Goal: Task Accomplishment & Management: Manage account settings

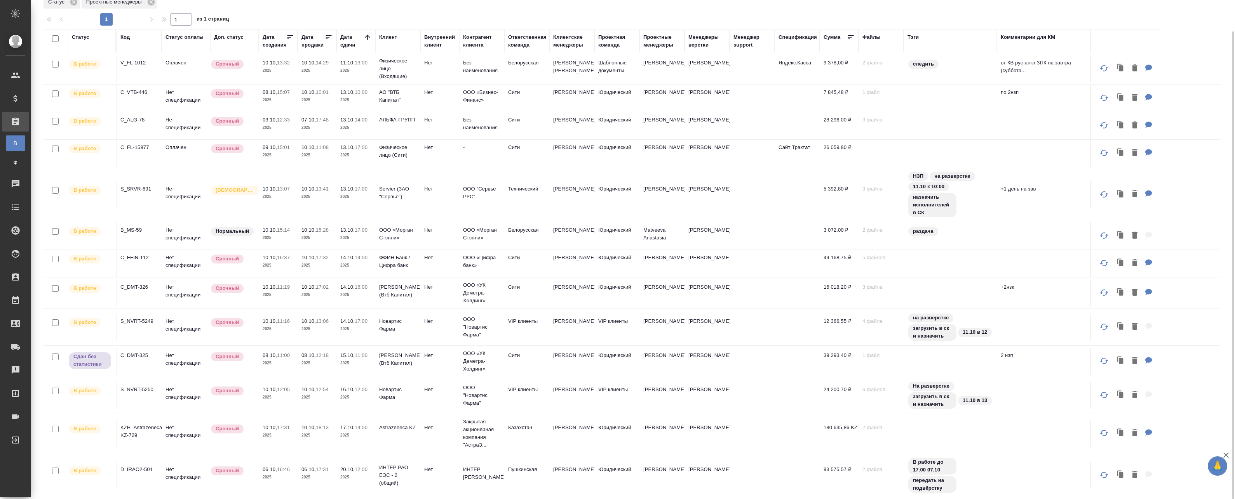
scroll to position [43, 0]
click at [247, 355] on div "Срочный" at bounding box center [232, 354] width 45 height 10
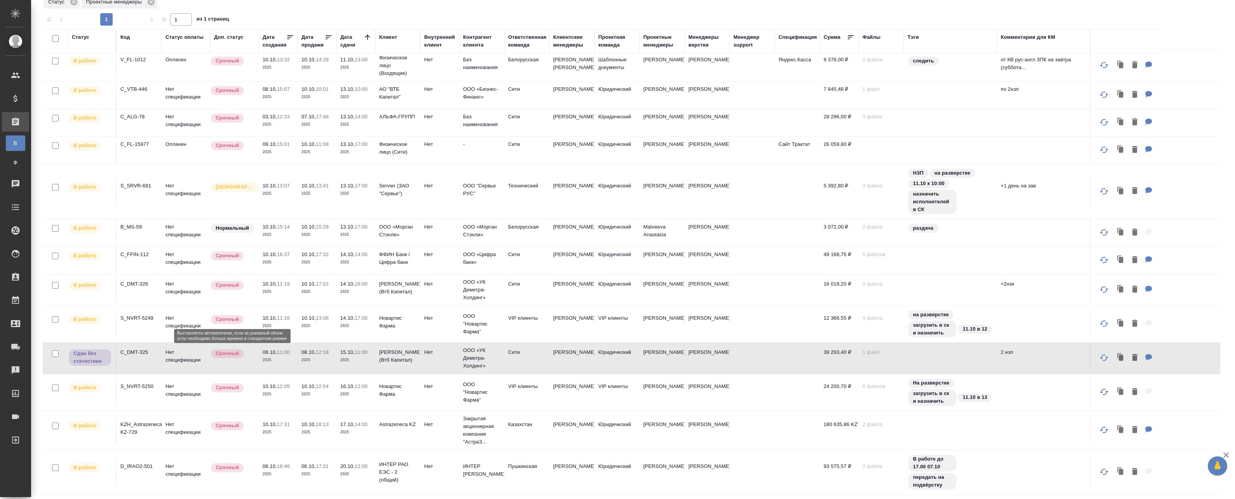
click at [247, 355] on div "Срочный" at bounding box center [232, 354] width 45 height 10
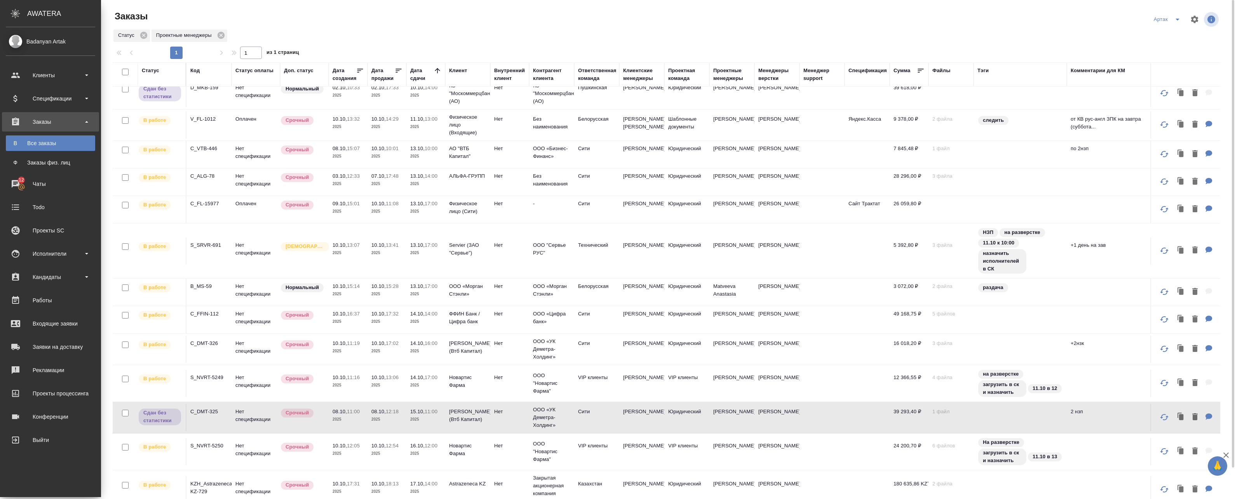
scroll to position [0, 0]
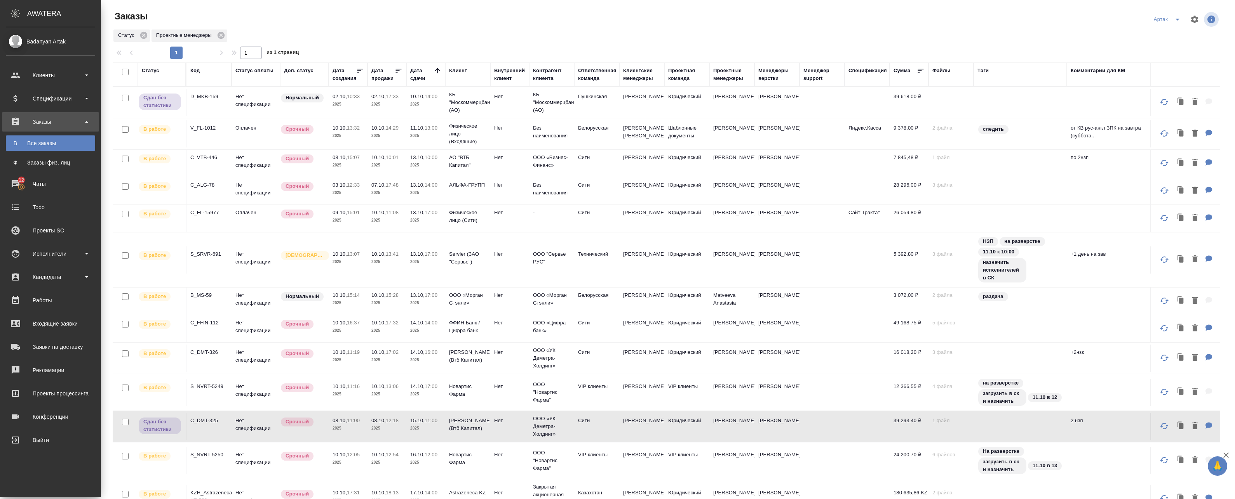
click at [437, 70] on icon at bounding box center [437, 70] width 5 height 5
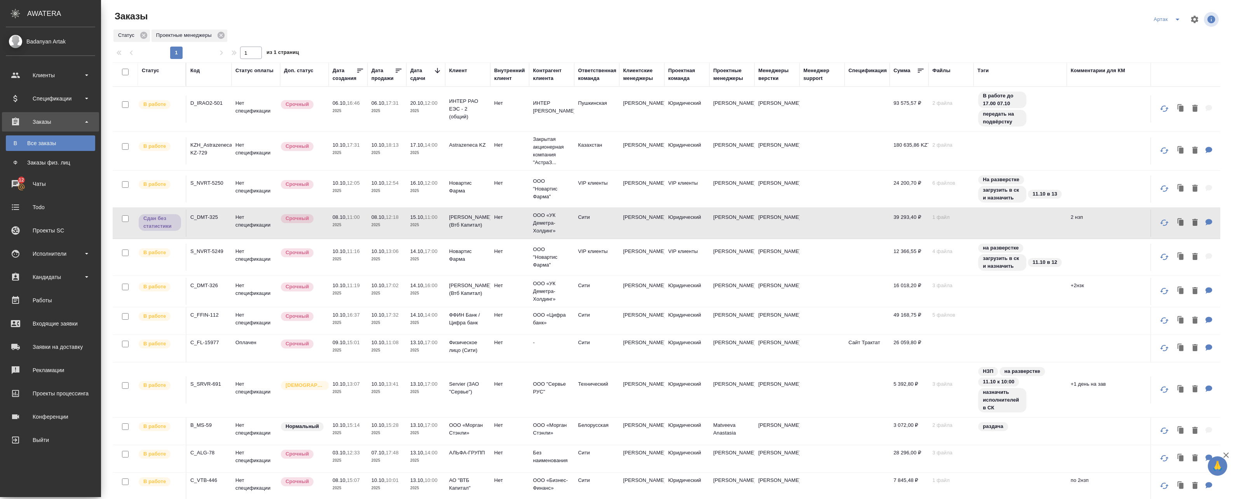
click at [437, 67] on icon at bounding box center [437, 71] width 8 height 8
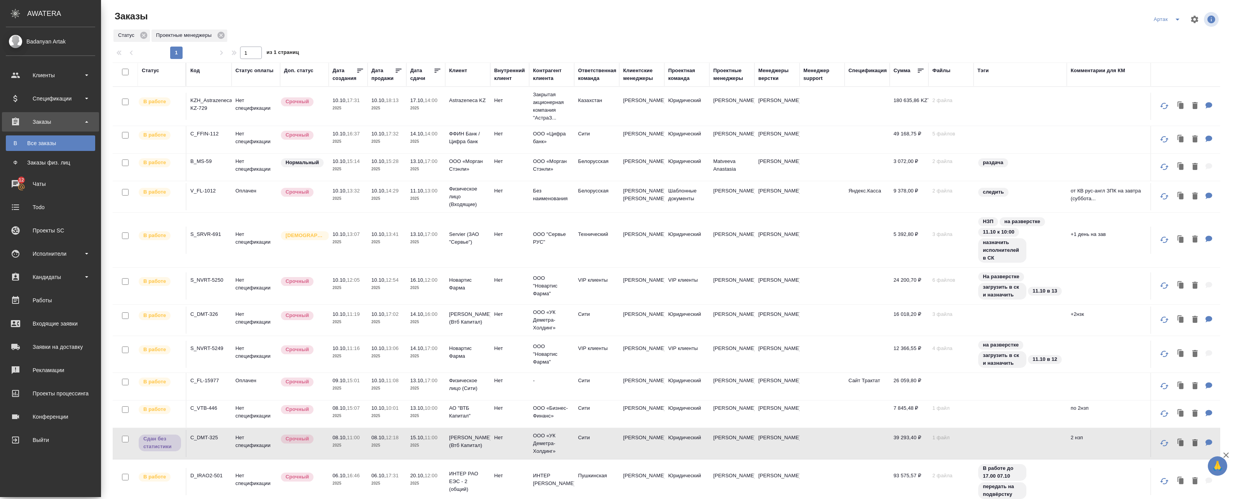
click at [428, 111] on p "2025" at bounding box center [425, 108] width 31 height 8
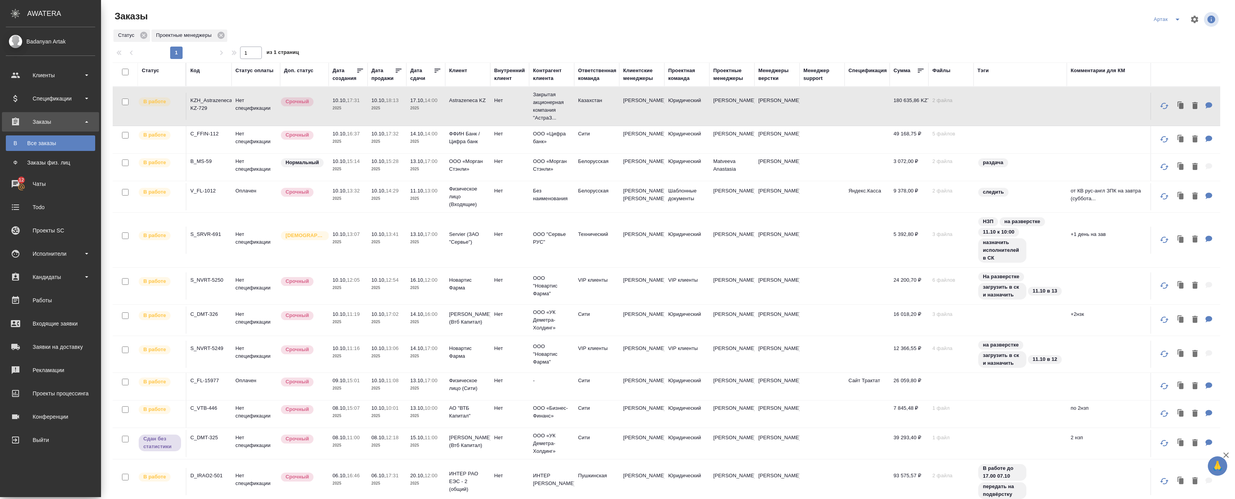
click at [436, 68] on icon at bounding box center [437, 71] width 8 height 8
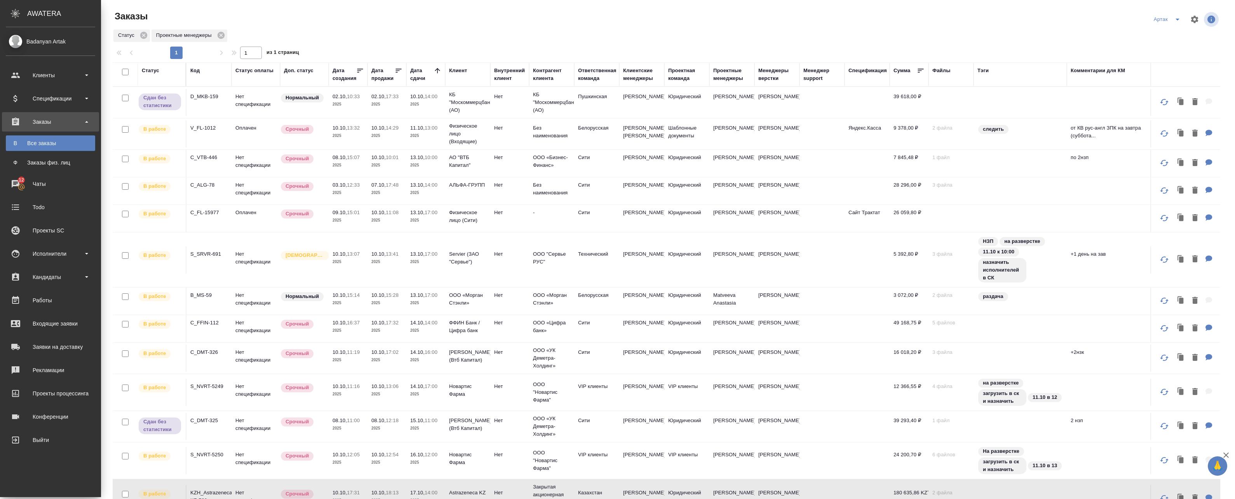
click at [437, 136] on p "2025" at bounding box center [425, 136] width 31 height 8
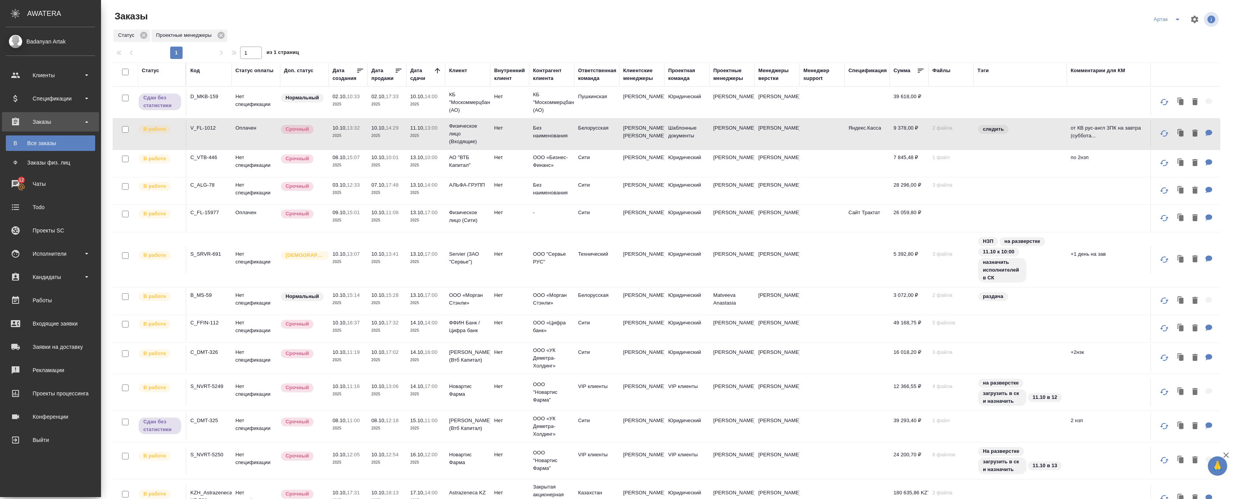
click at [437, 136] on p "2025" at bounding box center [425, 136] width 31 height 8
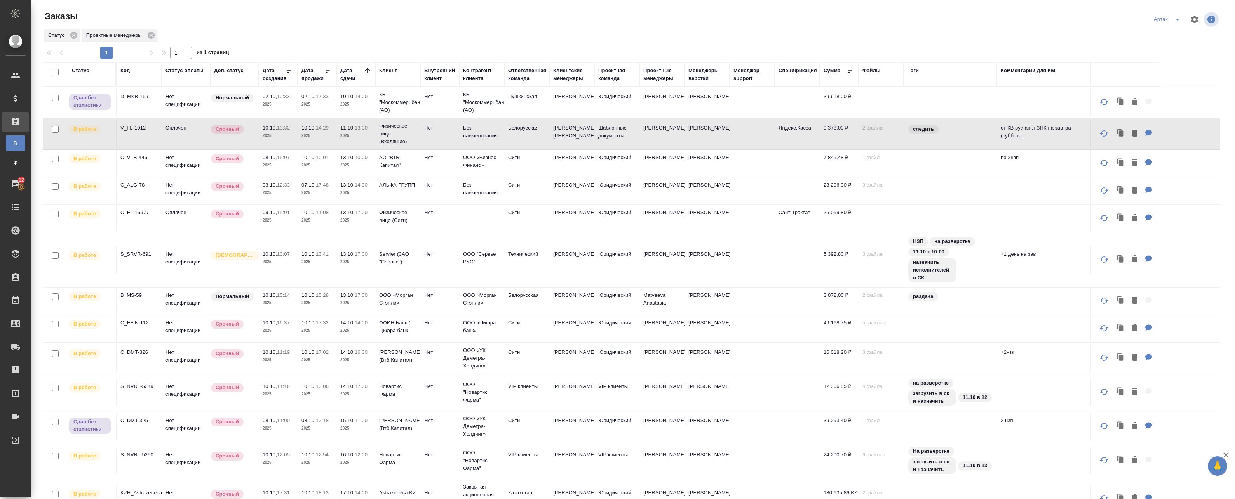
click at [385, 177] on td "АО "ВТБ Капитал"" at bounding box center [397, 163] width 45 height 27
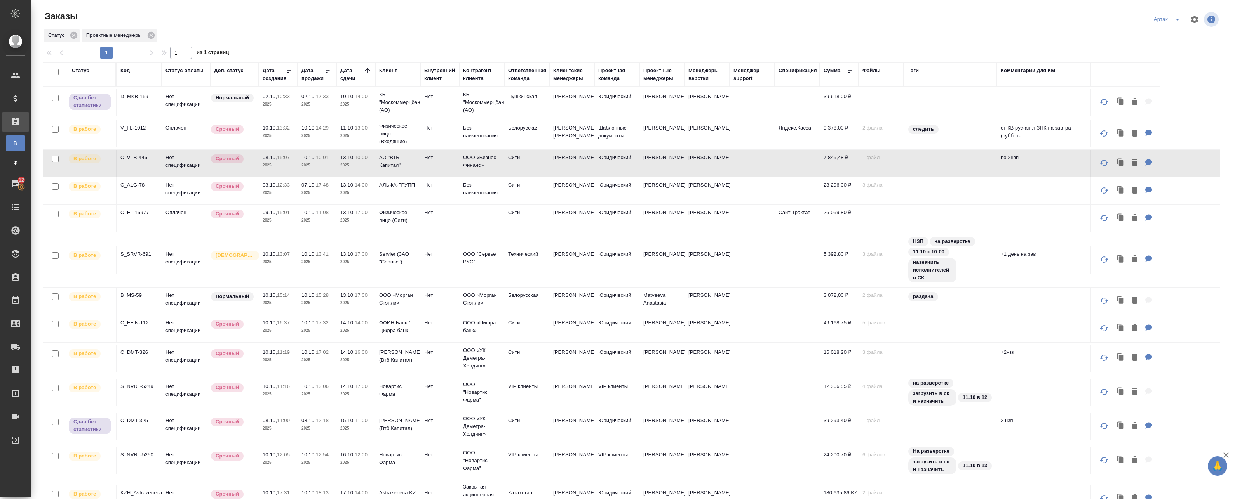
click at [385, 177] on td "АО "ВТБ Капитал"" at bounding box center [397, 163] width 45 height 27
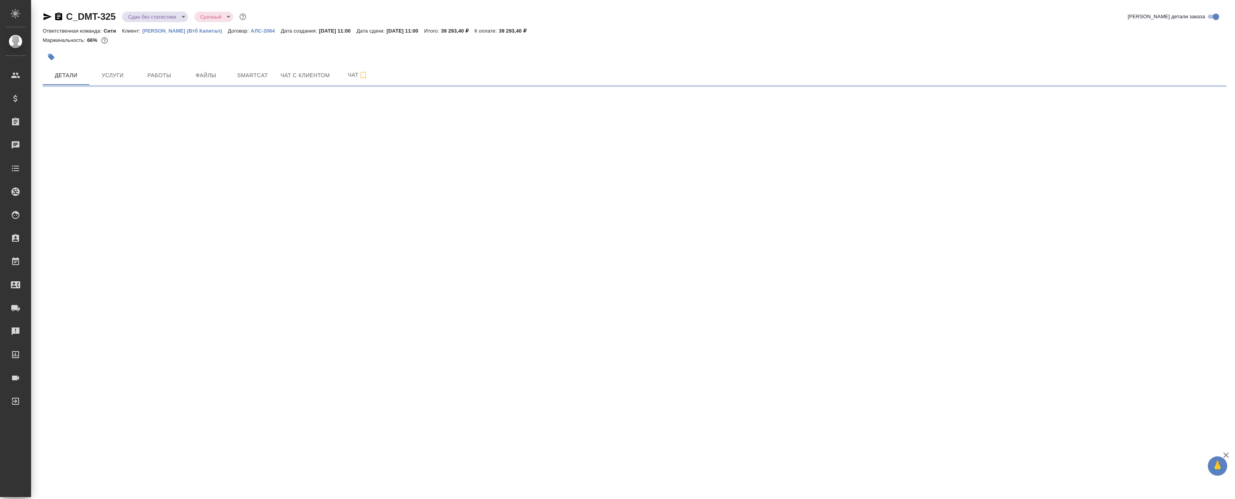
select select "RU"
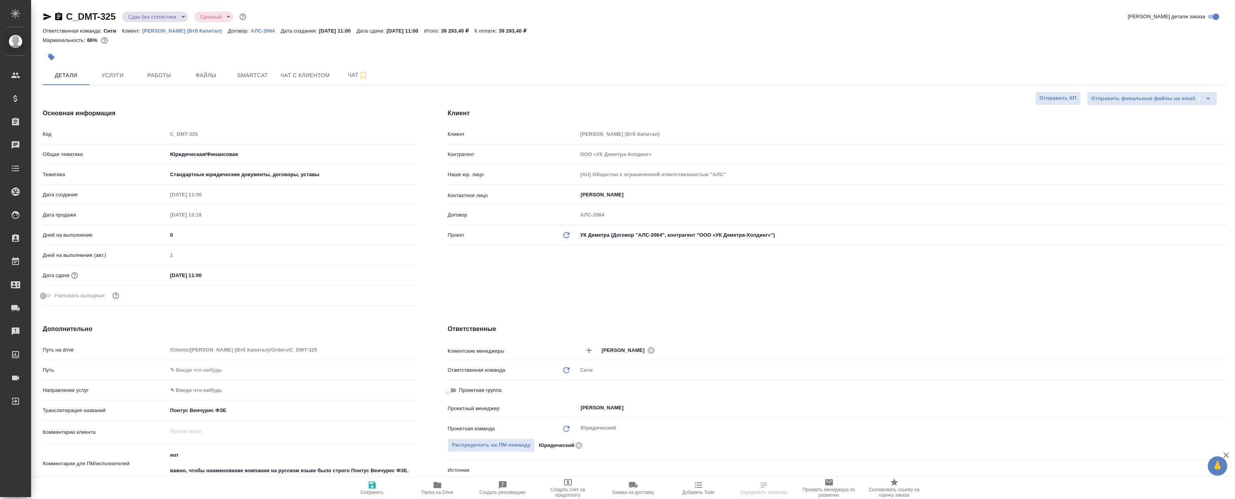
type textarea "x"
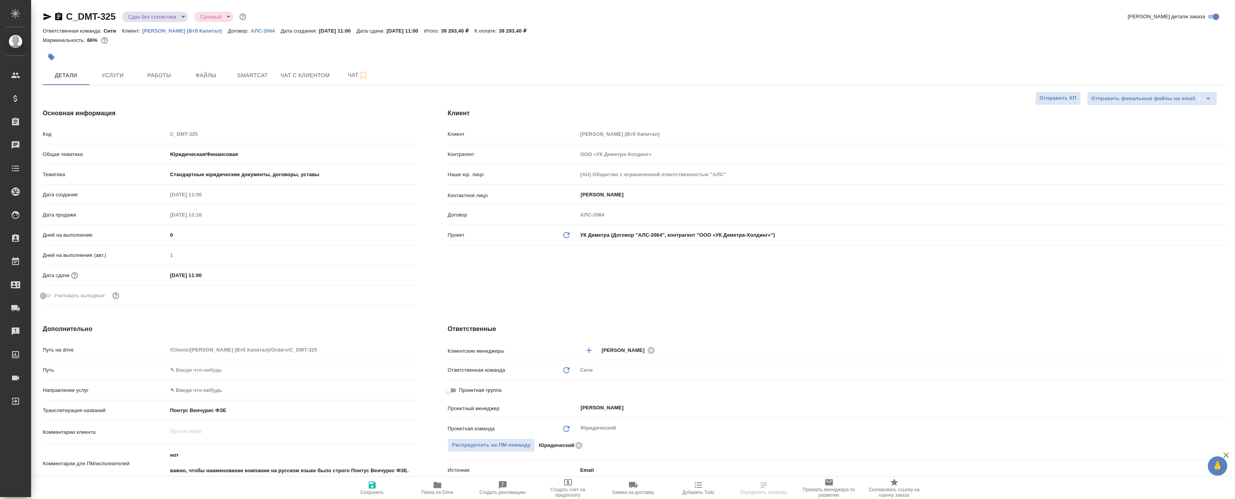
type textarea "x"
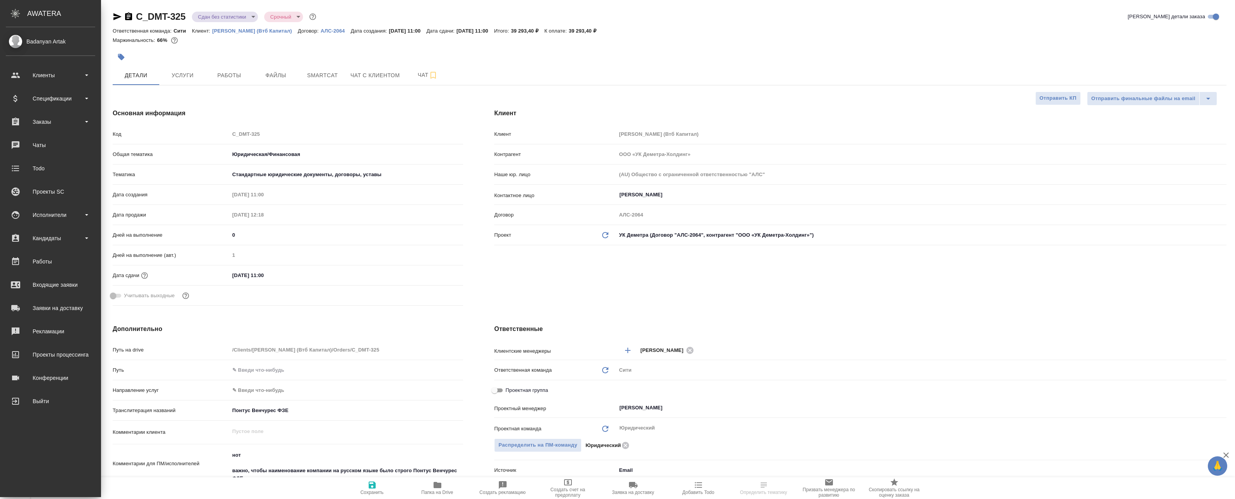
type textarea "x"
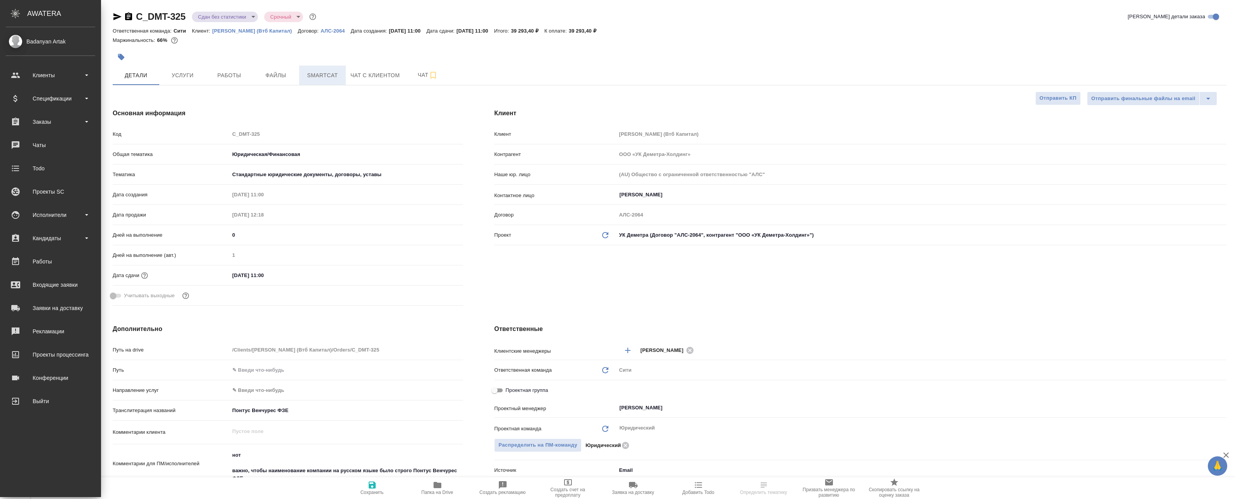
type textarea "x"
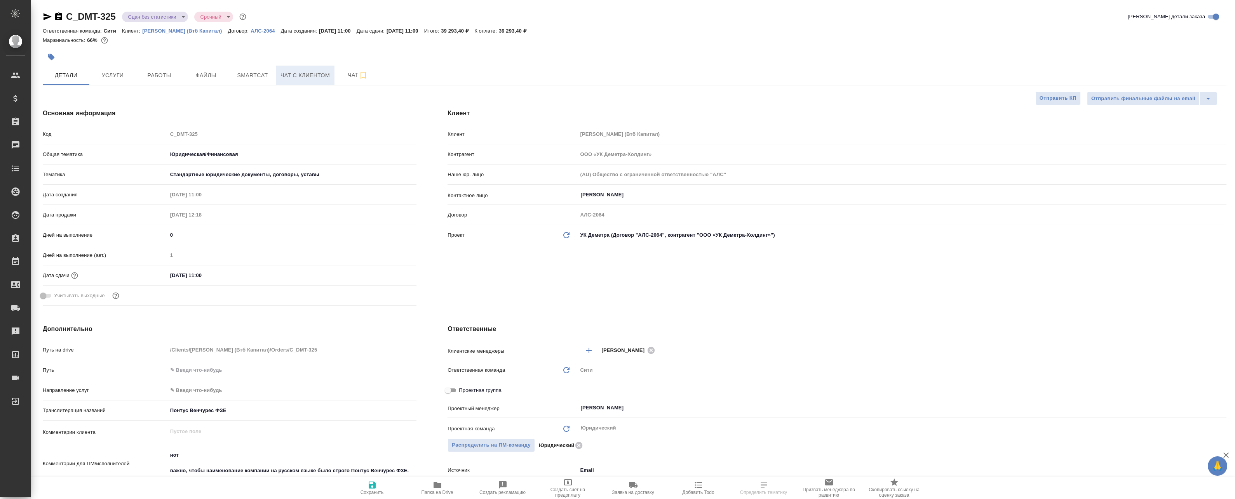
type textarea "x"
click at [245, 75] on span "Smartcat" at bounding box center [252, 76] width 37 height 10
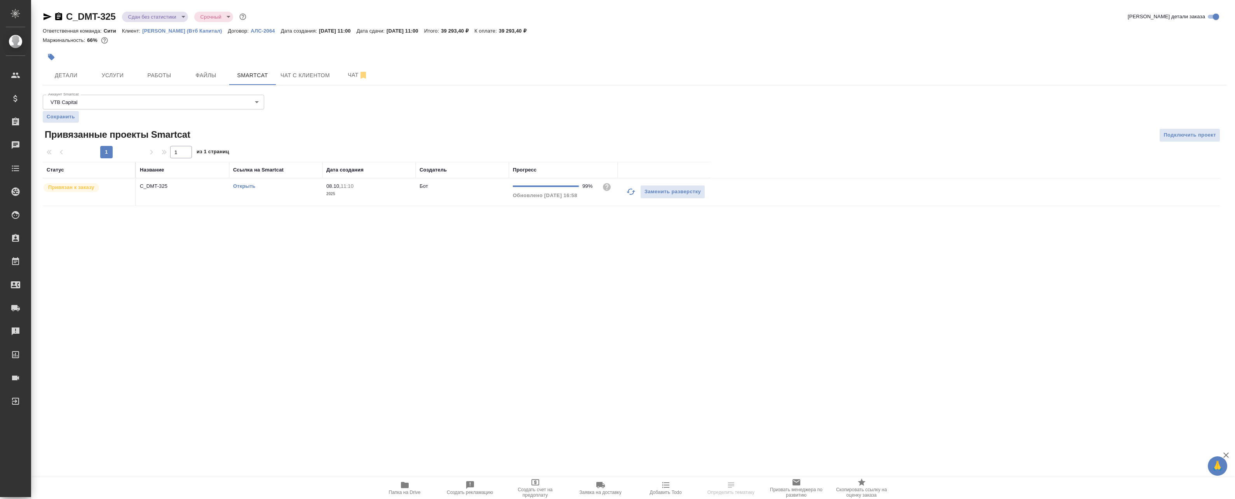
click at [245, 186] on link "Открыть" at bounding box center [244, 186] width 22 height 6
click at [226, 190] on td "C_DMT-325" at bounding box center [182, 192] width 93 height 27
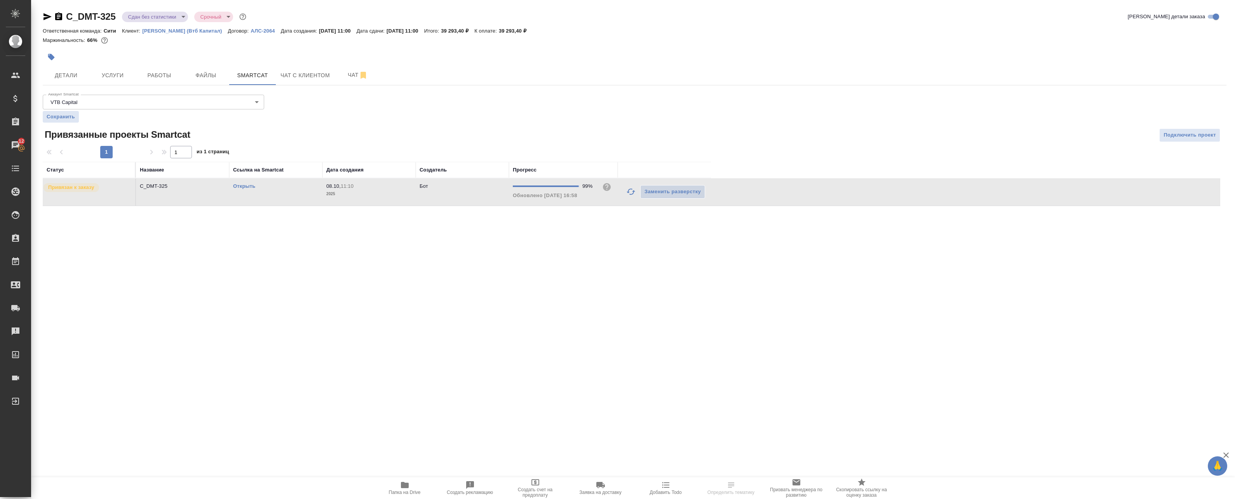
click at [226, 190] on td "C_DMT-325" at bounding box center [182, 192] width 93 height 27
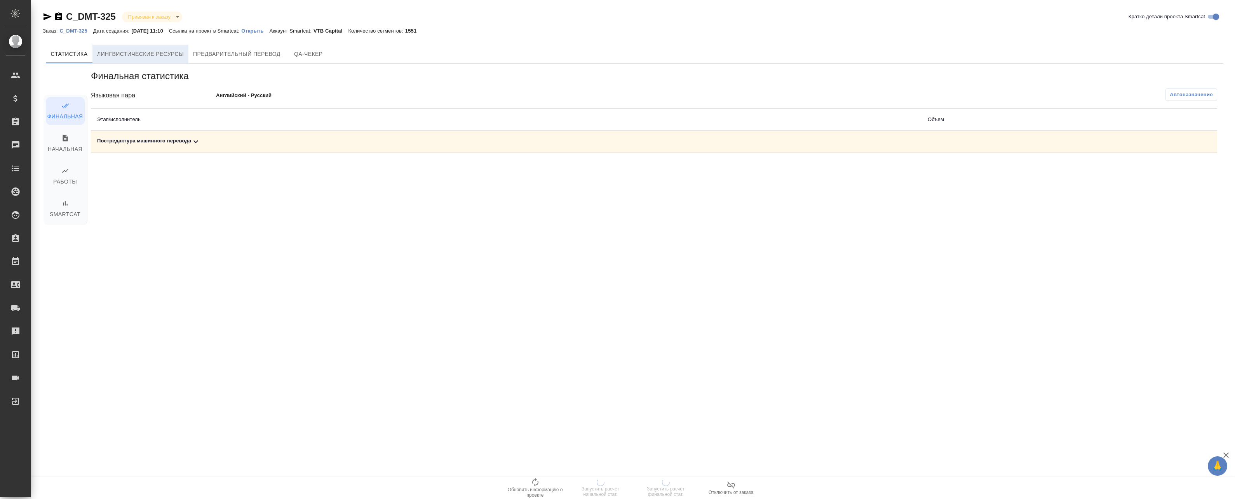
click at [149, 56] on span "Лингвистические ресурсы" at bounding box center [140, 54] width 87 height 10
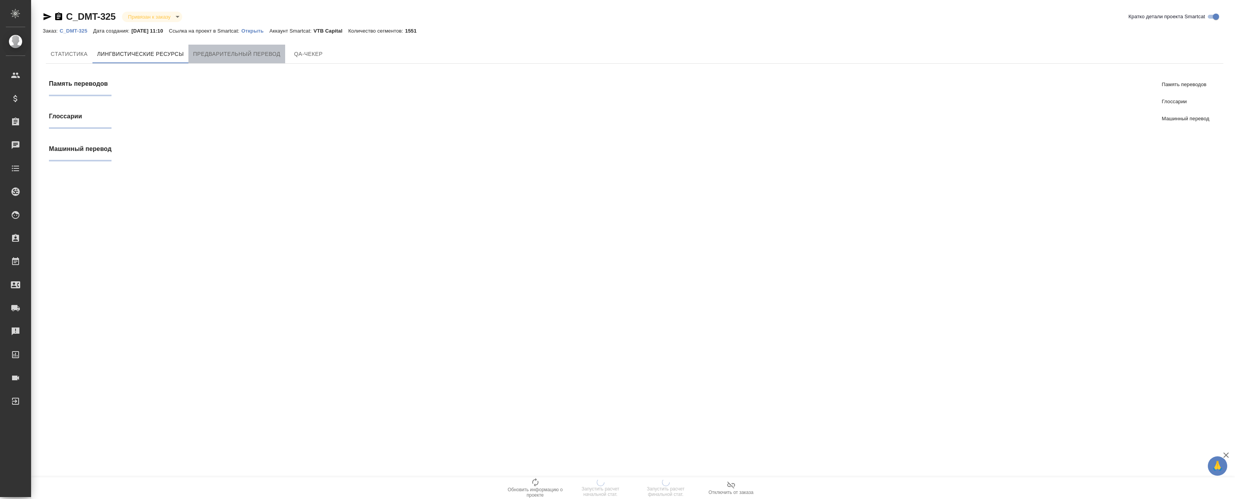
click at [221, 56] on span "Предварительный перевод" at bounding box center [236, 54] width 87 height 10
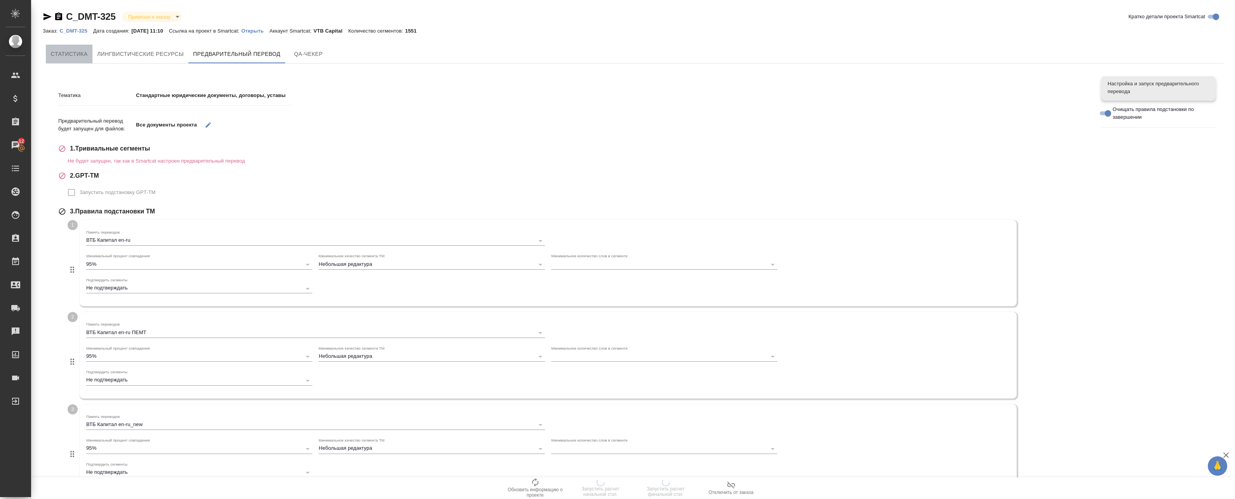
click at [52, 54] on span "Cтатистика" at bounding box center [68, 54] width 37 height 10
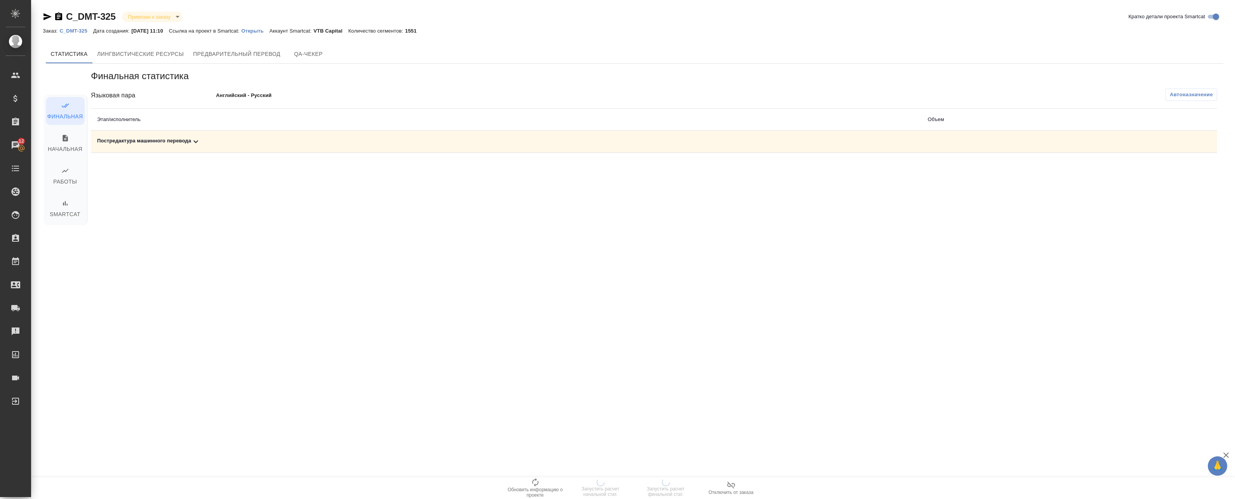
click at [359, 134] on td "Постредактура машинного перевода" at bounding box center [506, 142] width 830 height 22
click at [360, 140] on div "Постредактура машинного перевода" at bounding box center [506, 141] width 818 height 9
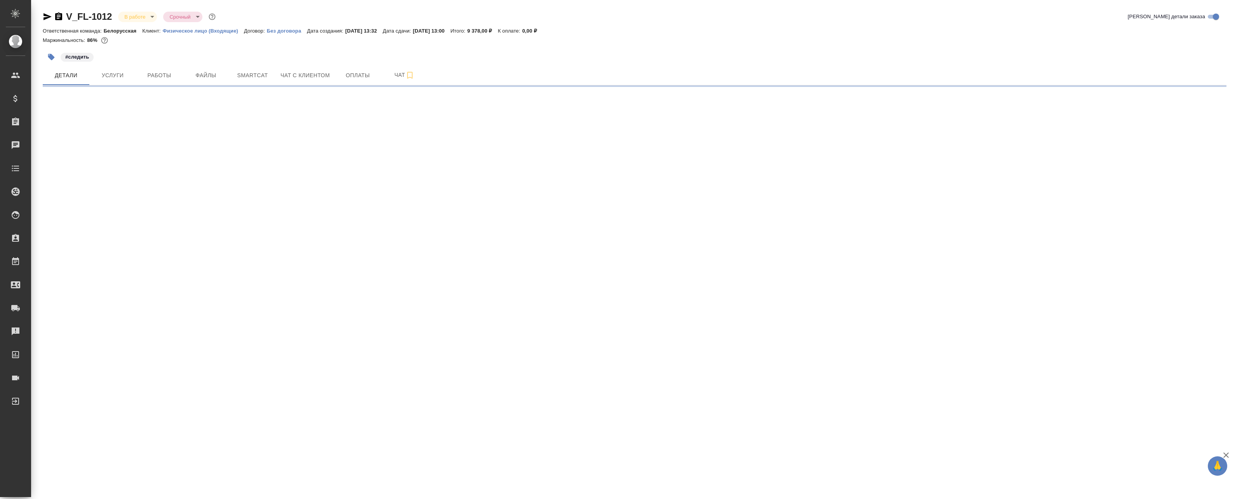
select select "RU"
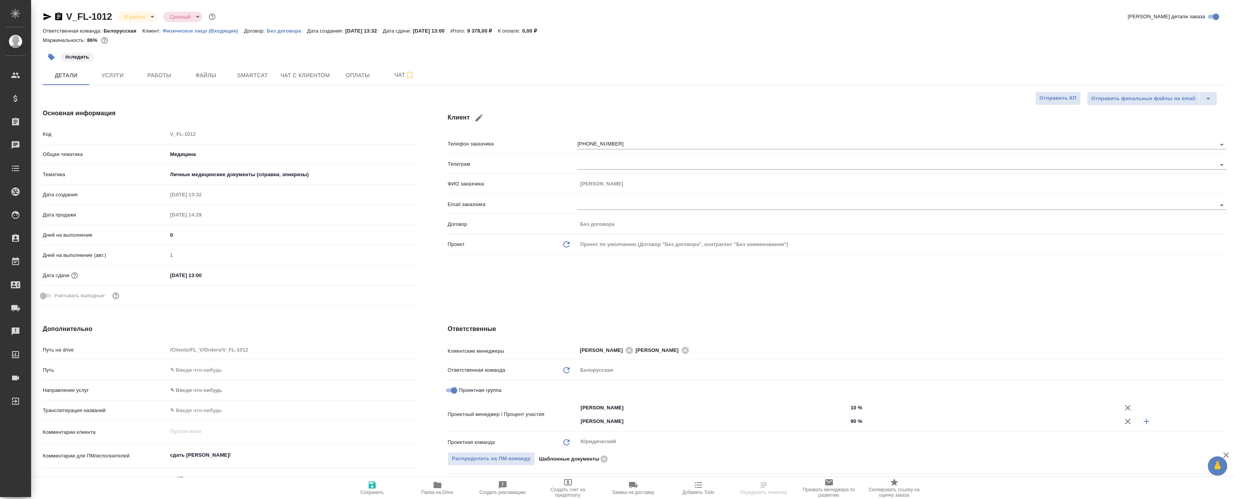
type textarea "x"
click at [183, 73] on button "Файлы" at bounding box center [206, 75] width 47 height 19
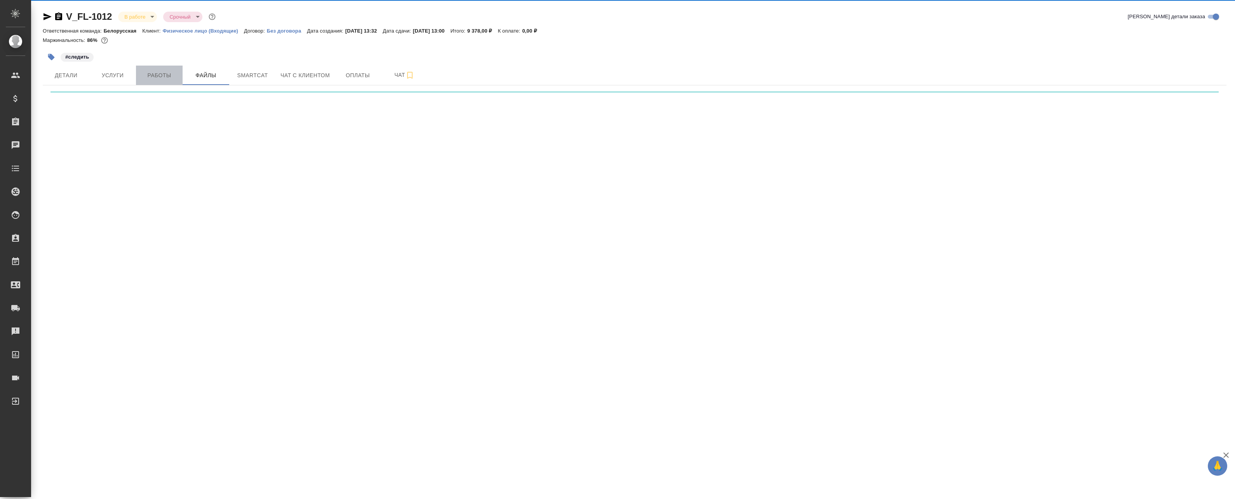
click at [163, 74] on span "Работы" at bounding box center [159, 76] width 37 height 10
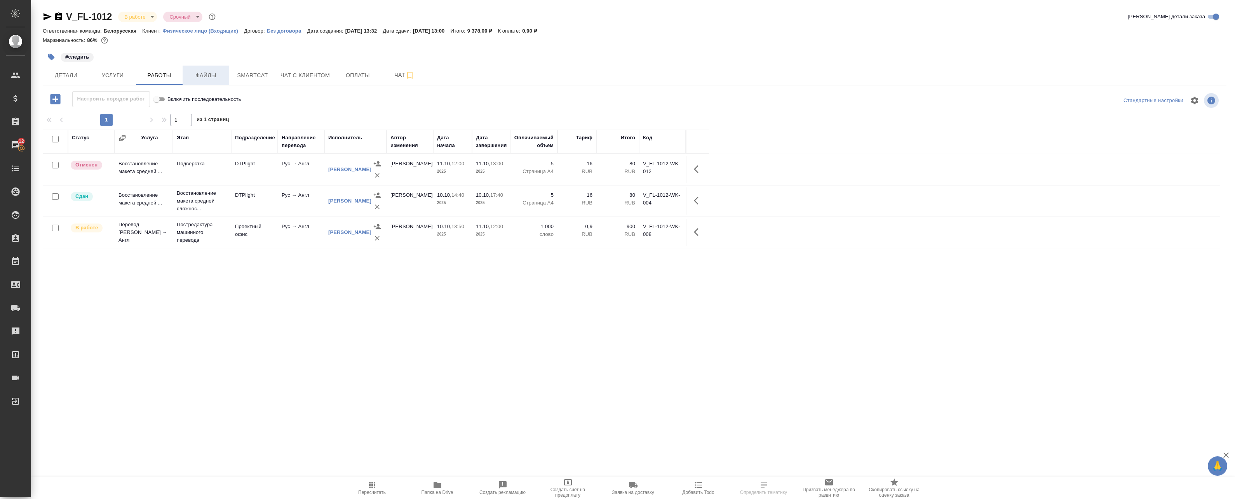
click at [224, 78] on span "Файлы" at bounding box center [205, 76] width 37 height 10
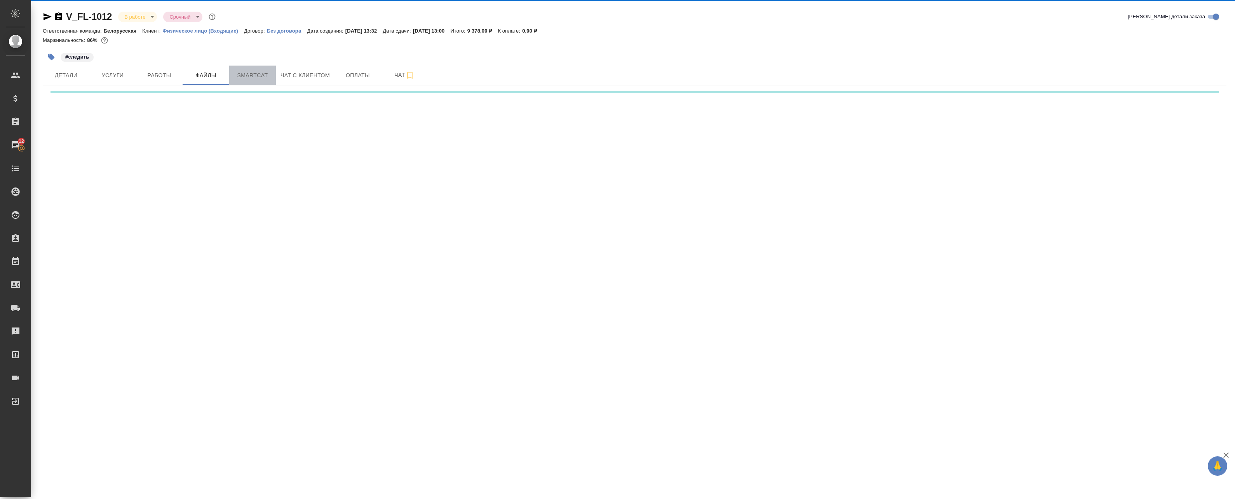
click at [254, 76] on span "Smartcat" at bounding box center [252, 76] width 37 height 10
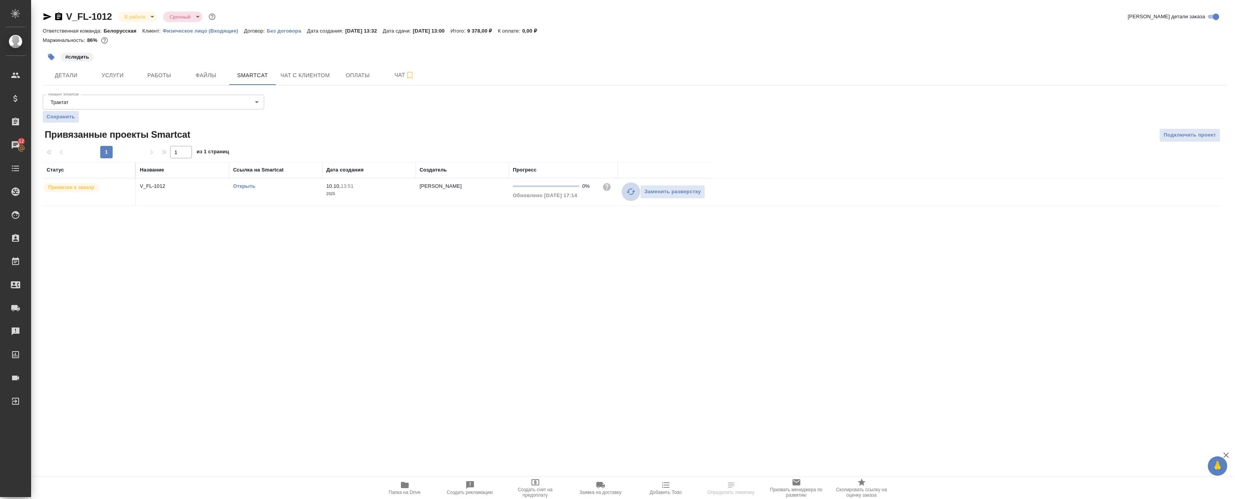
click at [628, 191] on icon "button" at bounding box center [630, 192] width 9 height 6
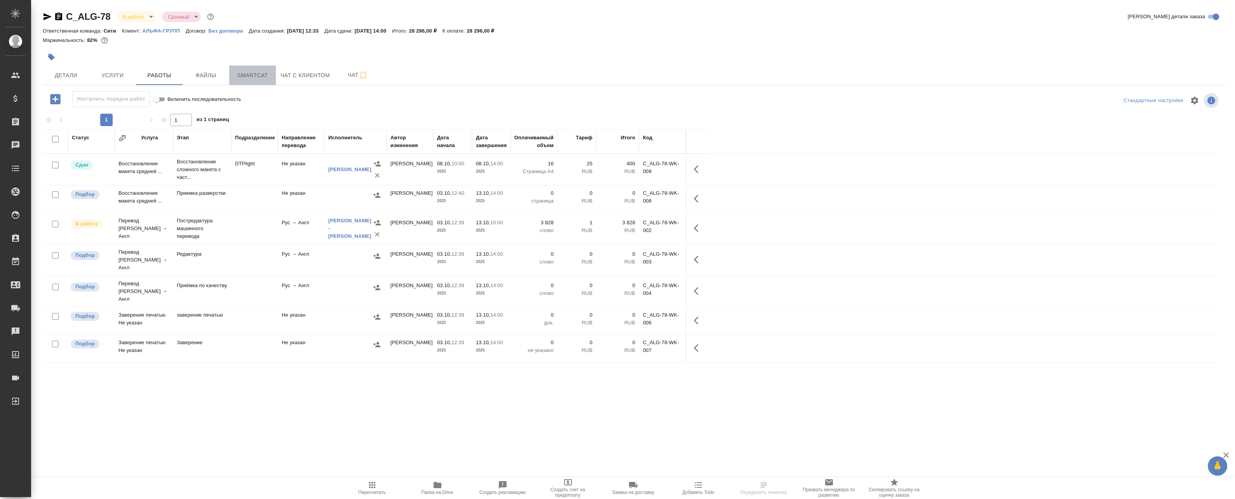
click at [245, 76] on span "Smartcat" at bounding box center [252, 76] width 37 height 10
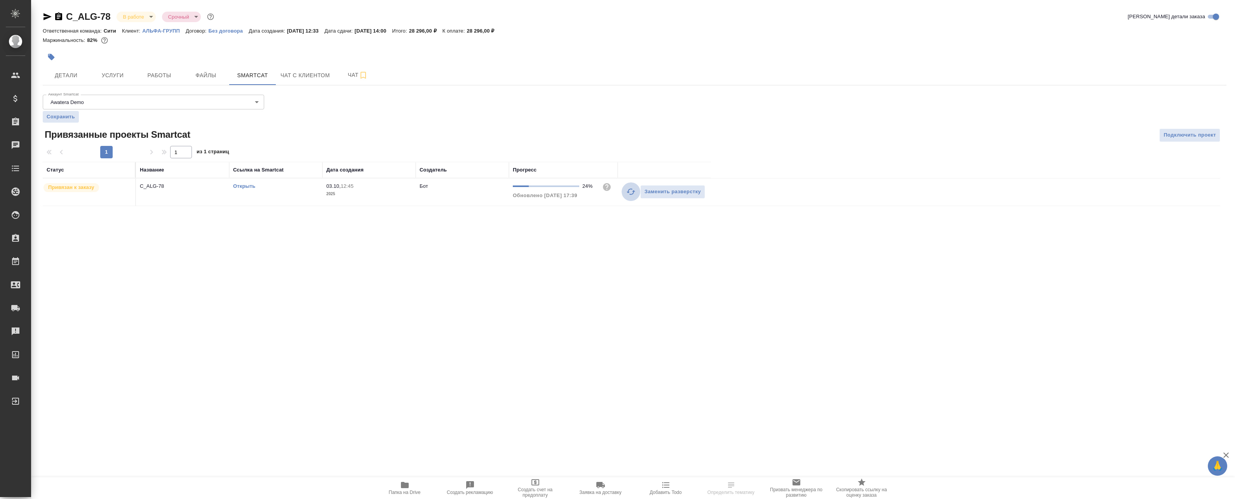
click at [633, 191] on icon "button" at bounding box center [630, 191] width 9 height 9
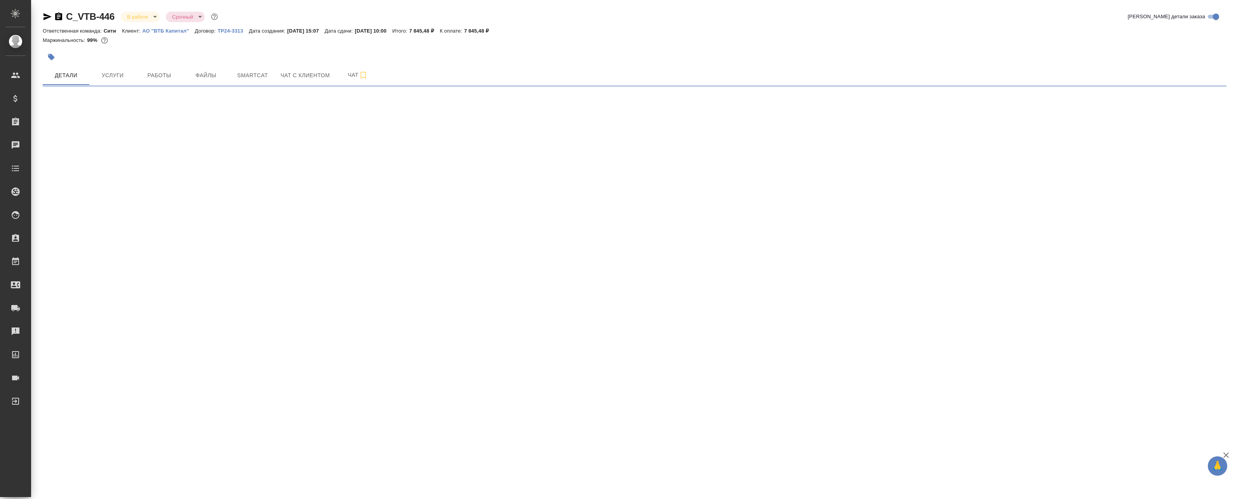
select select "RU"
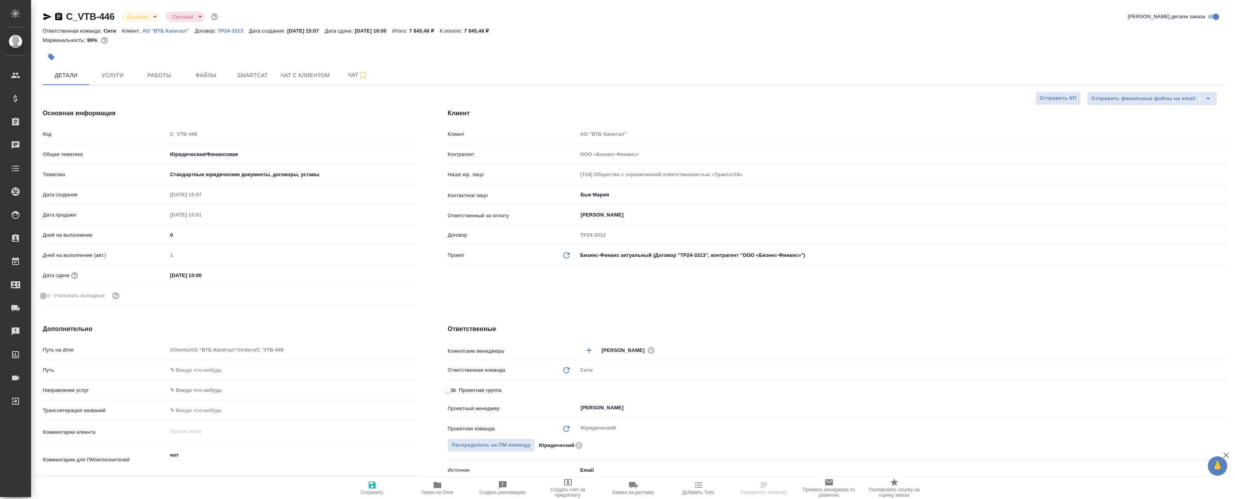
type textarea "x"
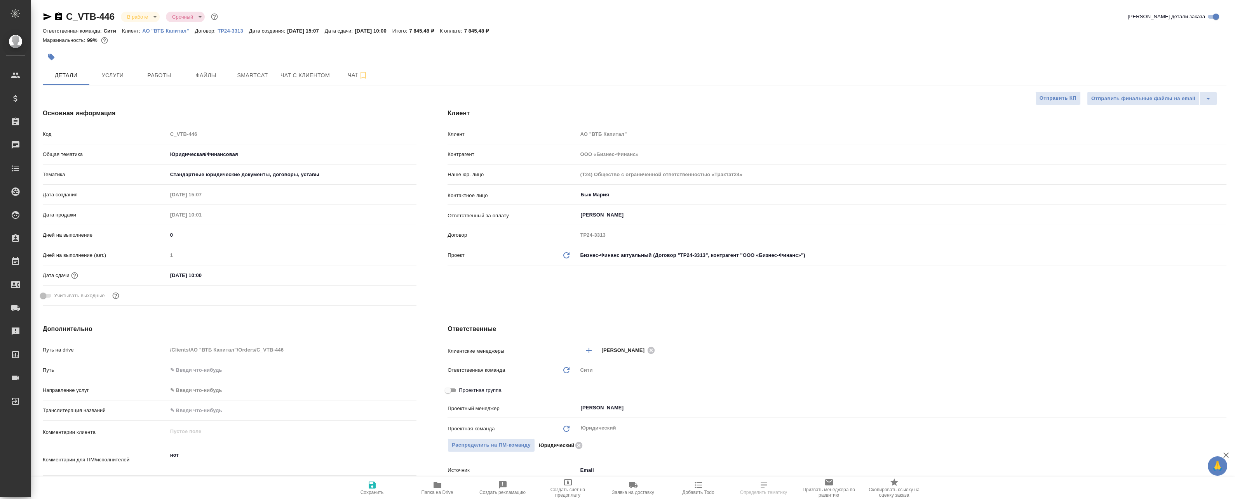
type textarea "x"
click at [157, 73] on span "Работы" at bounding box center [159, 76] width 37 height 10
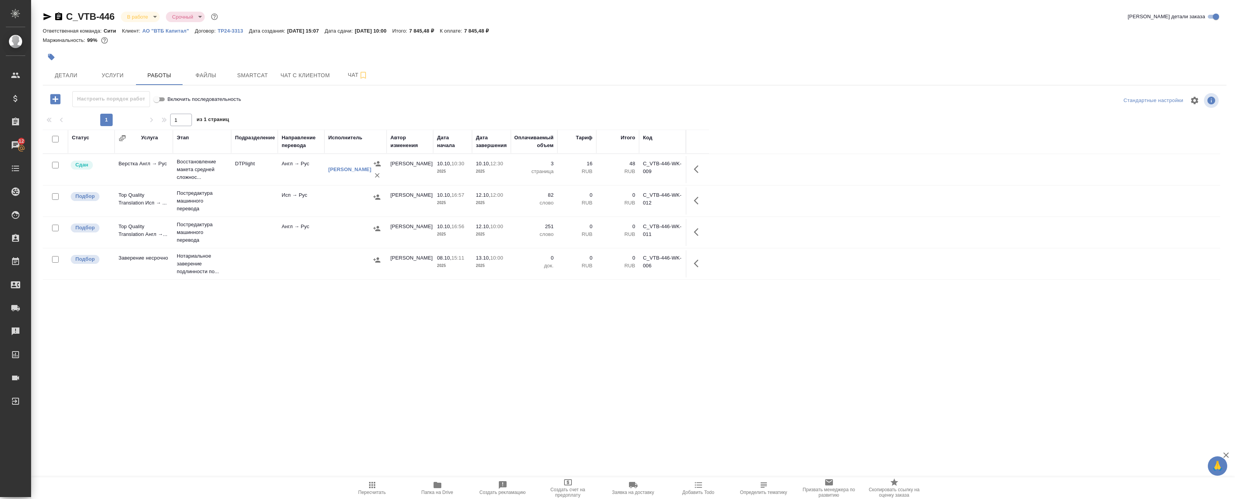
click at [47, 56] on icon "button" at bounding box center [51, 57] width 8 height 8
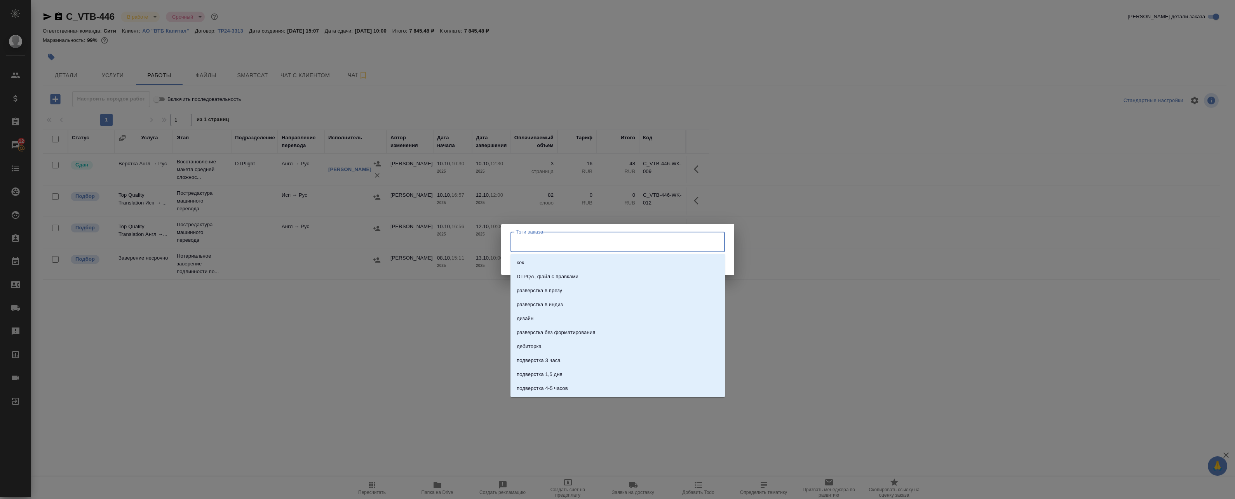
click at [561, 245] on input "Тэги заказа" at bounding box center [610, 241] width 193 height 13
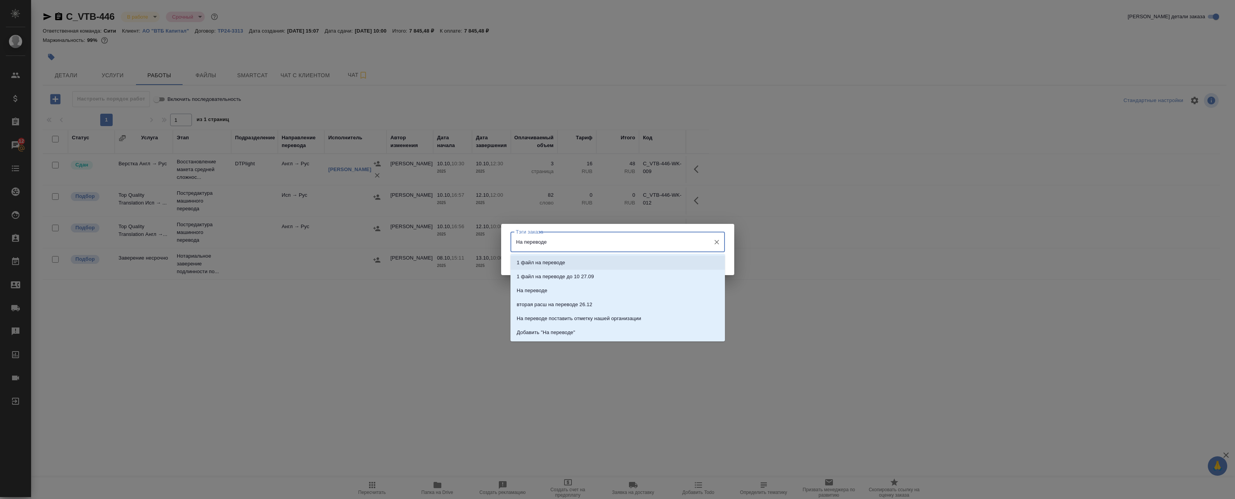
drag, startPoint x: 583, startPoint y: 243, endPoint x: 431, endPoint y: 246, distance: 152.3
click at [431, 246] on div "Тэги заказа На переводе Тэги заказа Сохранить" at bounding box center [617, 249] width 1235 height 499
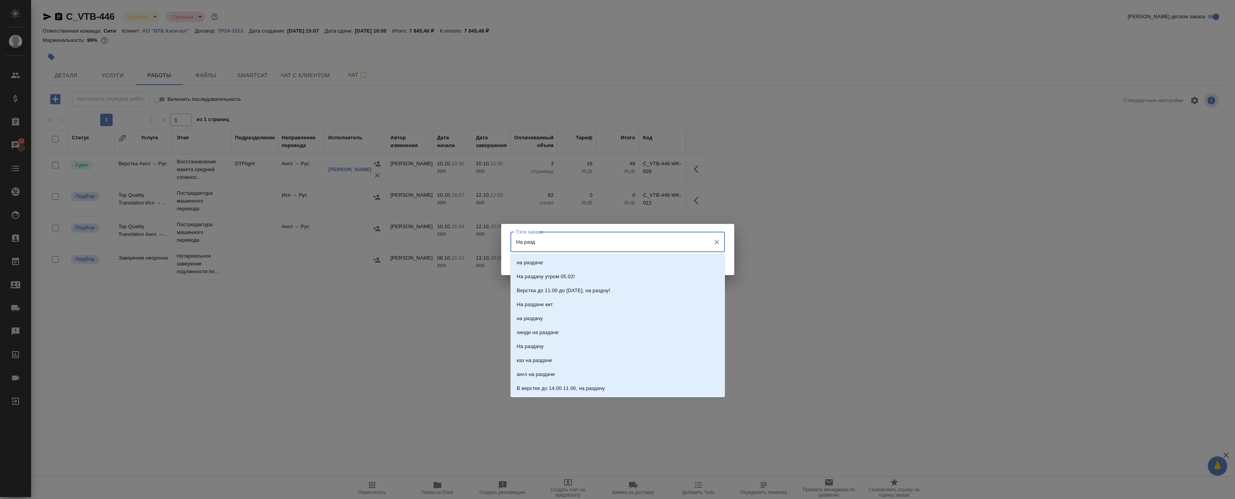
type input "На разда"
click at [557, 261] on li "на раздаче" at bounding box center [617, 263] width 214 height 14
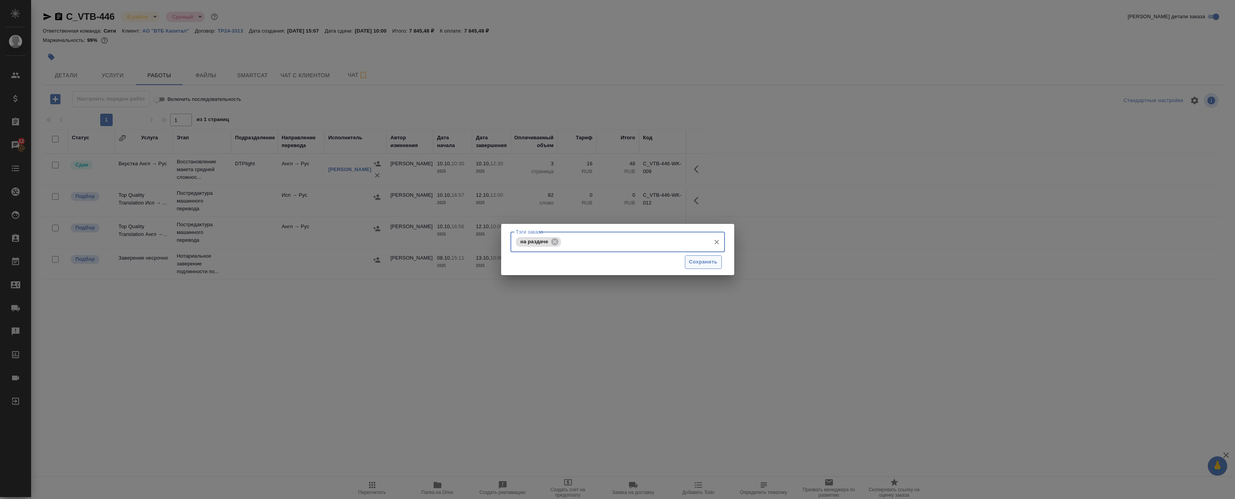
click at [700, 257] on button "Сохранить" at bounding box center [703, 263] width 37 height 14
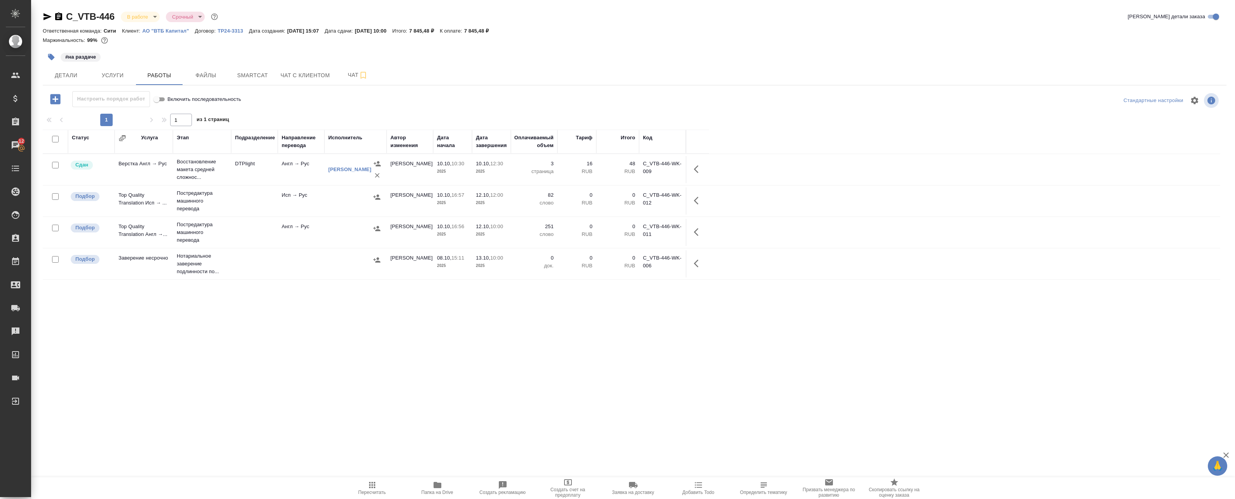
click at [358, 204] on td at bounding box center [355, 201] width 62 height 27
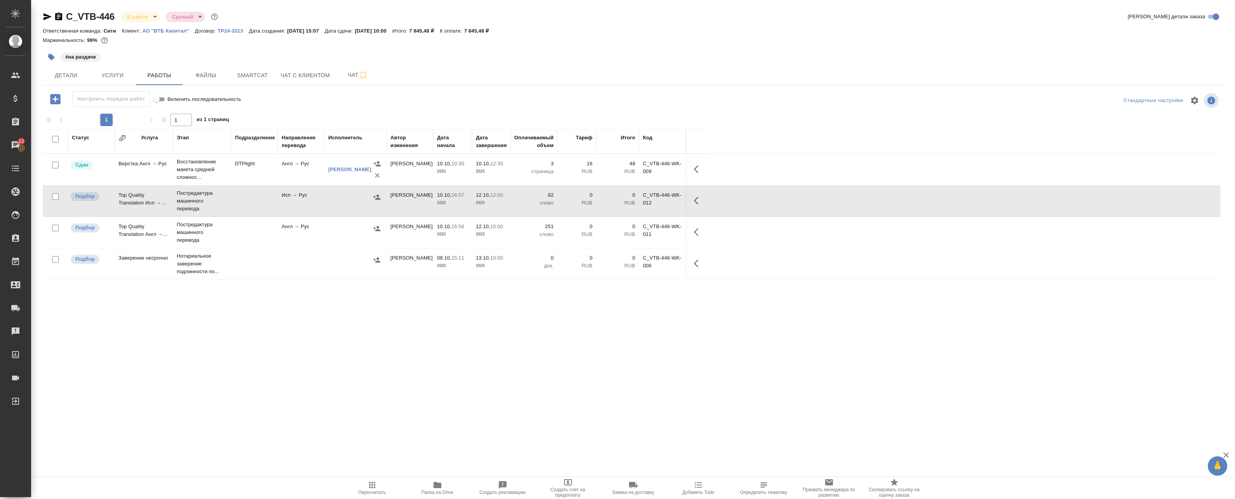
click at [387, 233] on td "[PERSON_NAME]" at bounding box center [409, 232] width 47 height 27
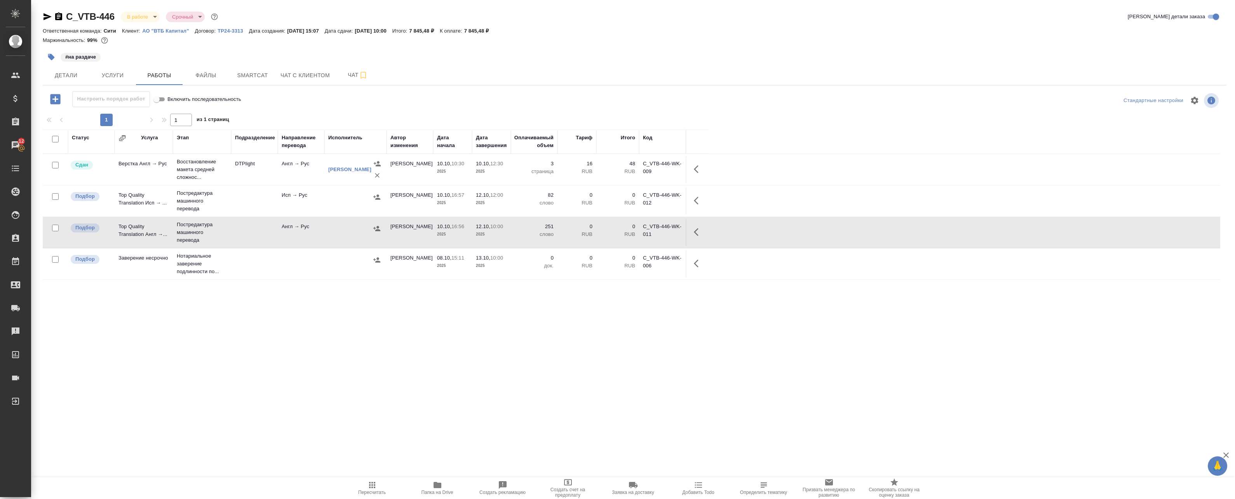
click at [375, 229] on button "button" at bounding box center [377, 229] width 12 height 12
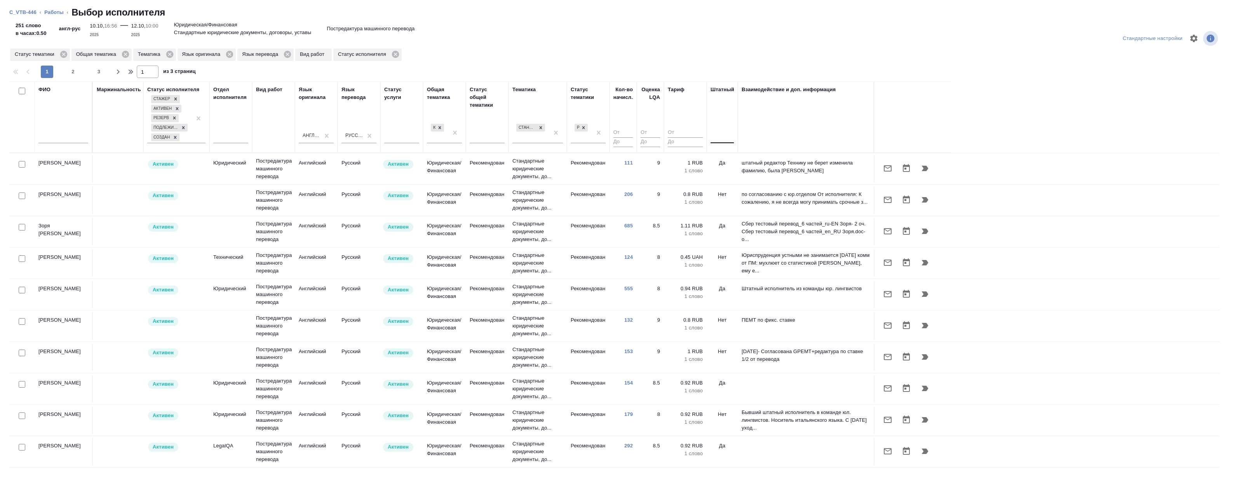
click at [722, 137] on div at bounding box center [721, 135] width 23 height 11
click at [722, 160] on div "Нет" at bounding box center [768, 160] width 117 height 14
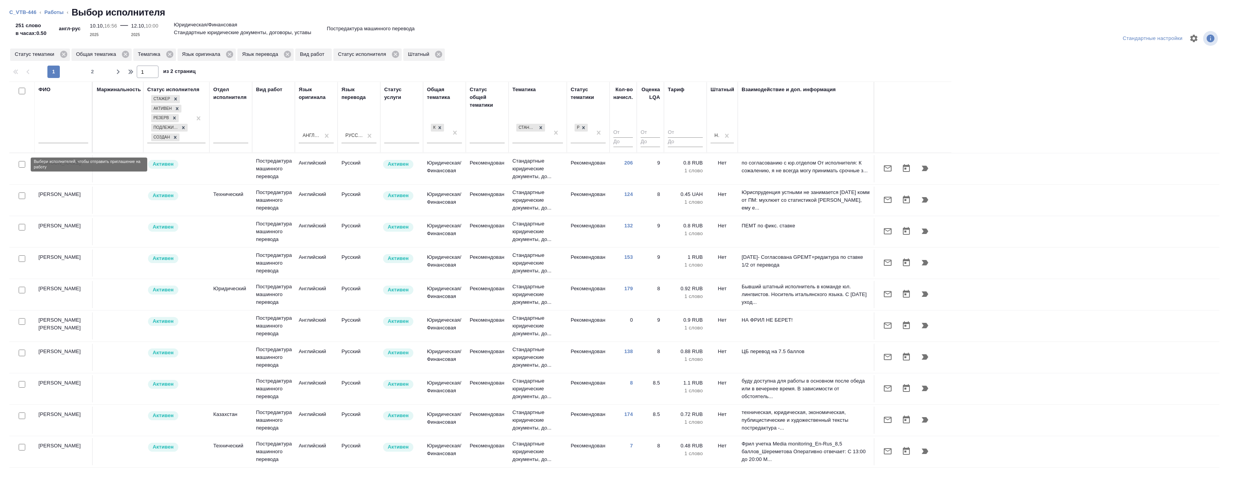
click at [22, 166] on input "checkbox" at bounding box center [22, 164] width 7 height 7
checkbox input "true"
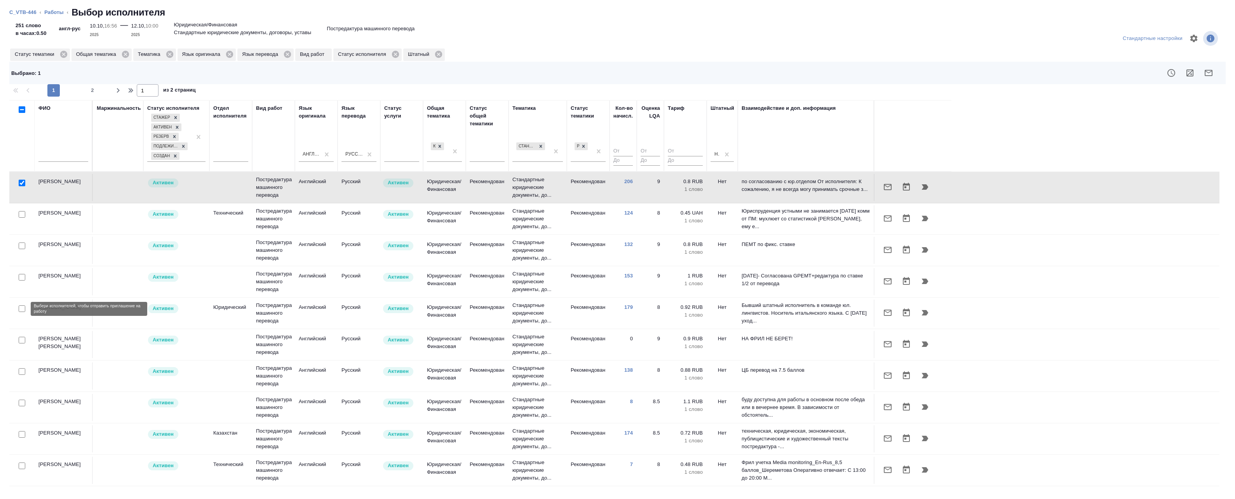
click at [20, 311] on input "checkbox" at bounding box center [22, 309] width 7 height 7
checkbox input "true"
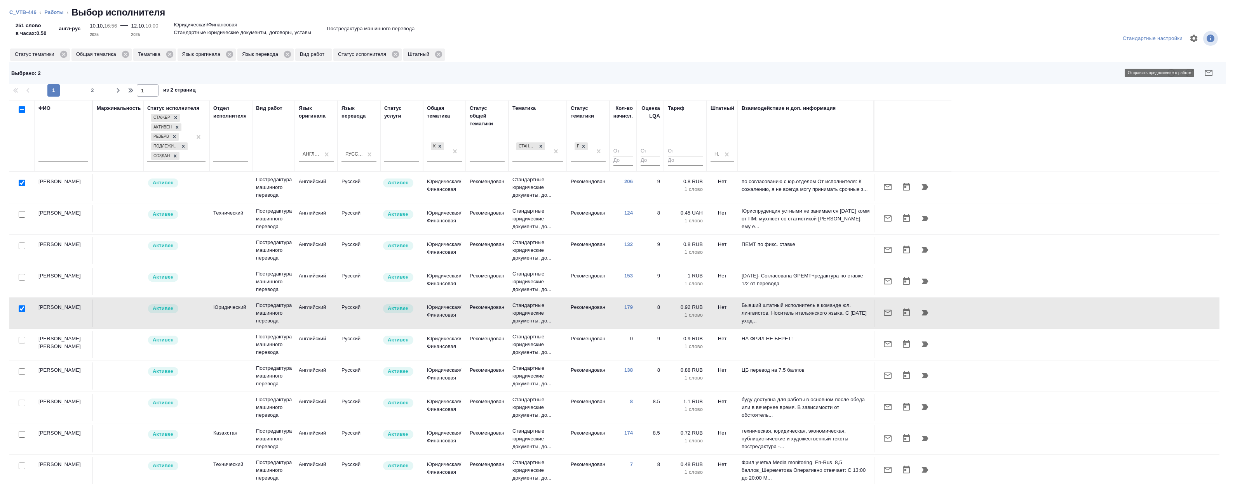
click at [1213, 74] on button "button" at bounding box center [1208, 73] width 19 height 19
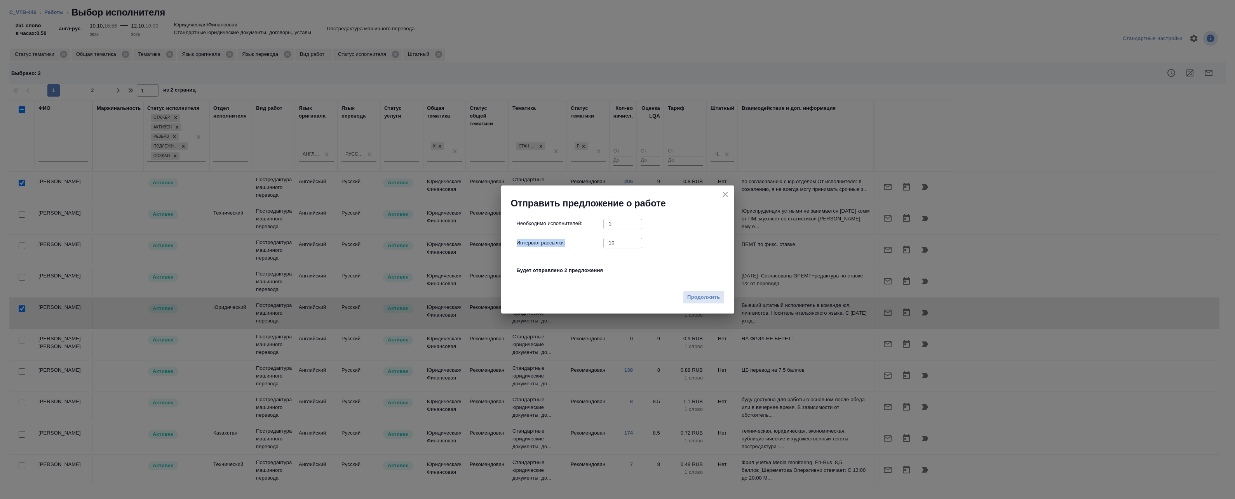
drag, startPoint x: 600, startPoint y: 244, endPoint x: 594, endPoint y: 243, distance: 6.2
click at [594, 243] on div "Необходимо исполнителей: 1 ​ Интервал рассылки: 10 ​ Будет отправлено 2 предлож…" at bounding box center [620, 251] width 208 height 65
click at [621, 241] on input "10" at bounding box center [622, 243] width 39 height 10
drag, startPoint x: 621, startPoint y: 241, endPoint x: 566, endPoint y: 237, distance: 55.7
click at [566, 237] on div "Необходимо исполнителей: 1 ​ Интервал рассылки: 10 ​ Будет отправлено 2 предлож…" at bounding box center [620, 251] width 208 height 65
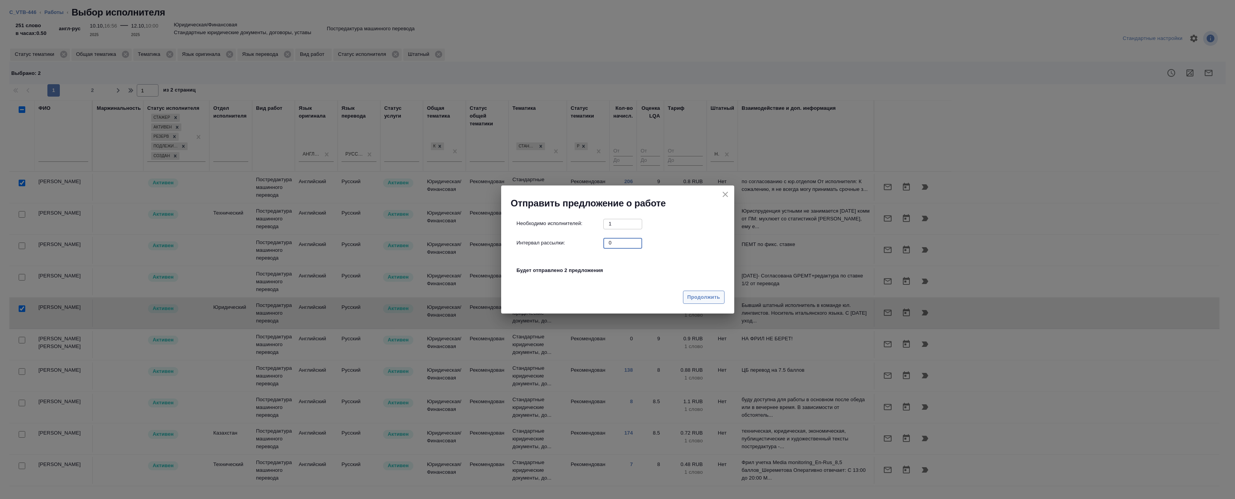
type input "0"
click at [698, 297] on span "Продолжить" at bounding box center [703, 297] width 33 height 9
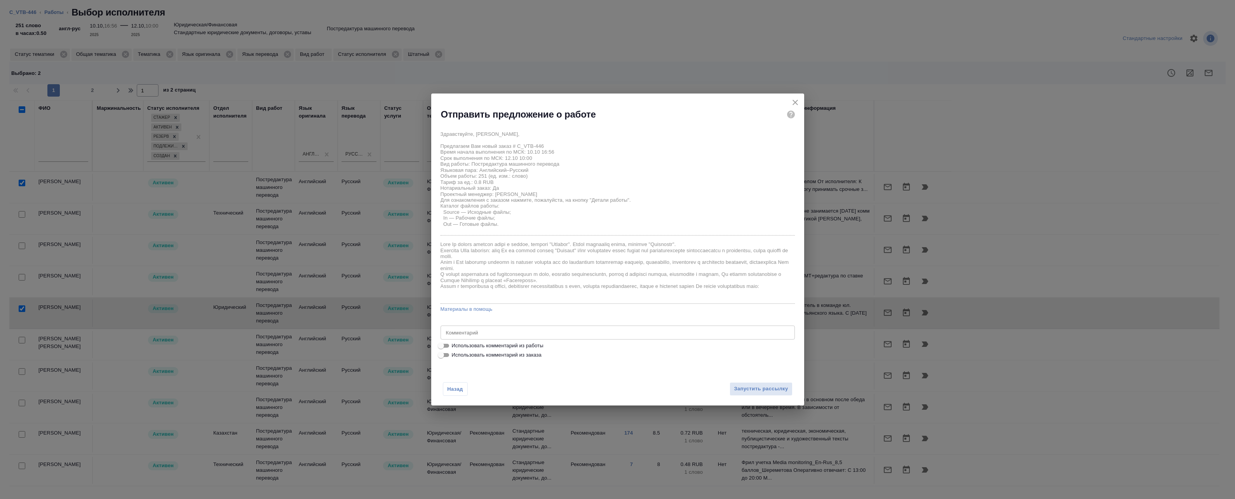
click at [501, 348] on span "Использовать комментарий из работы" at bounding box center [498, 346] width 92 height 8
click at [455, 348] on input "Использовать комментарий из работы" at bounding box center [441, 345] width 28 height 9
checkbox input "true"
type textarea "Под нот Оригинал для сверки:https://drive.awatera.com/s/6KSw4PQqbZcLqrf"
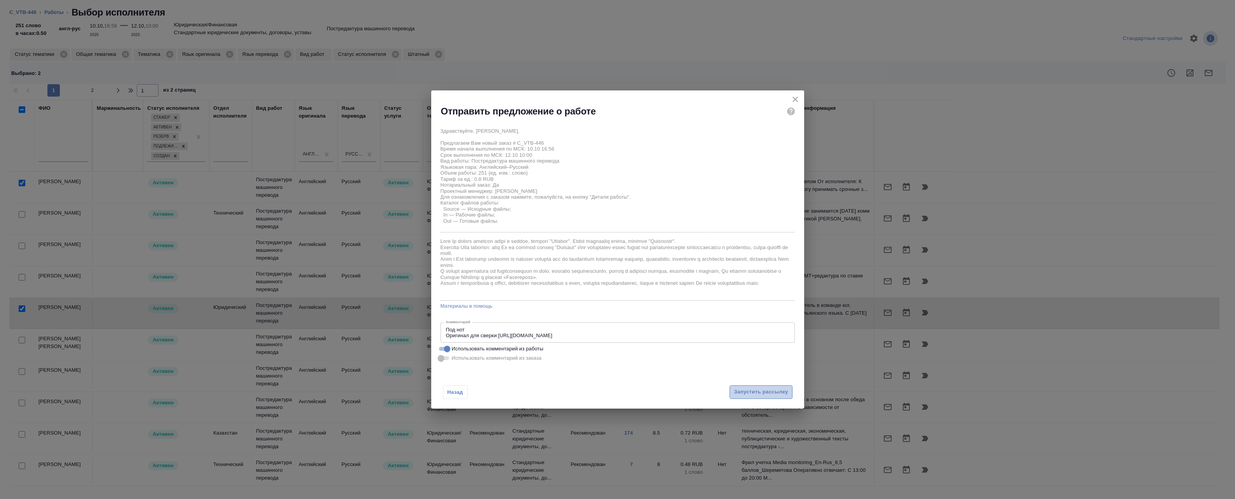
click at [755, 391] on span "Запустить рассылку" at bounding box center [761, 392] width 54 height 9
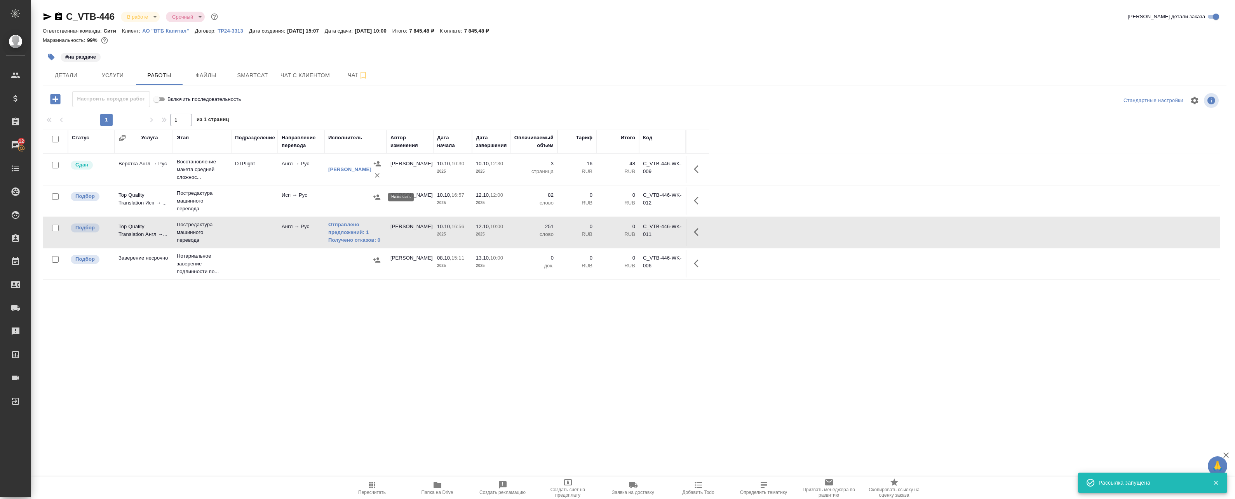
click at [377, 197] on icon "button" at bounding box center [377, 197] width 8 height 8
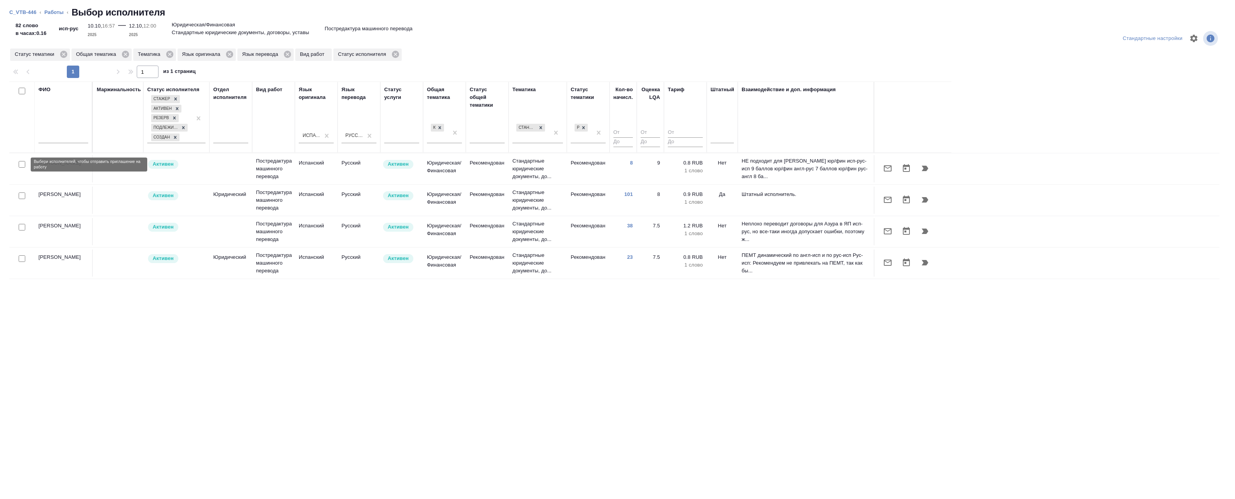
click at [19, 165] on input "checkbox" at bounding box center [22, 164] width 7 height 7
checkbox input "true"
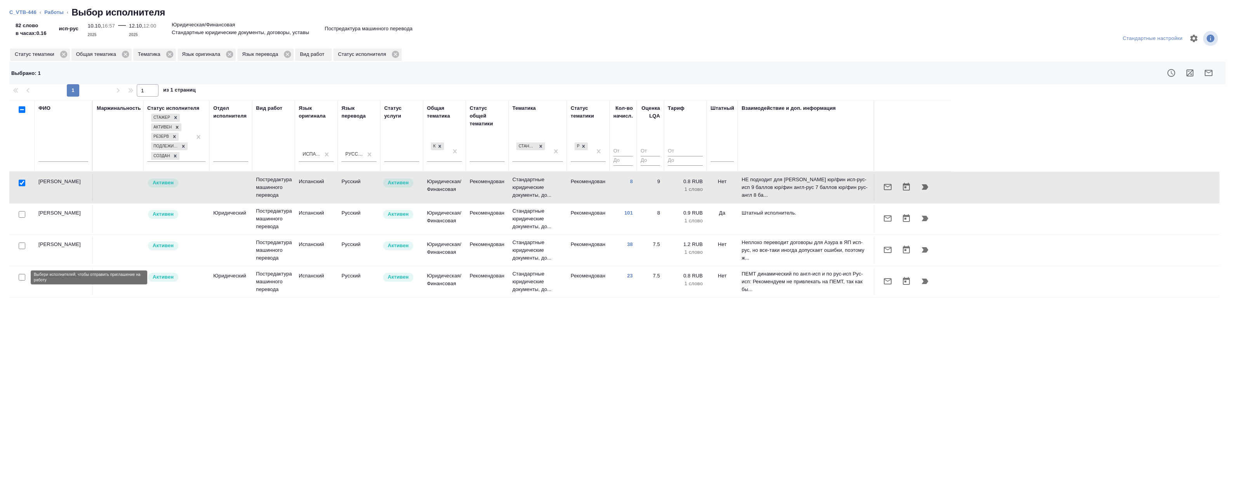
click at [21, 278] on input "checkbox" at bounding box center [22, 277] width 7 height 7
checkbox input "true"
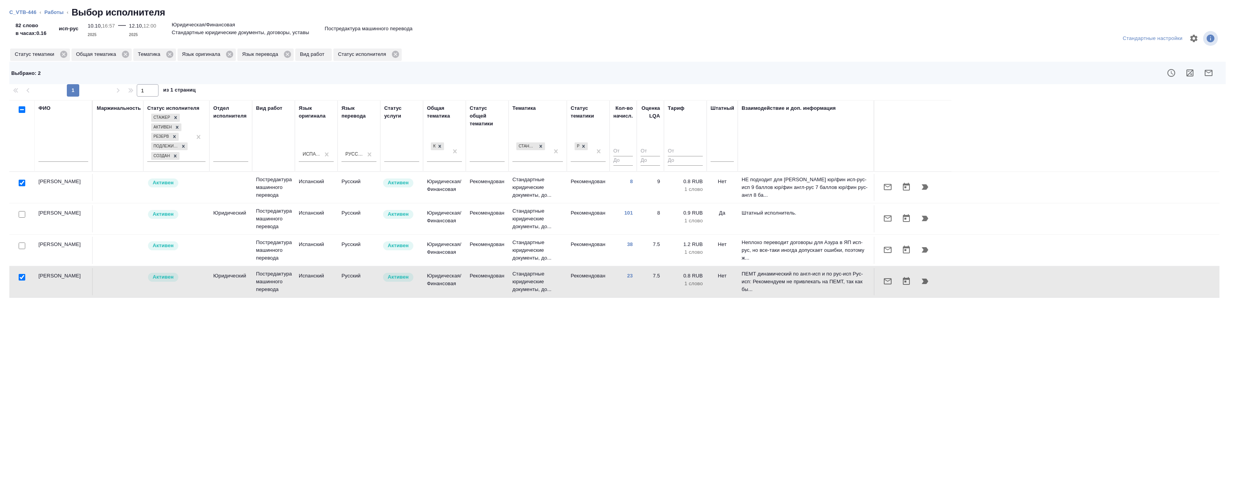
click at [1210, 74] on icon "button" at bounding box center [1207, 72] width 9 height 9
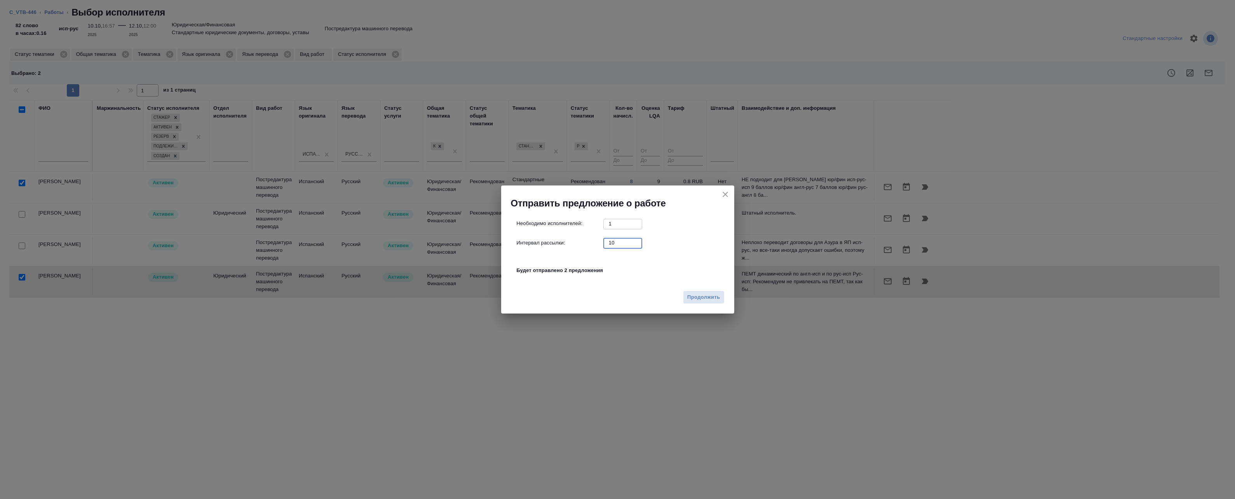
drag, startPoint x: 618, startPoint y: 243, endPoint x: 503, endPoint y: 238, distance: 115.1
click at [508, 238] on div "Необходимо исполнителей: 1 ​ Интервал рассылки: 10 ​ Будет отправлено 2 предлож…" at bounding box center [617, 248] width 233 height 77
type input "0"
click at [698, 301] on span "Продолжить" at bounding box center [703, 297] width 33 height 9
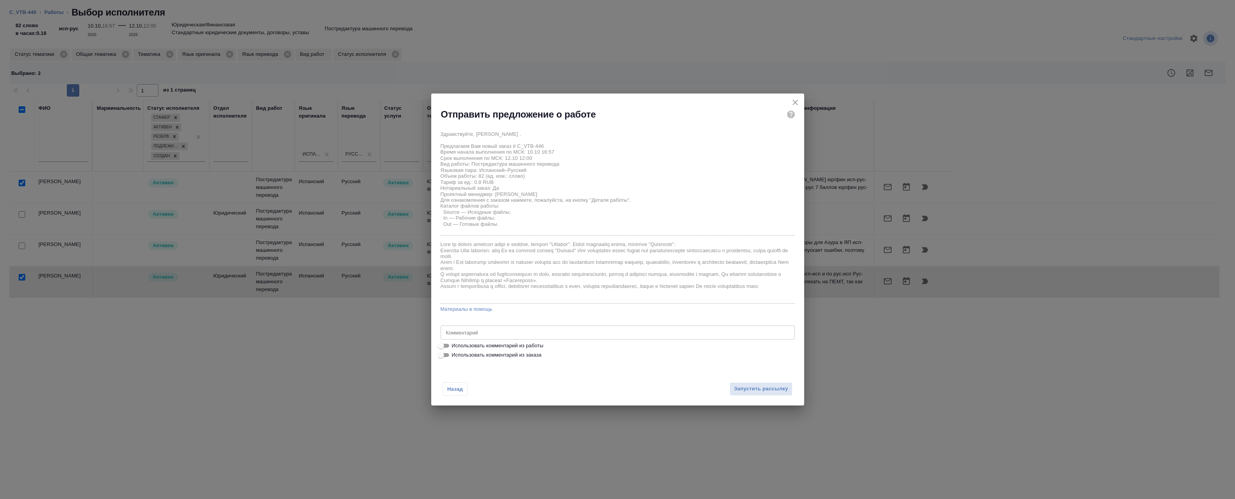
click at [484, 348] on span "Использовать комментарий из работы" at bounding box center [498, 346] width 92 height 8
click at [455, 348] on input "Использовать комментарий из работы" at bounding box center [441, 345] width 28 height 9
checkbox input "true"
type textarea "Под нот Оригинал для сверки:https://drive.awatera.com/s/6KSw4PQqbZcLqrf"
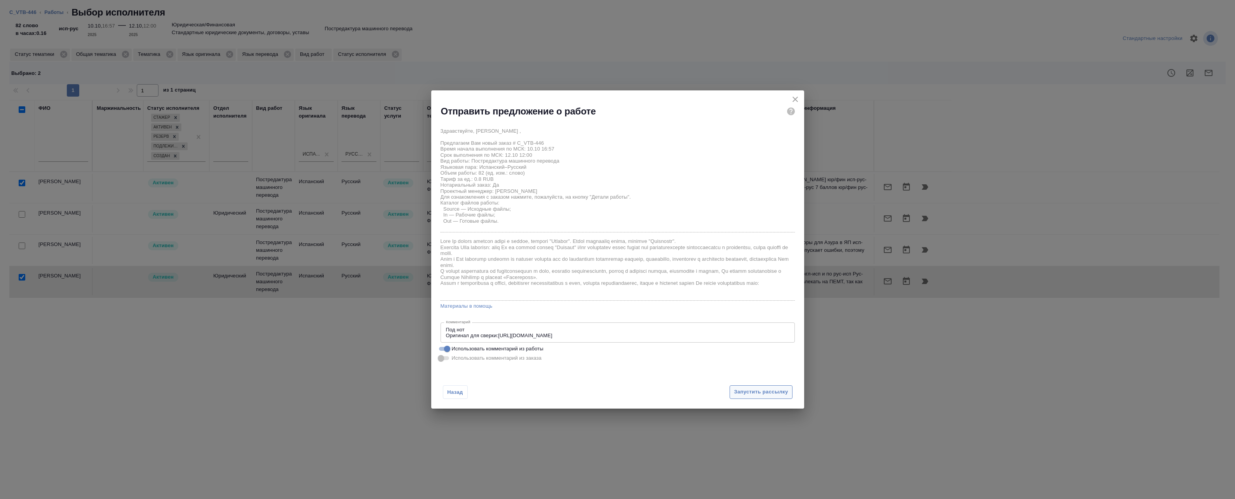
click at [753, 393] on span "Запустить рассылку" at bounding box center [761, 392] width 54 height 9
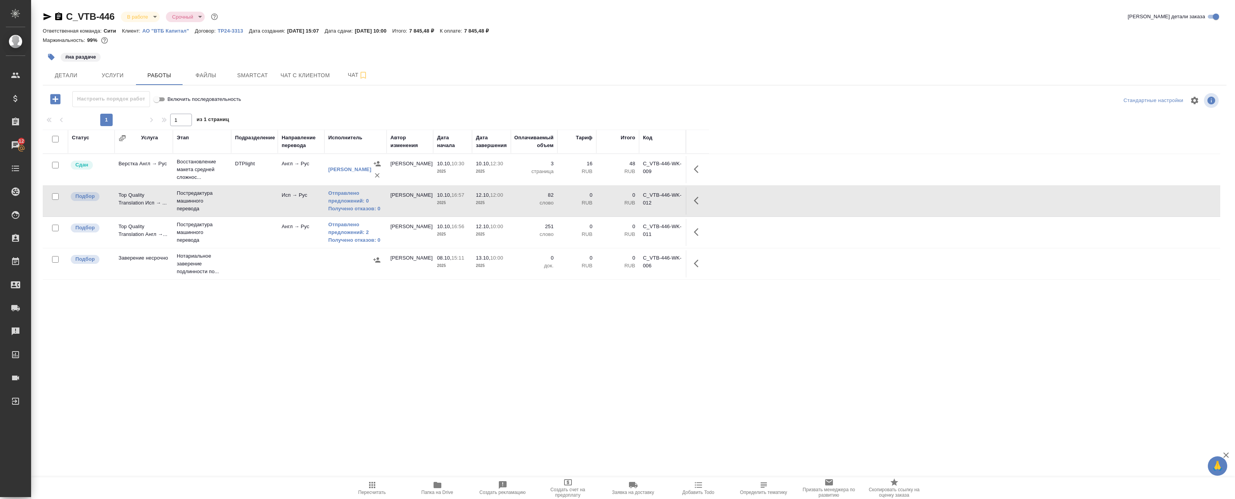
click at [278, 137] on div at bounding box center [277, 141] width 1 height 23
click at [276, 137] on th "Подразделение" at bounding box center [254, 142] width 47 height 24
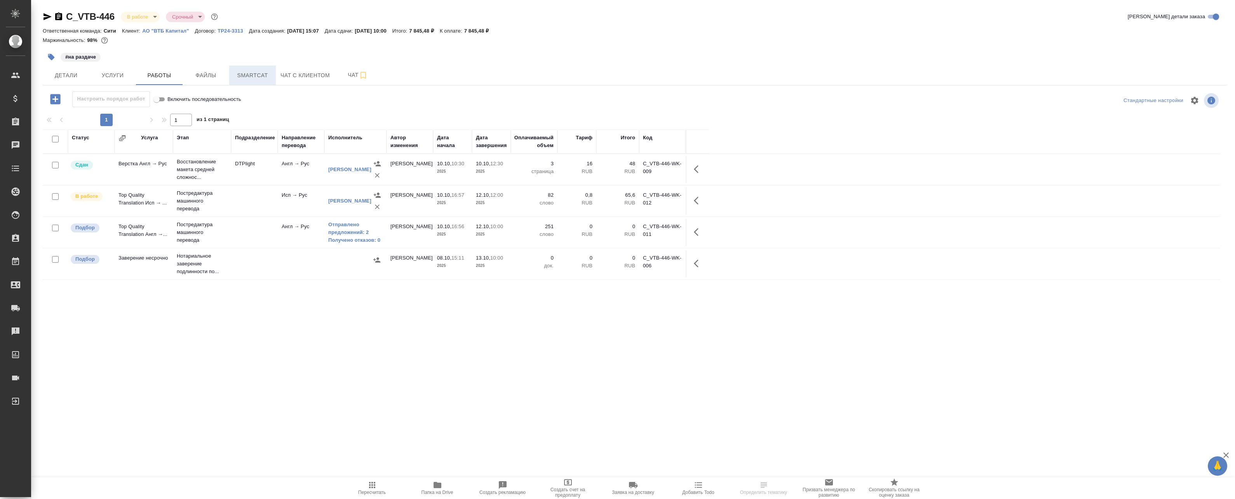
click at [256, 76] on span "Smartcat" at bounding box center [252, 76] width 37 height 10
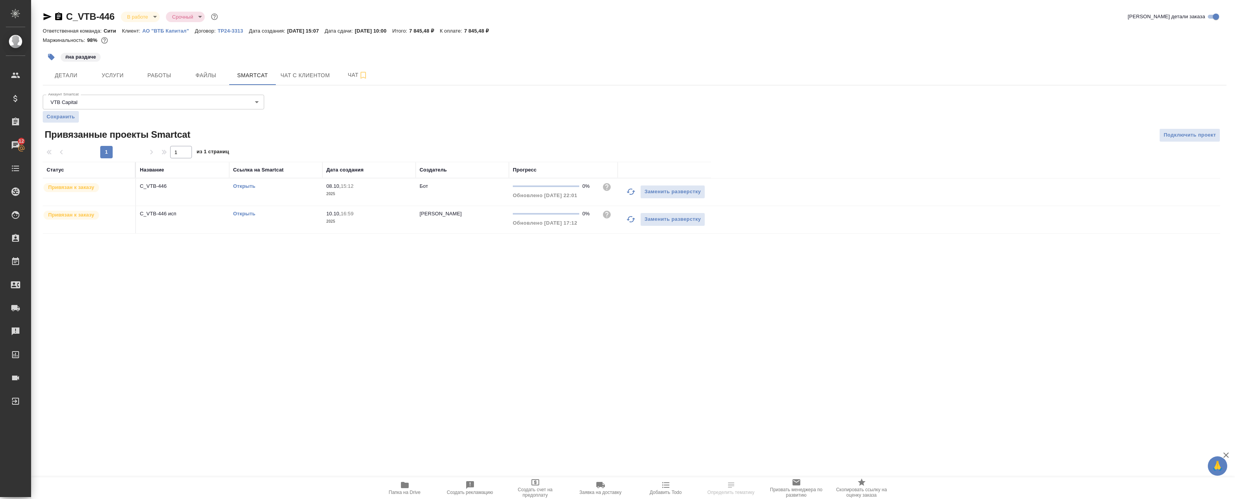
click at [247, 212] on link "Открыть" at bounding box center [244, 214] width 22 height 6
click at [150, 75] on span "Работы" at bounding box center [159, 76] width 37 height 10
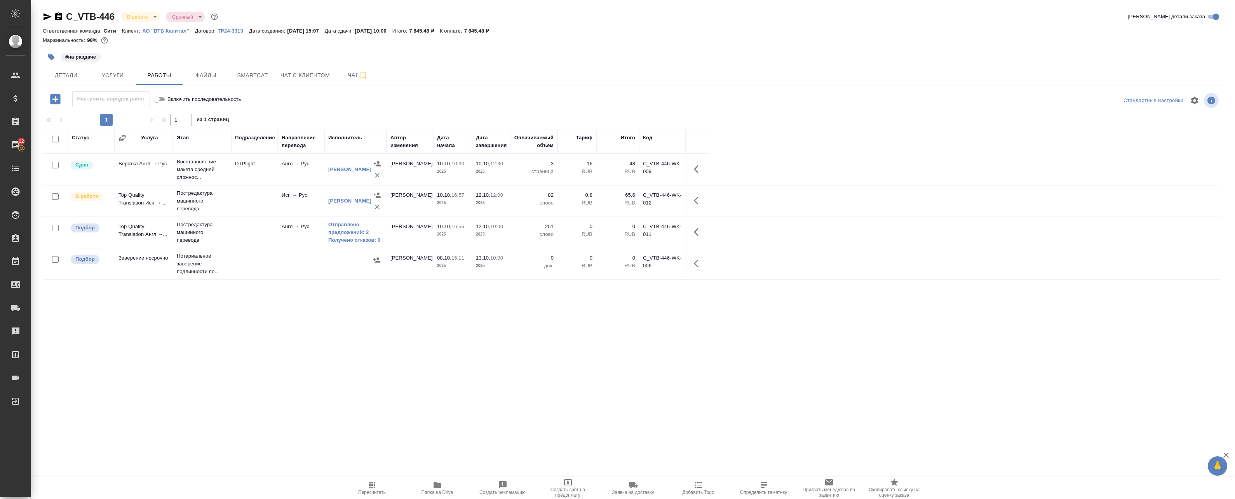
click at [333, 204] on link "[PERSON_NAME]" at bounding box center [349, 201] width 43 height 6
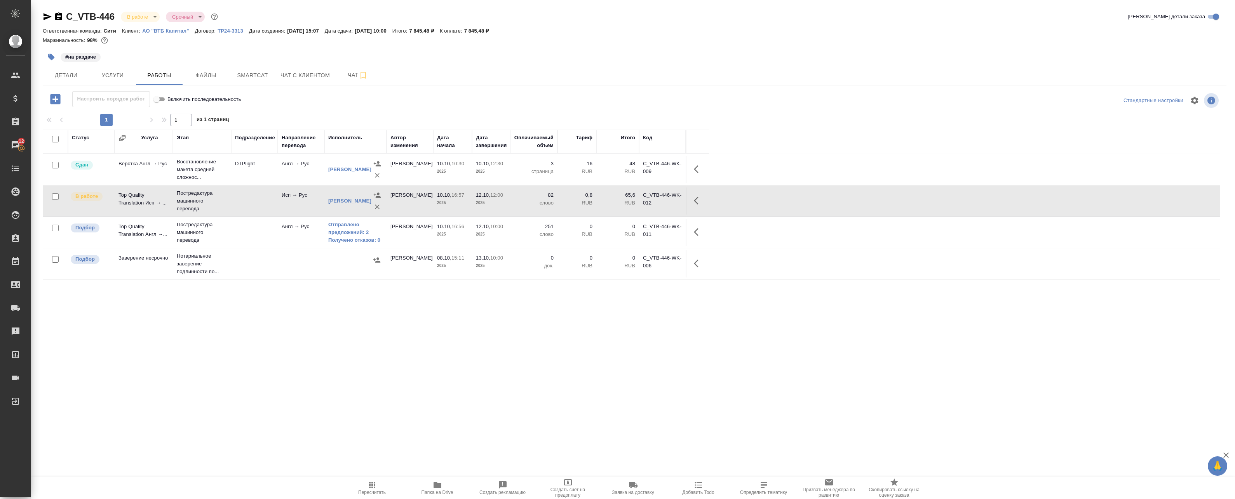
click at [447, 237] on p "2025" at bounding box center [452, 235] width 31 height 8
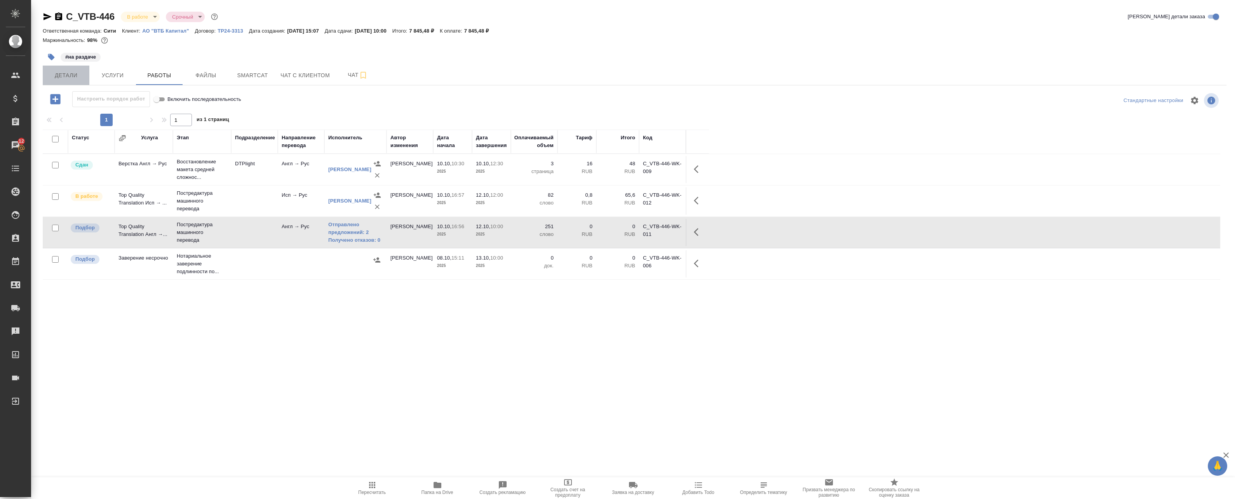
click at [59, 75] on span "Детали" at bounding box center [65, 76] width 37 height 10
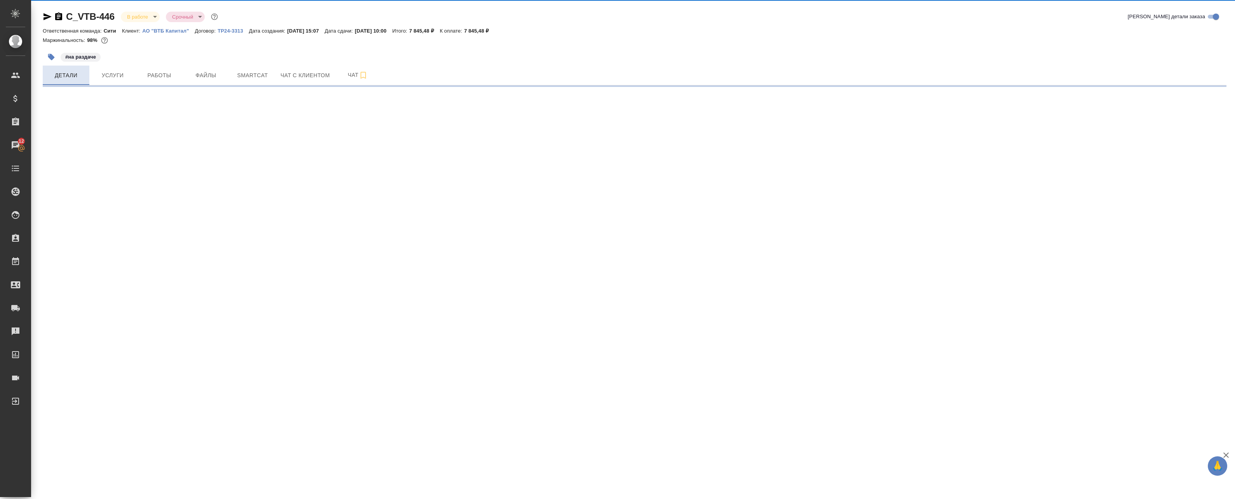
select select "RU"
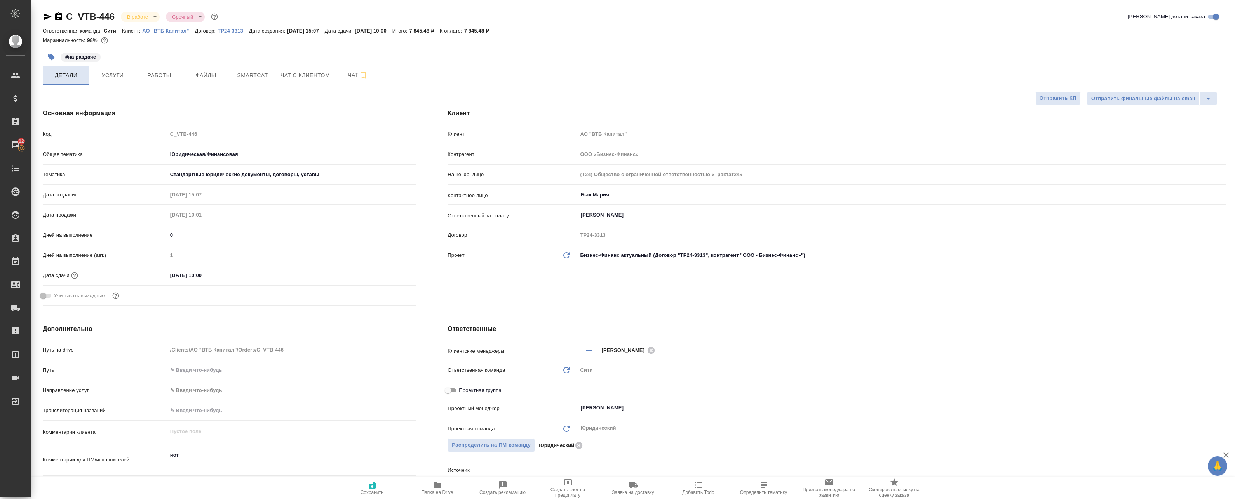
type textarea "x"
click at [155, 73] on span "Работы" at bounding box center [159, 76] width 37 height 10
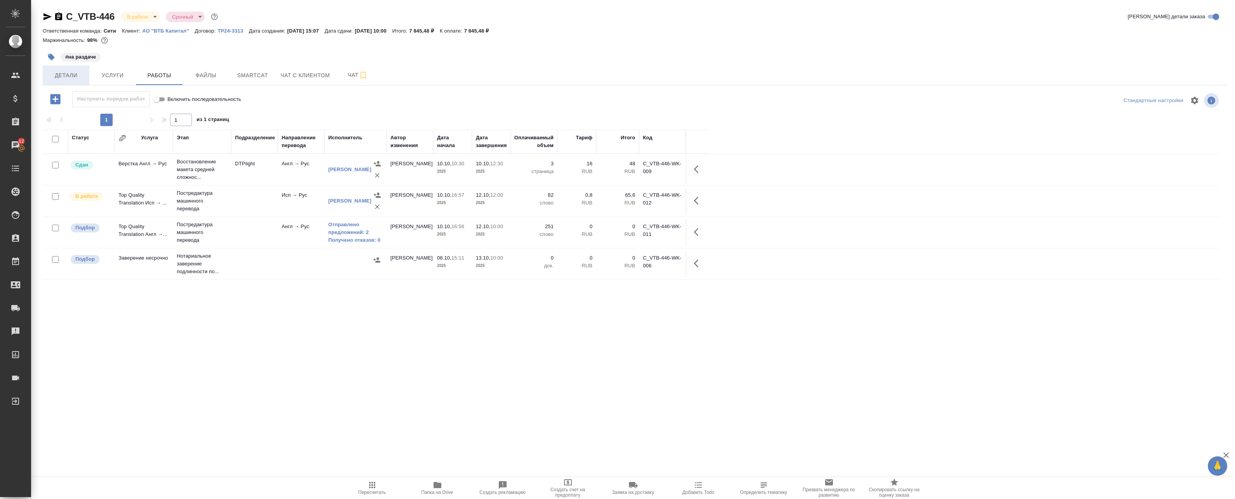
click at [82, 76] on span "Детали" at bounding box center [65, 76] width 37 height 10
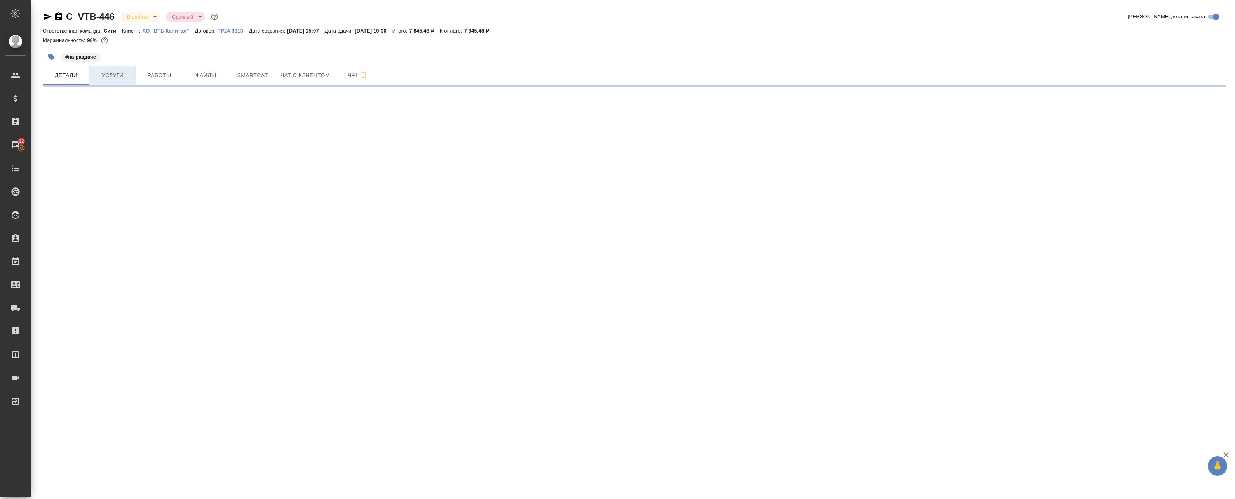
select select "RU"
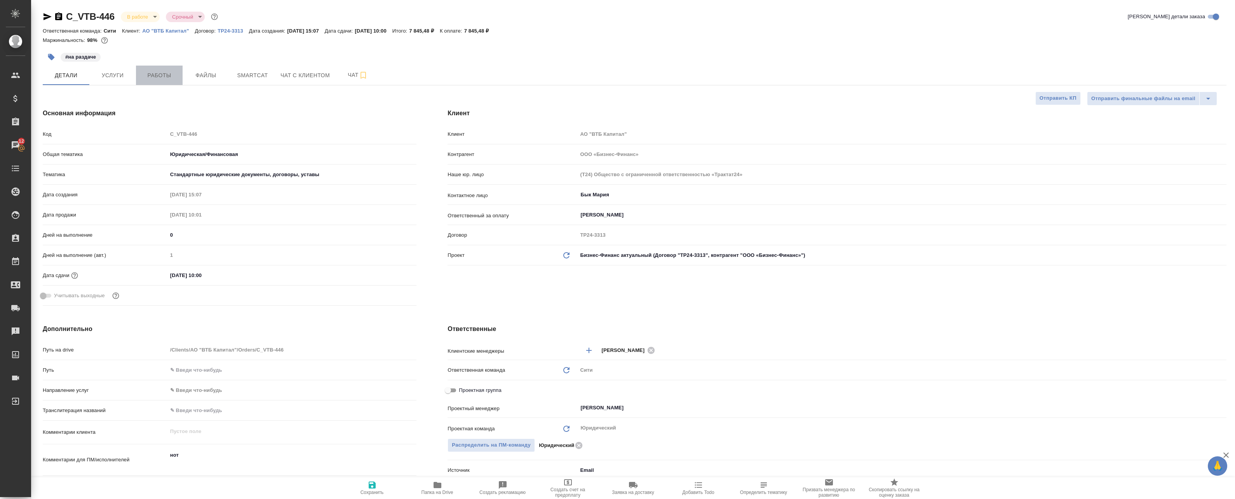
click at [157, 75] on span "Работы" at bounding box center [159, 76] width 37 height 10
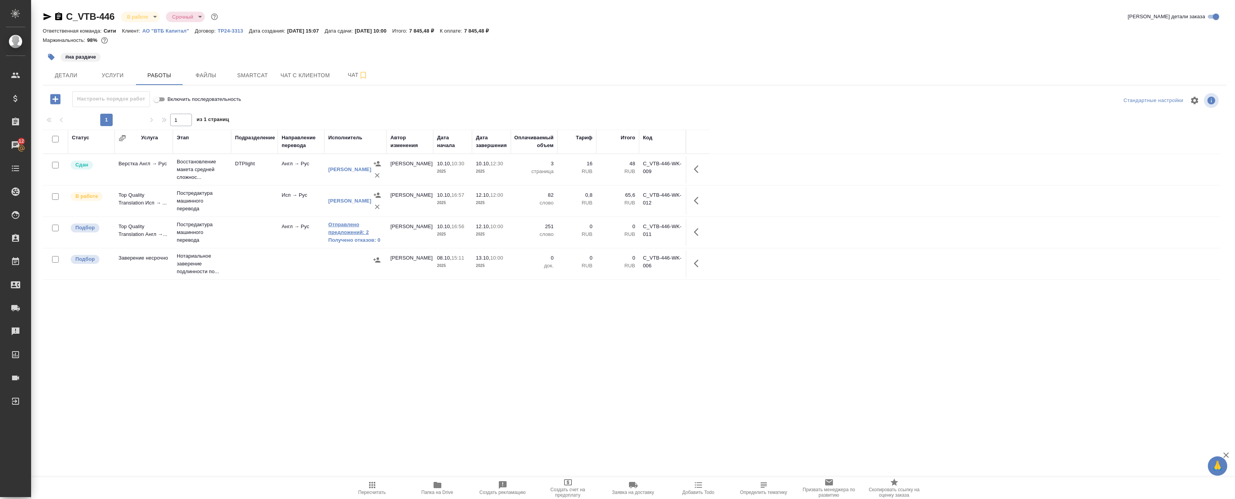
click at [344, 226] on link "Отправлено предложений: 2" at bounding box center [355, 229] width 54 height 16
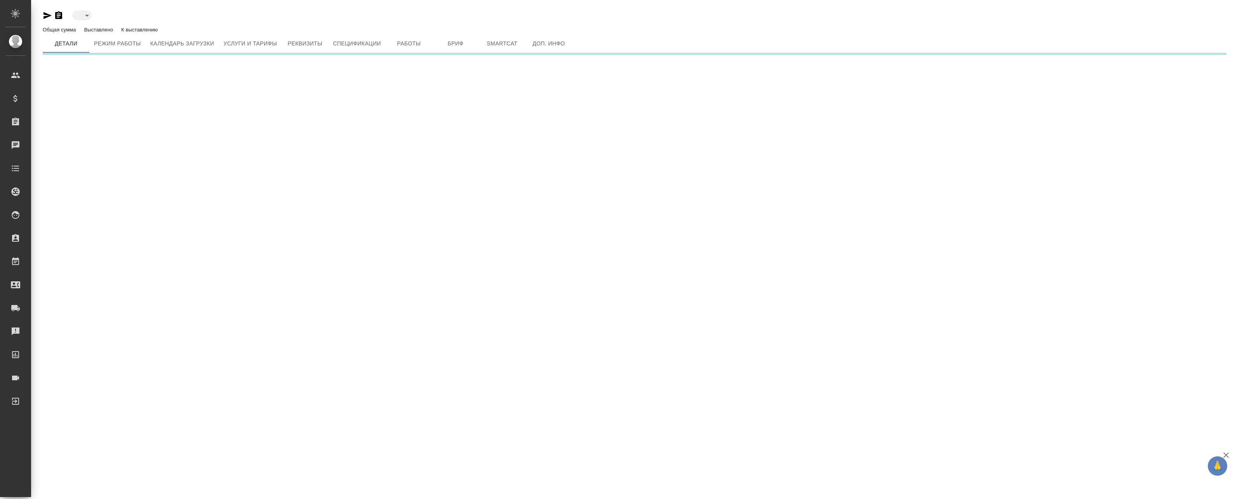
type input "active"
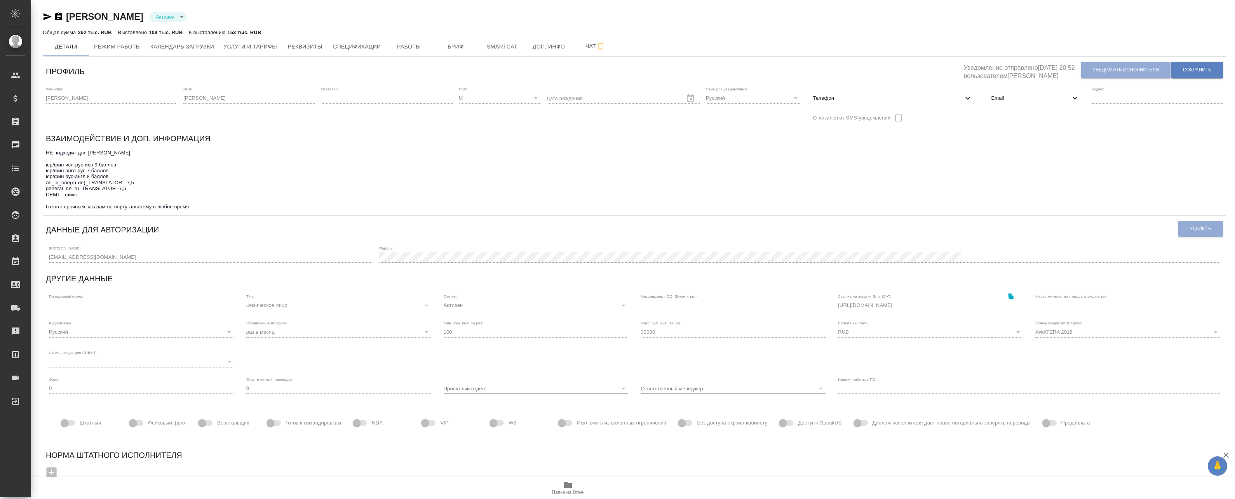
click at [1019, 99] on span "Email" at bounding box center [1030, 98] width 79 height 8
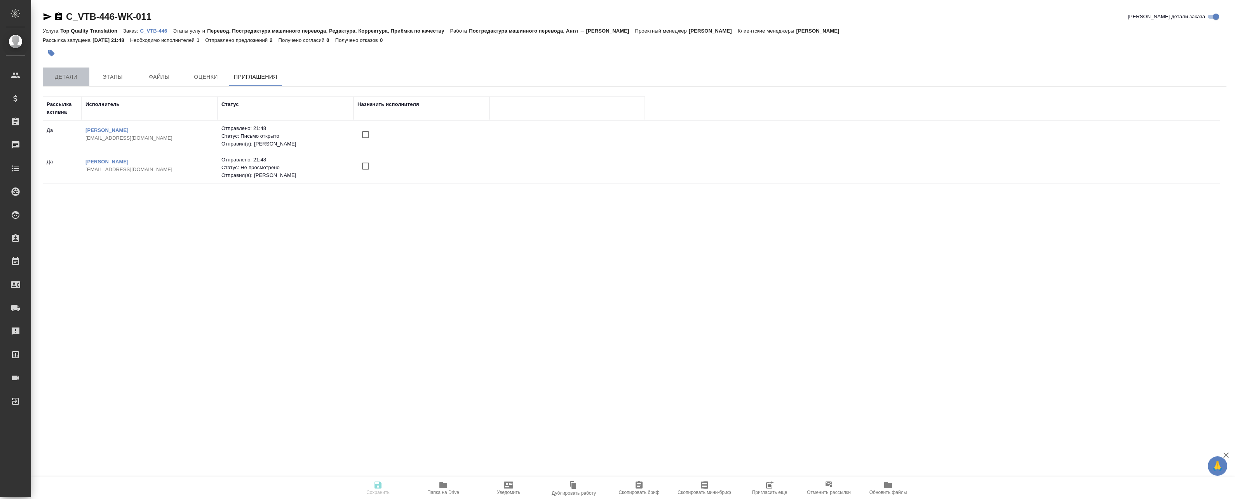
click at [61, 76] on span "Детали" at bounding box center [65, 77] width 37 height 10
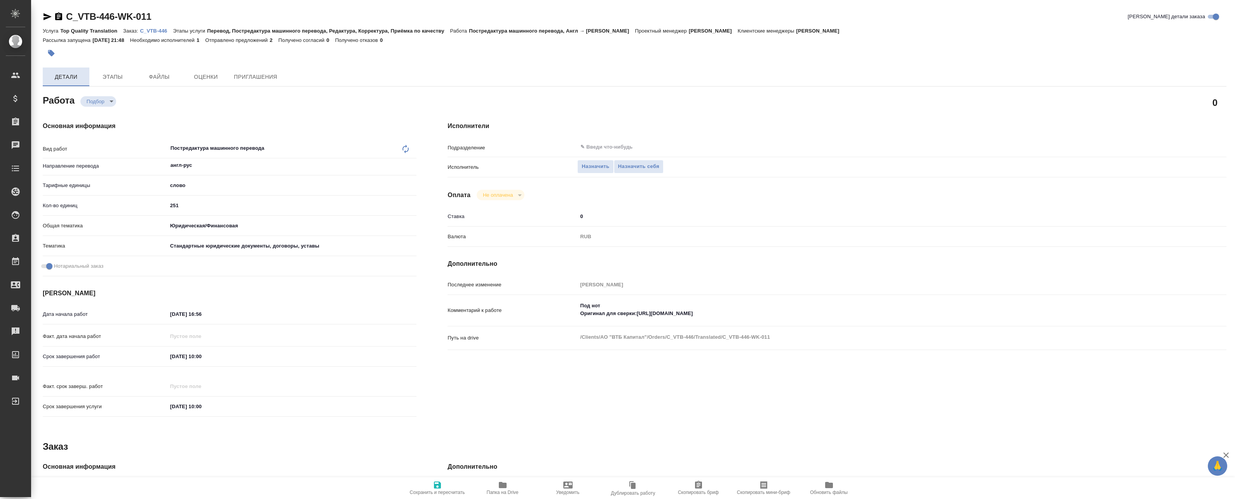
type textarea "x"
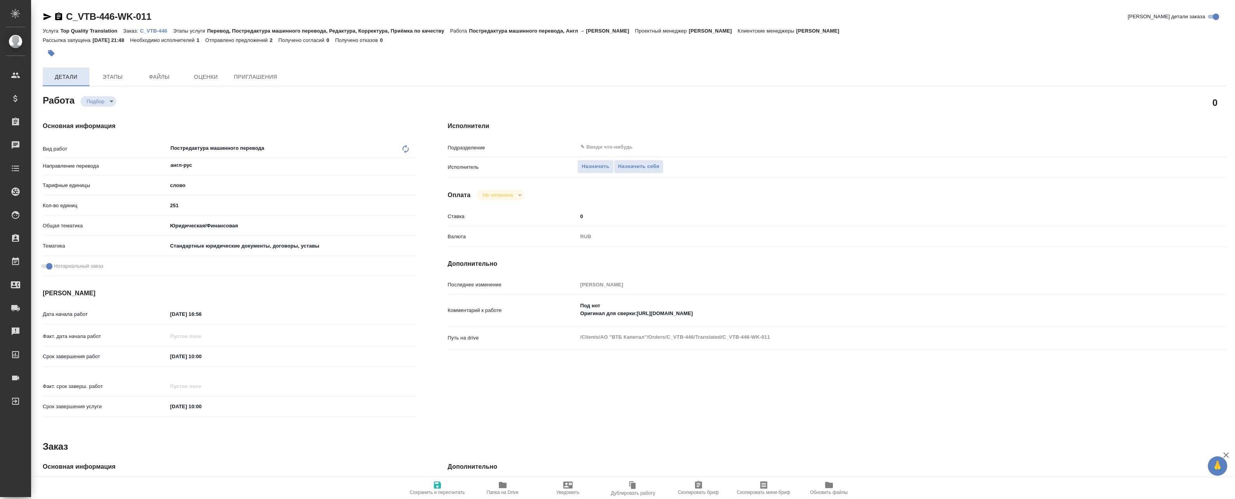
type textarea "x"
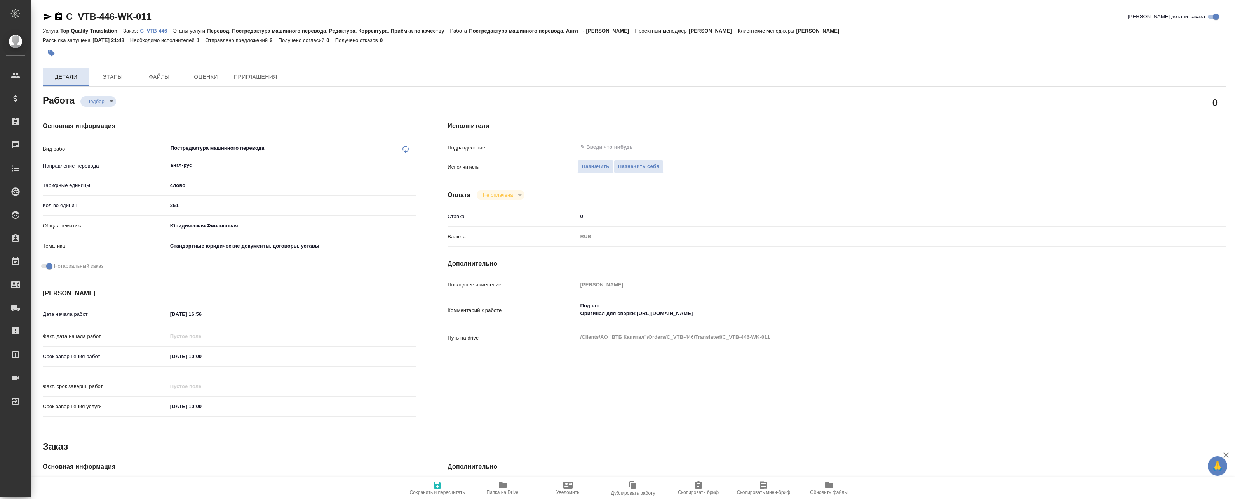
type textarea "x"
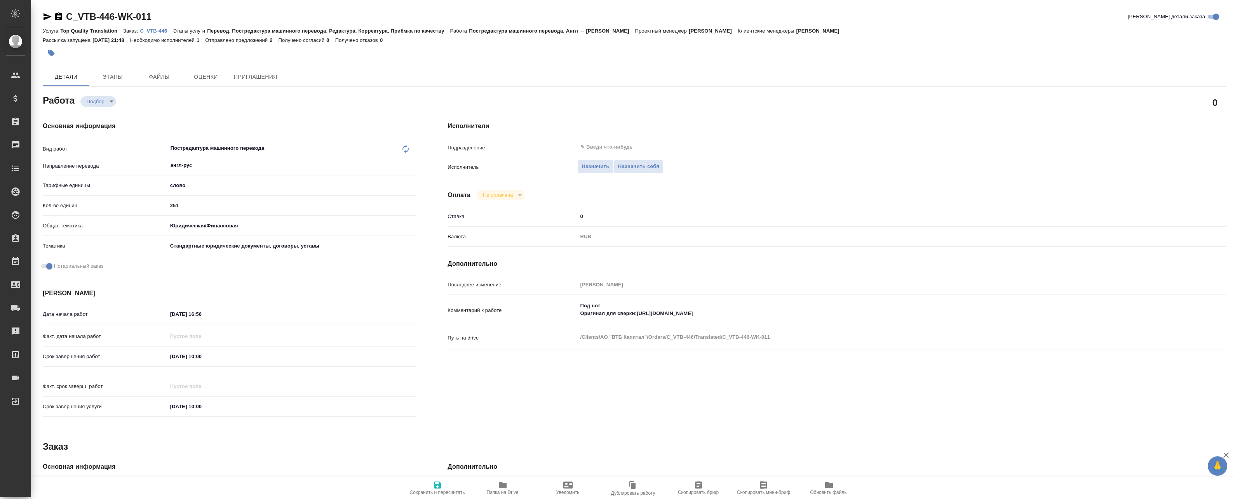
type textarea "x"
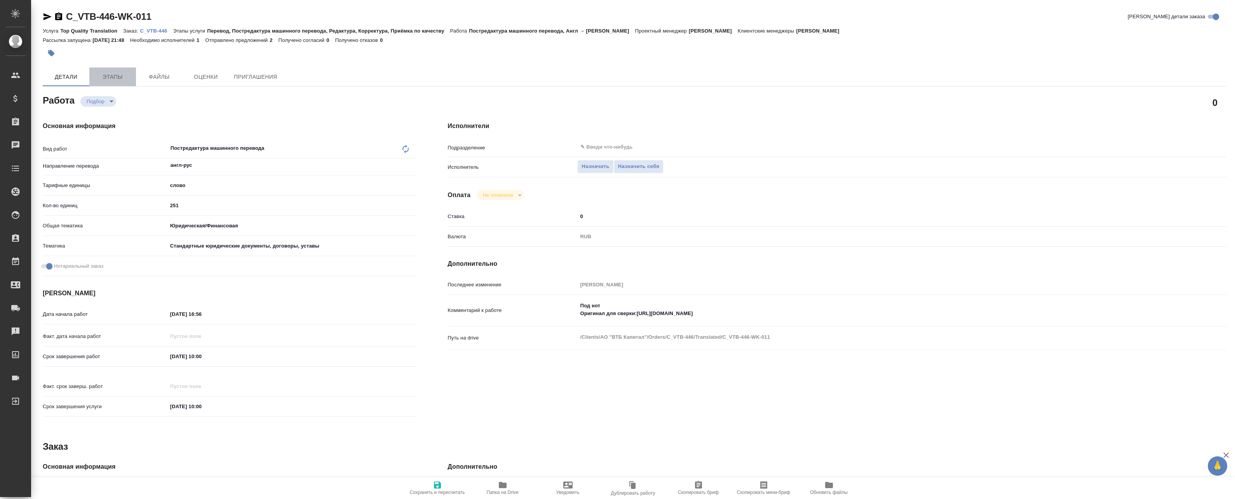
click at [120, 76] on span "Этапы" at bounding box center [112, 77] width 37 height 10
type textarea "x"
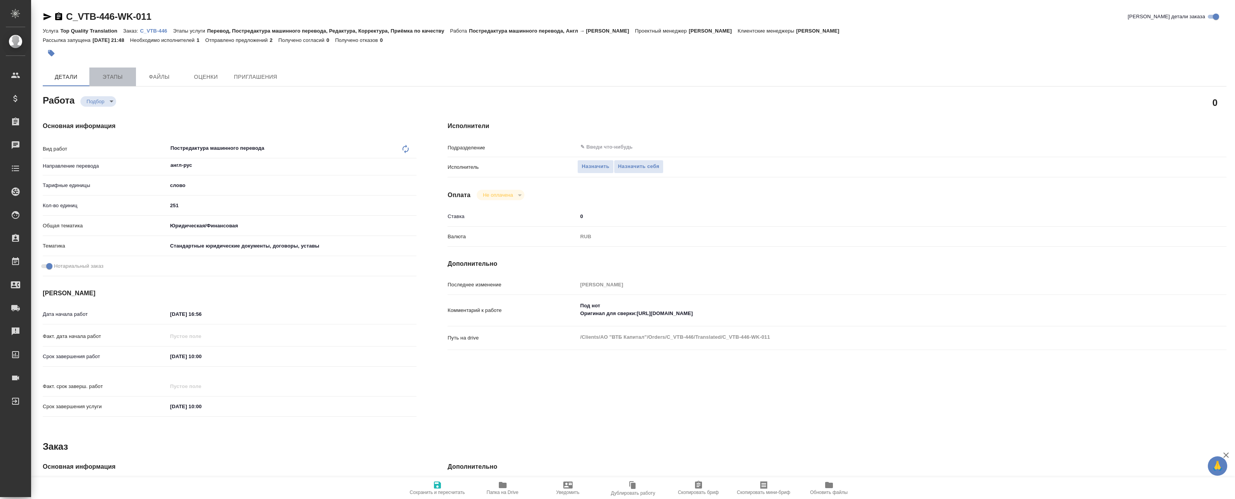
type textarea "x"
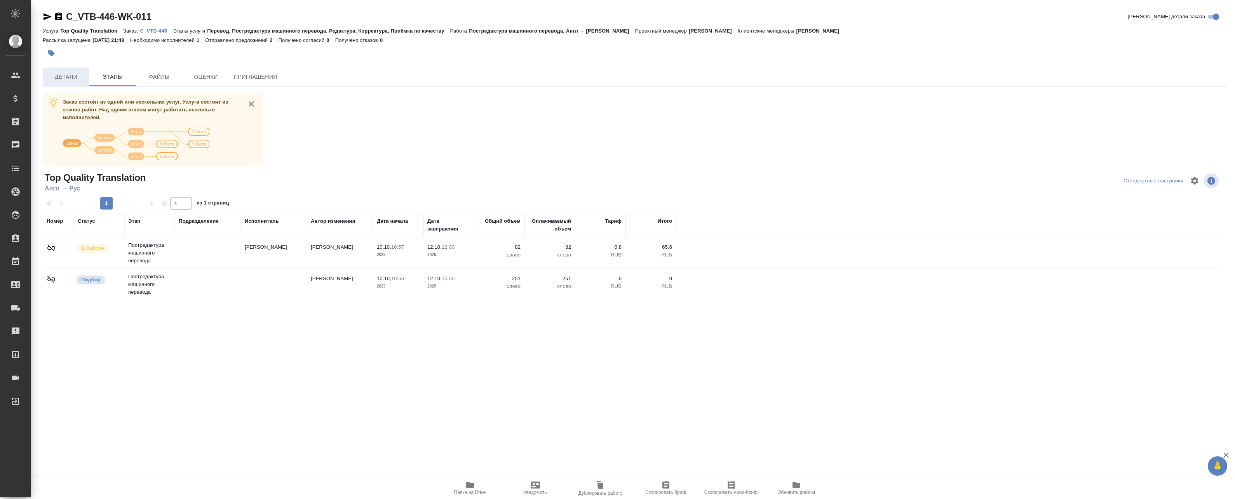
click at [76, 78] on span "Детали" at bounding box center [65, 77] width 37 height 10
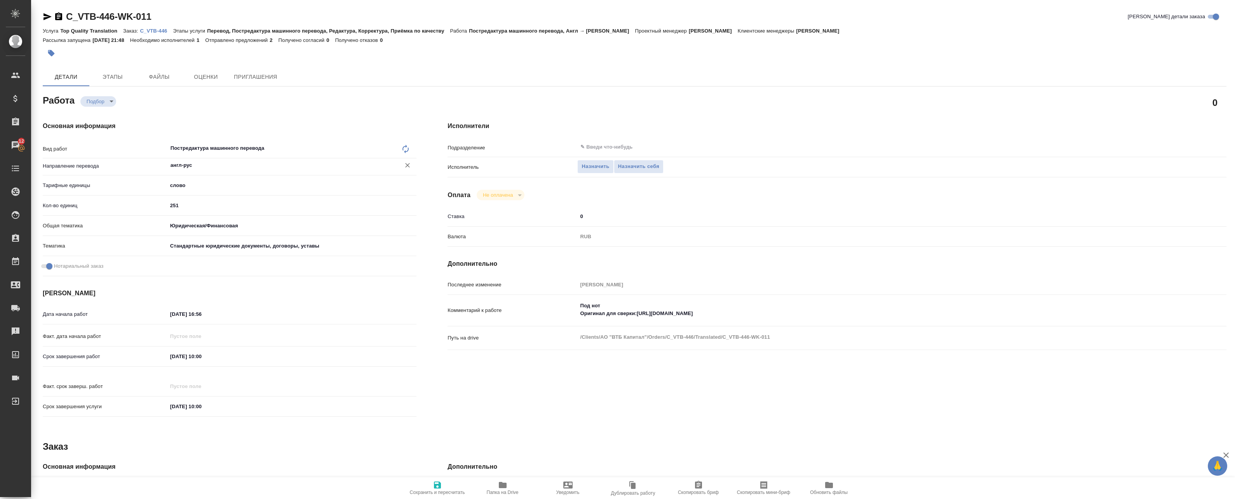
type textarea "x"
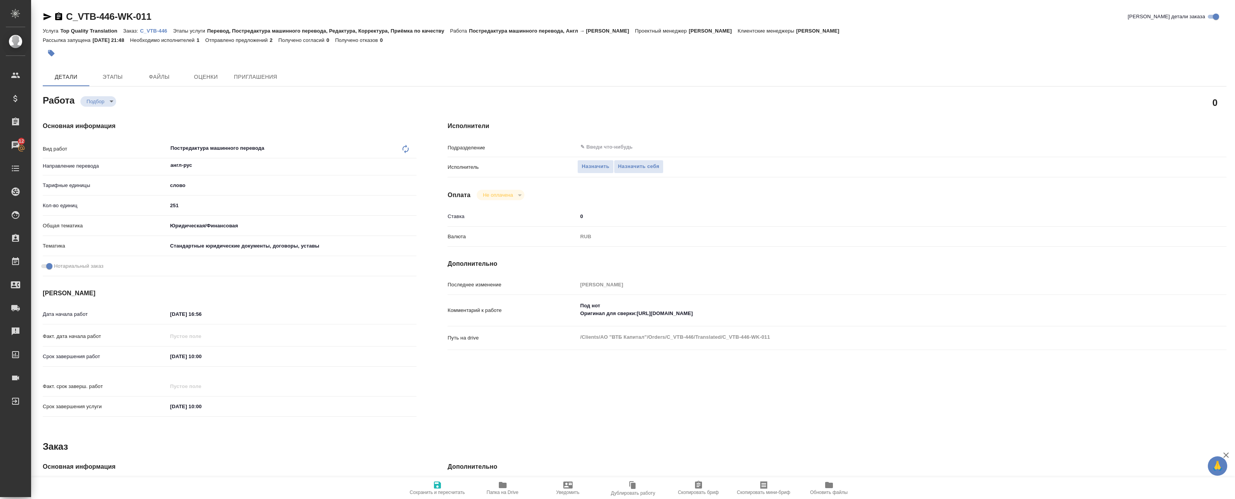
type textarea "x"
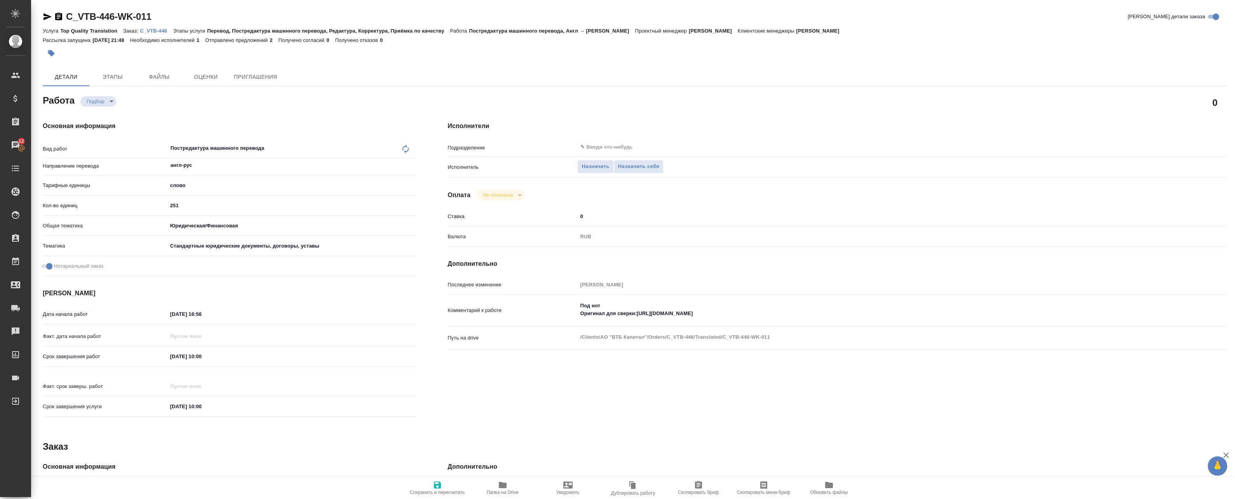
click at [151, 30] on p "C_VTB-446" at bounding box center [156, 31] width 33 height 6
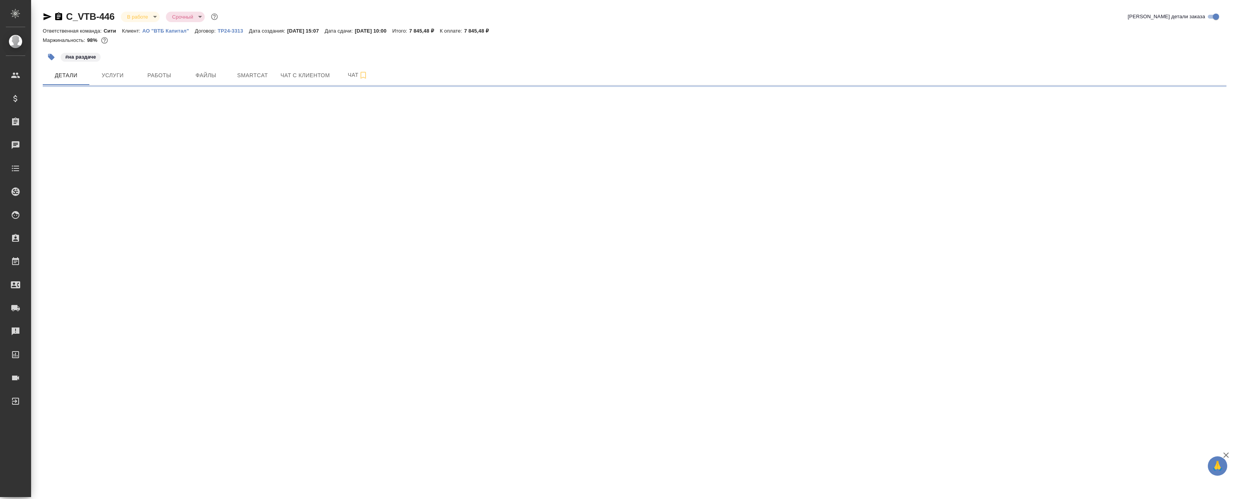
select select "RU"
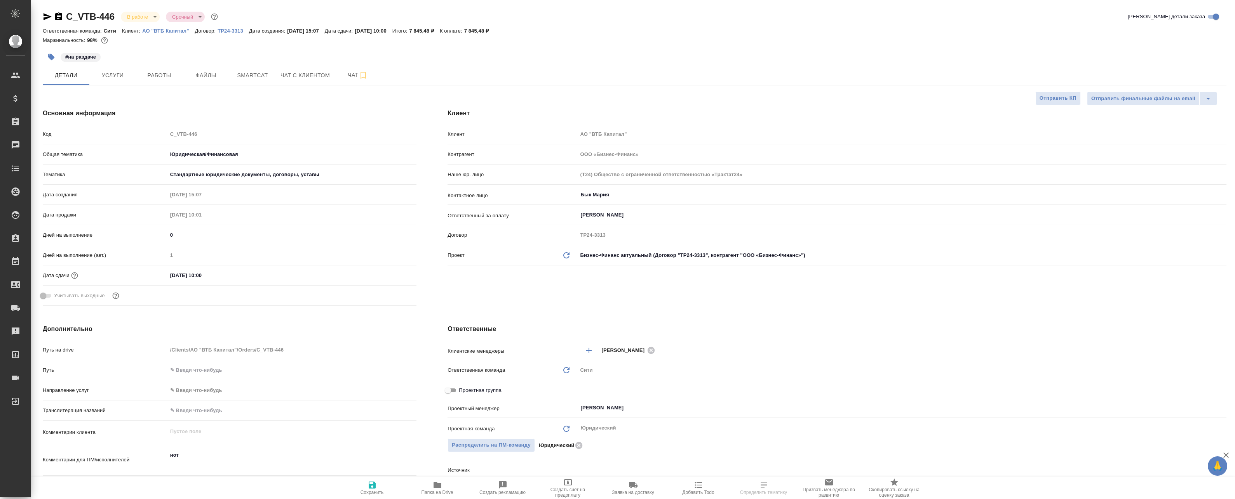
type textarea "x"
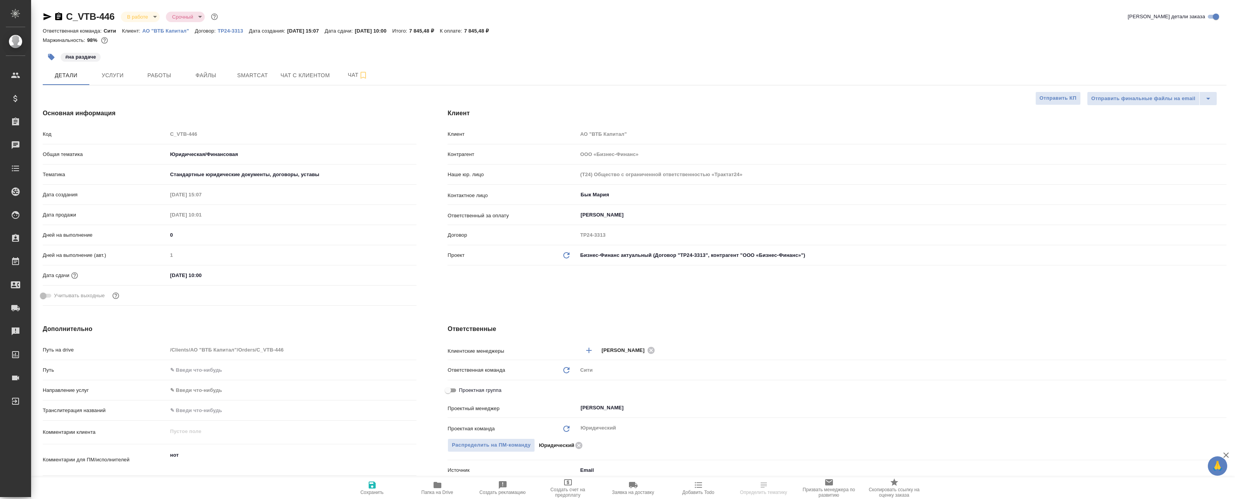
type textarea "x"
click at [155, 69] on button "Работы" at bounding box center [159, 75] width 47 height 19
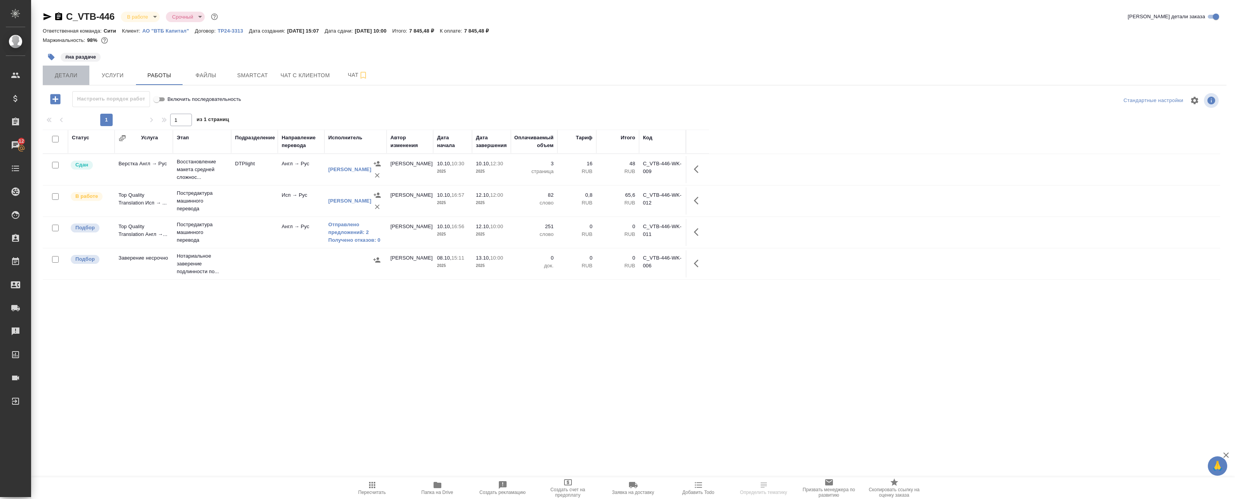
click at [64, 78] on span "Детали" at bounding box center [65, 76] width 37 height 10
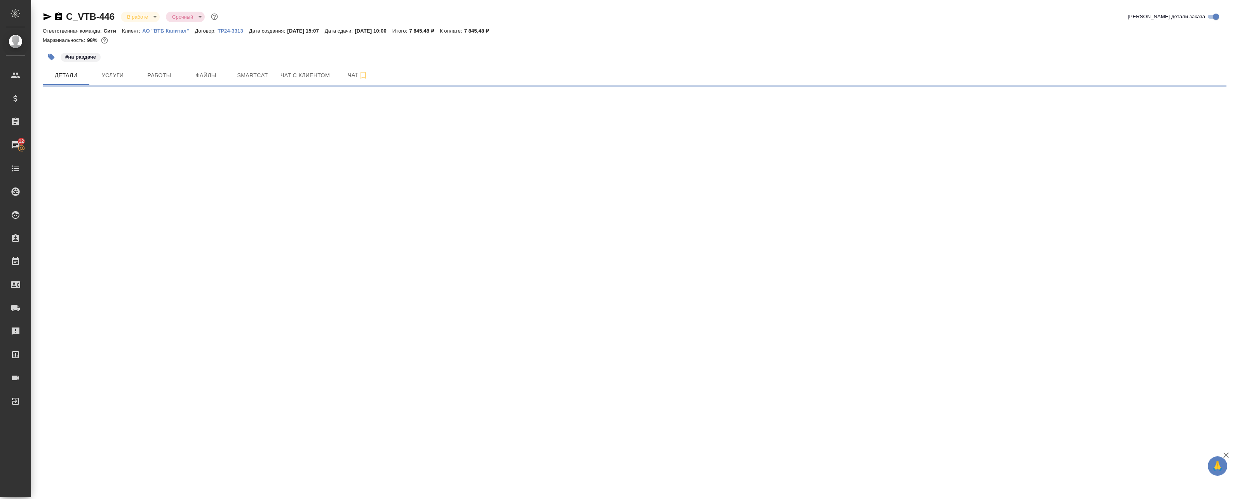
select select "RU"
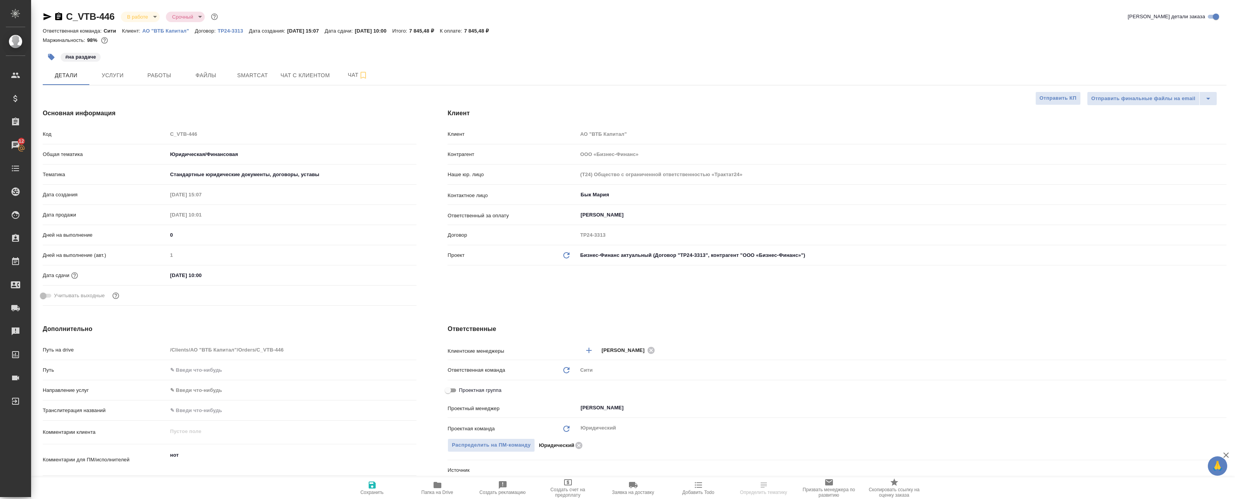
type textarea "x"
click at [166, 75] on span "Работы" at bounding box center [159, 76] width 37 height 10
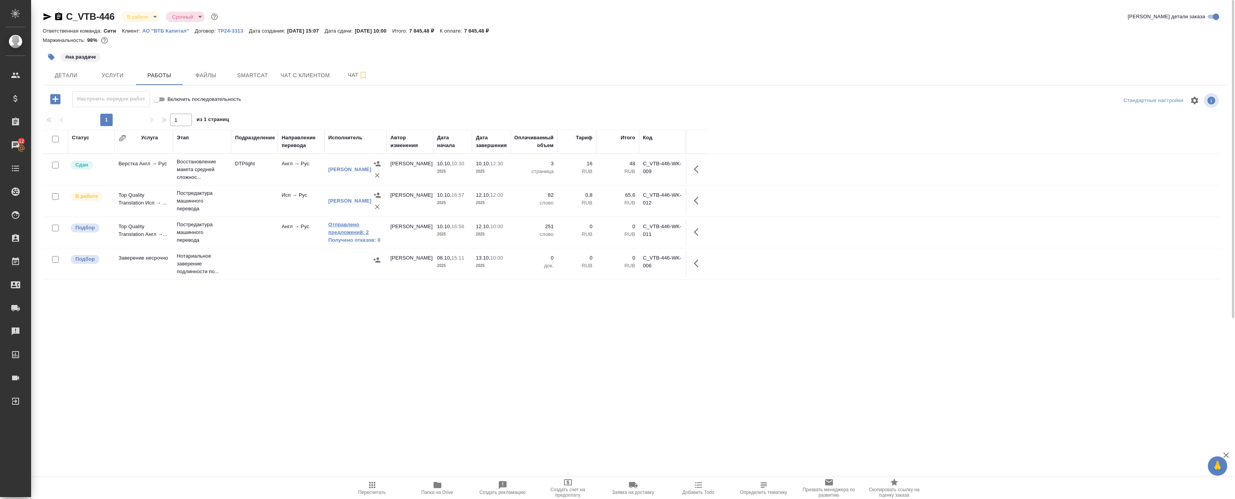
click at [353, 229] on link "Отправлено предложений: 2" at bounding box center [355, 229] width 54 height 16
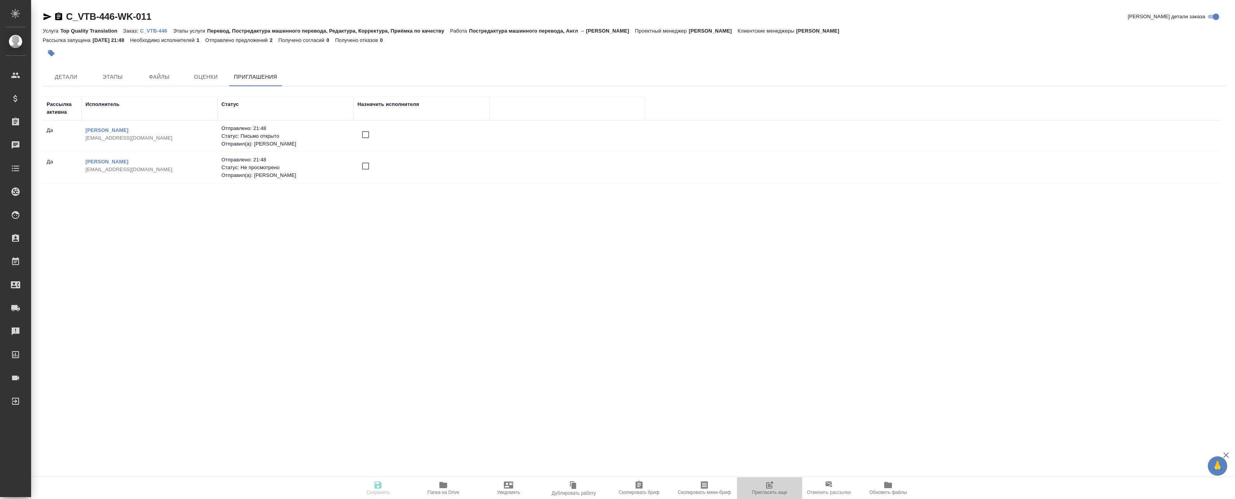
click at [765, 489] on icon "button" at bounding box center [769, 485] width 9 height 9
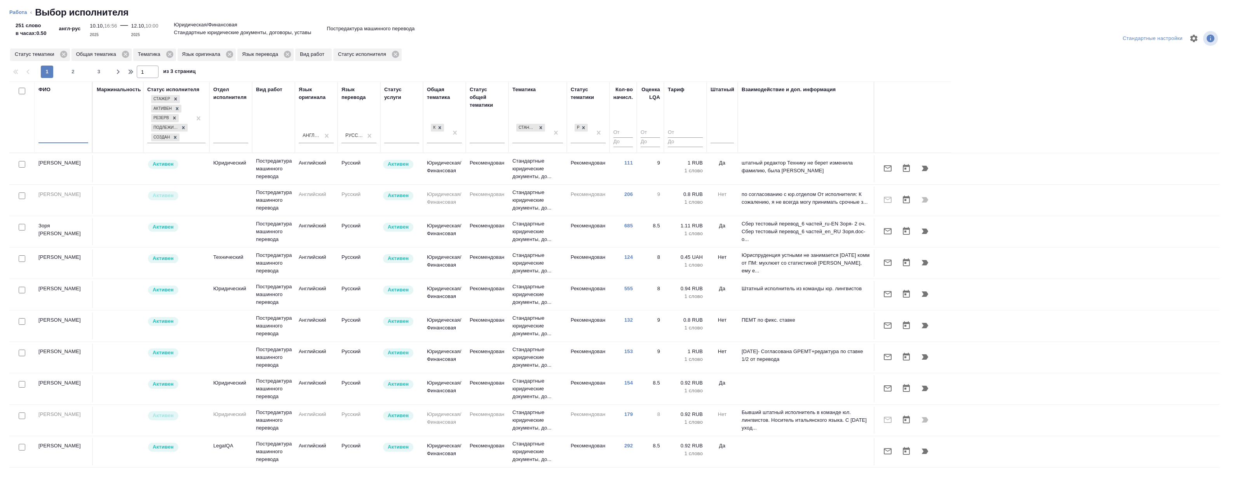
click at [60, 138] on input "text" at bounding box center [63, 139] width 50 height 10
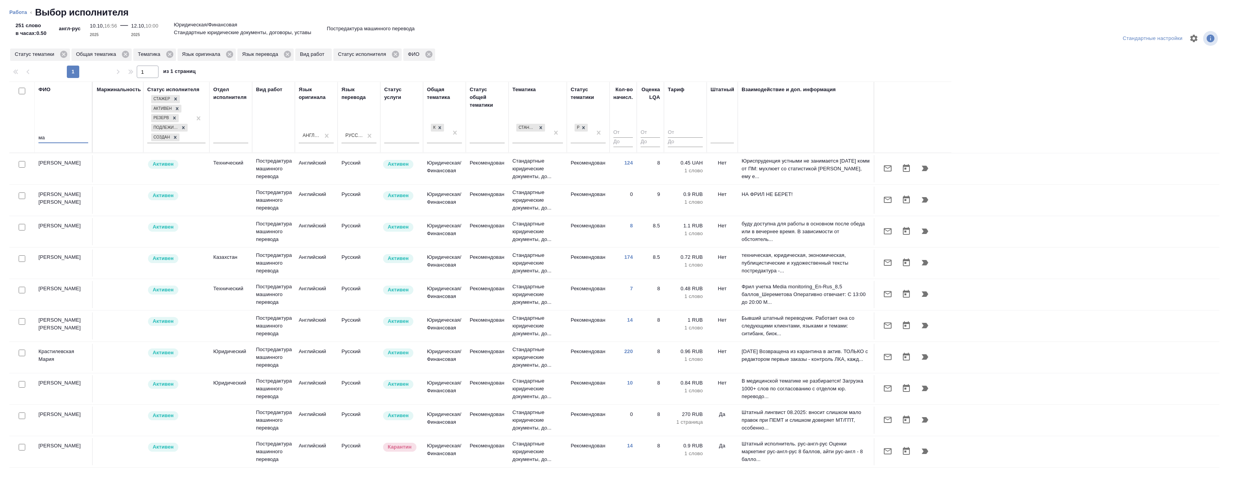
type input "ма"
click at [20, 165] on input "checkbox" at bounding box center [22, 164] width 7 height 7
checkbox input "true"
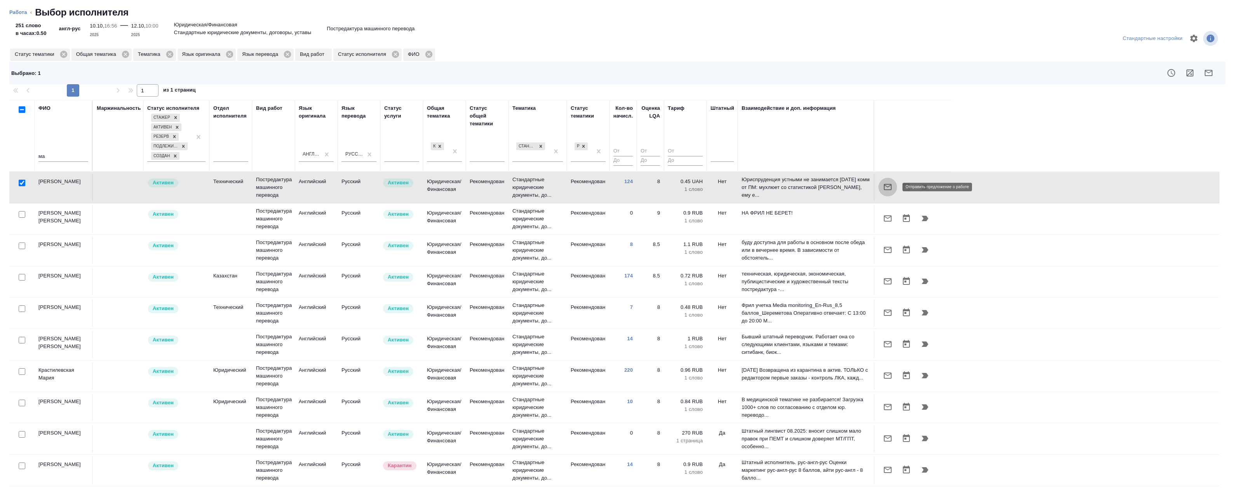
click at [887, 188] on icon "button" at bounding box center [887, 187] width 9 height 9
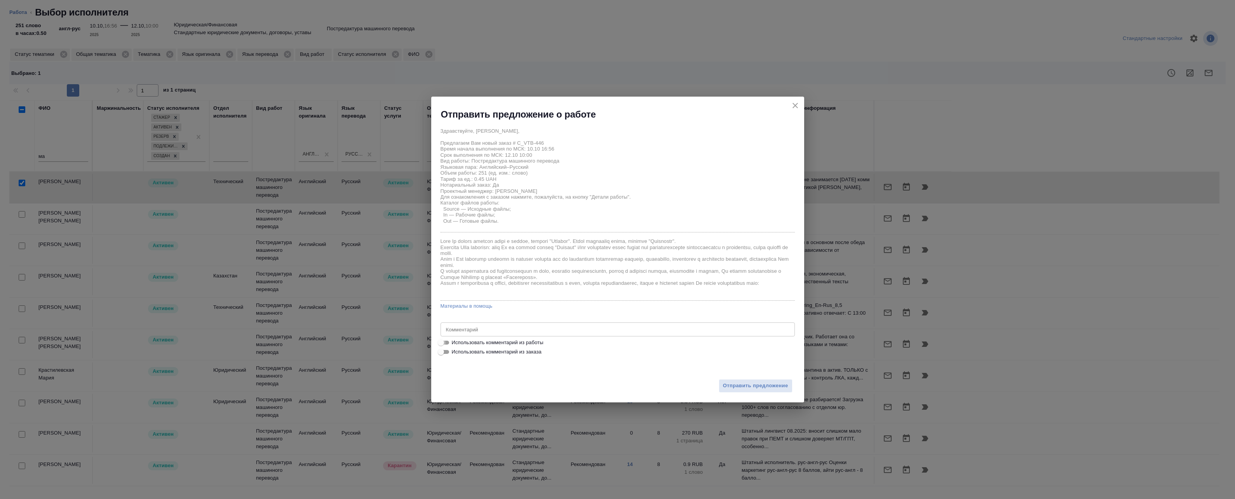
click at [445, 343] on input "Использовать комментарий из работы" at bounding box center [441, 342] width 28 height 9
checkbox input "true"
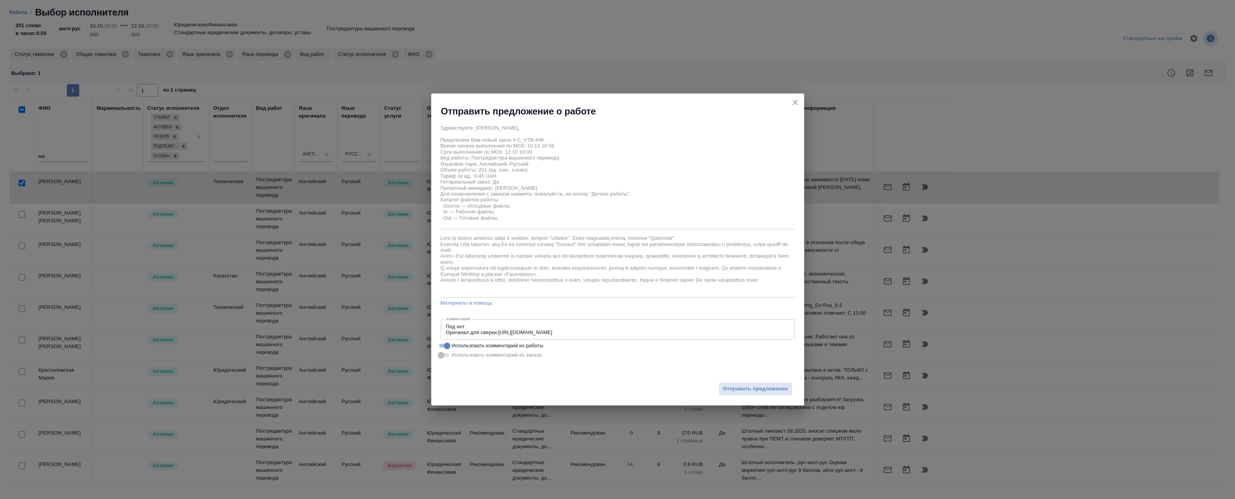
click at [499, 322] on div "Под нот Оригинал для сверки:https://drive.awatera.com/s/6KSw4PQqbZcLqrf x Комме…" at bounding box center [617, 330] width 354 height 20
click at [480, 328] on textarea "Под нот Оригинал для сверки:https://drive.awatera.com/s/6KSw4PQqbZcLqrf" at bounding box center [617, 330] width 343 height 12
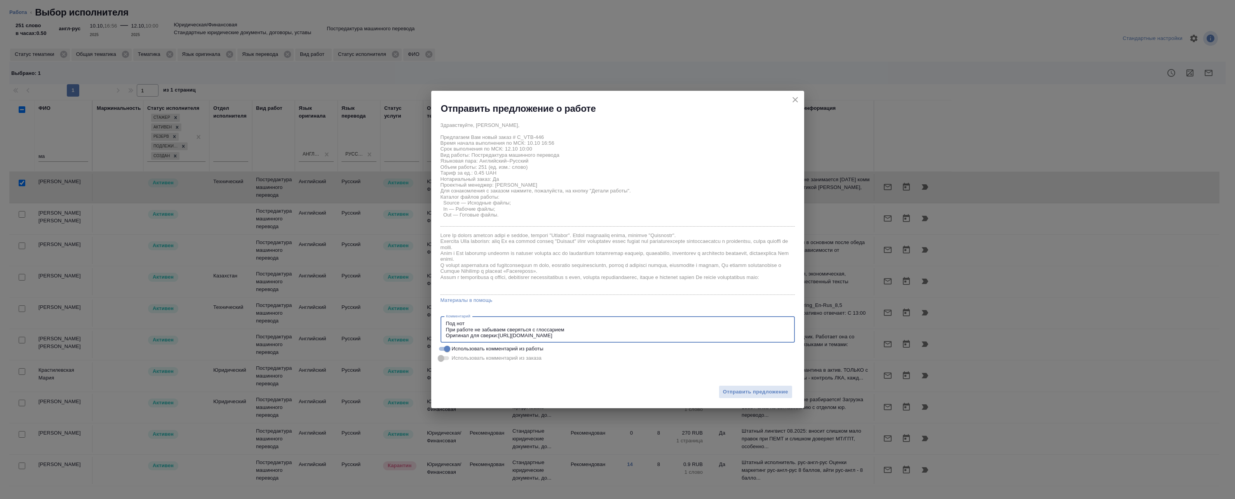
click at [609, 333] on textarea "Под нот При работе не забываем сверяться с глоссарием Оригинал для сверки:https…" at bounding box center [617, 330] width 343 height 18
drag, startPoint x: 541, startPoint y: 330, endPoint x: 545, endPoint y: 331, distance: 4.4
click at [545, 331] on textarea "Под нот При работе не забываем сверяться с глоссарием Оригинал для сверки:https…" at bounding box center [617, 330] width 343 height 18
click at [586, 332] on textarea "Под нот При работе не забываем сверяться с глассарием Оригинал для сверки:https…" at bounding box center [617, 330] width 343 height 18
click at [602, 335] on textarea "Под нот При работе не забываем сверяться с глассарием Оригинал для сверки:https…" at bounding box center [617, 330] width 343 height 18
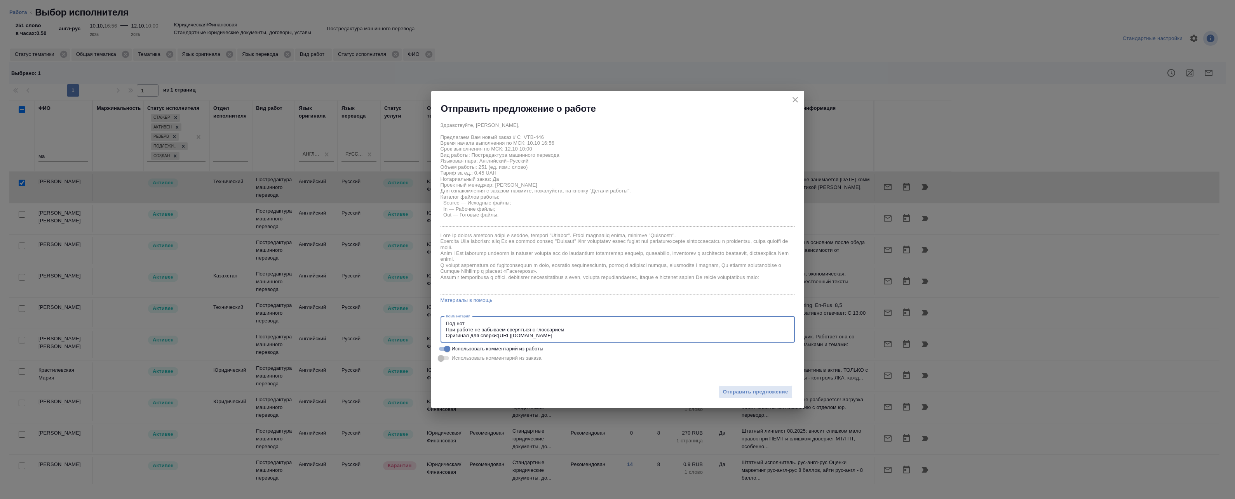
drag, startPoint x: 601, startPoint y: 334, endPoint x: 612, endPoint y: 335, distance: 10.9
click at [602, 334] on textarea "Под нот При работе не забываем сверяться с глоссарием Оригинал для сверки:https…" at bounding box center [617, 330] width 343 height 18
click at [613, 336] on textarea "Под нот При работе не забываем сверяться с глоссарием Оригинал для сверки:https…" at bounding box center [617, 330] width 343 height 18
type textarea "Под нот При работе не забываем сверяться с глоссарием Оригинал для сверки:https…"
click at [754, 393] on span "Отправить предложение" at bounding box center [755, 392] width 65 height 9
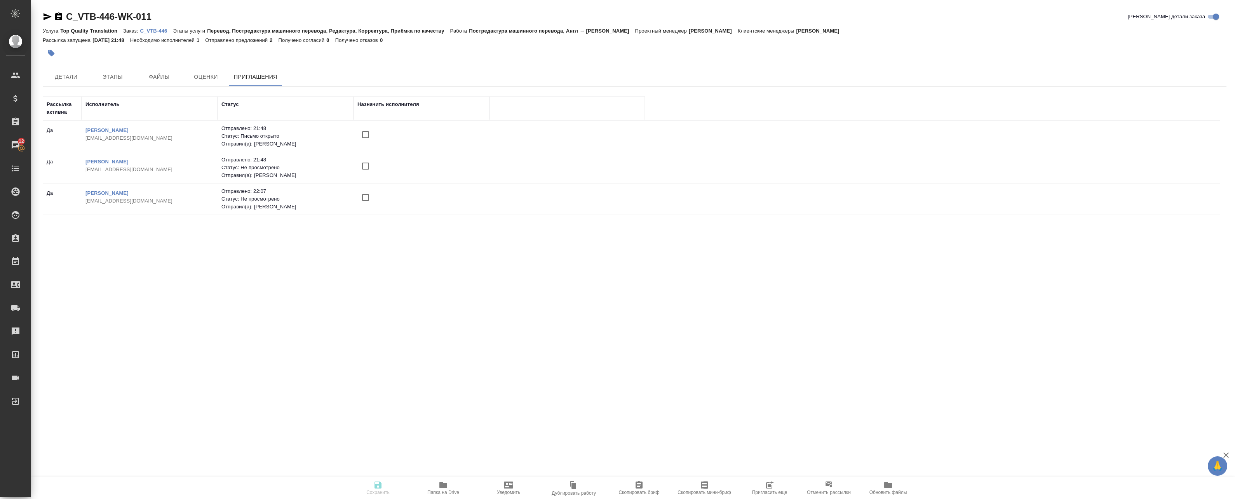
click at [150, 27] on div "Услуга Top Quality Translation Заказ: C_VTB-446 Этапы услуги Перевод, Постредак…" at bounding box center [634, 30] width 1183 height 9
click at [153, 30] on p "C_VTB-446" at bounding box center [156, 31] width 33 height 6
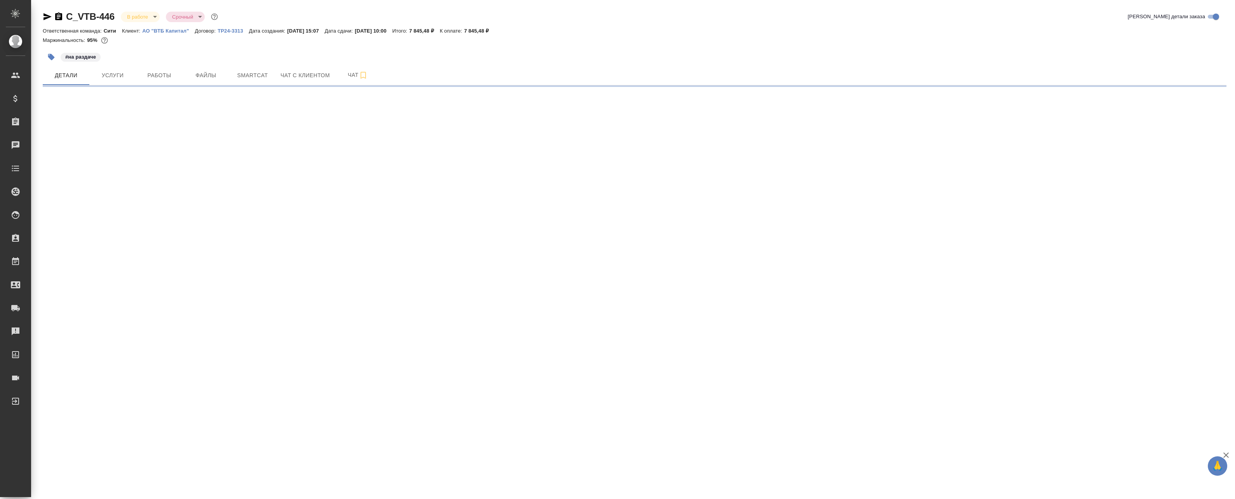
select select "RU"
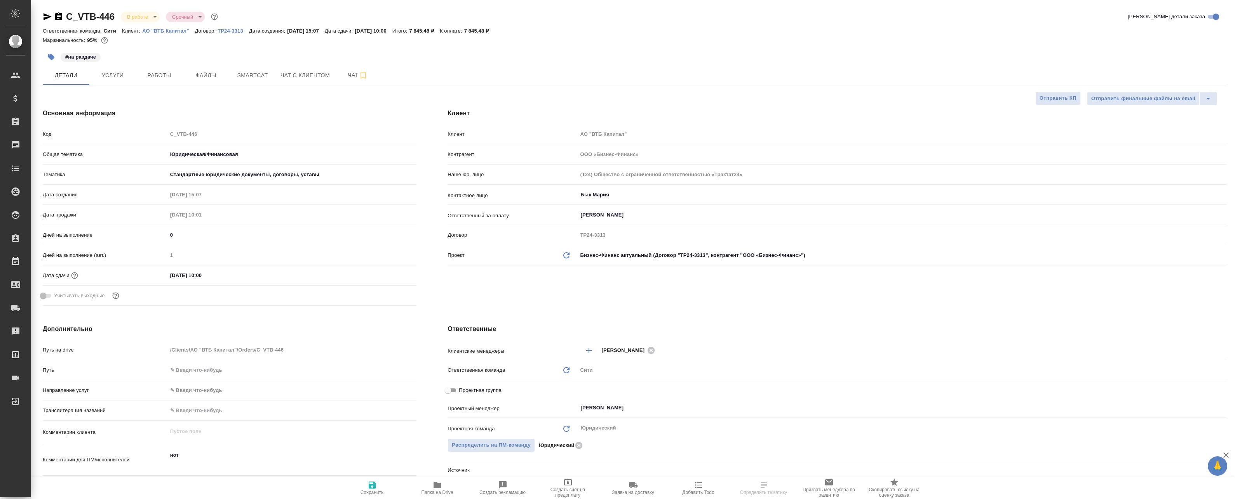
type textarea "x"
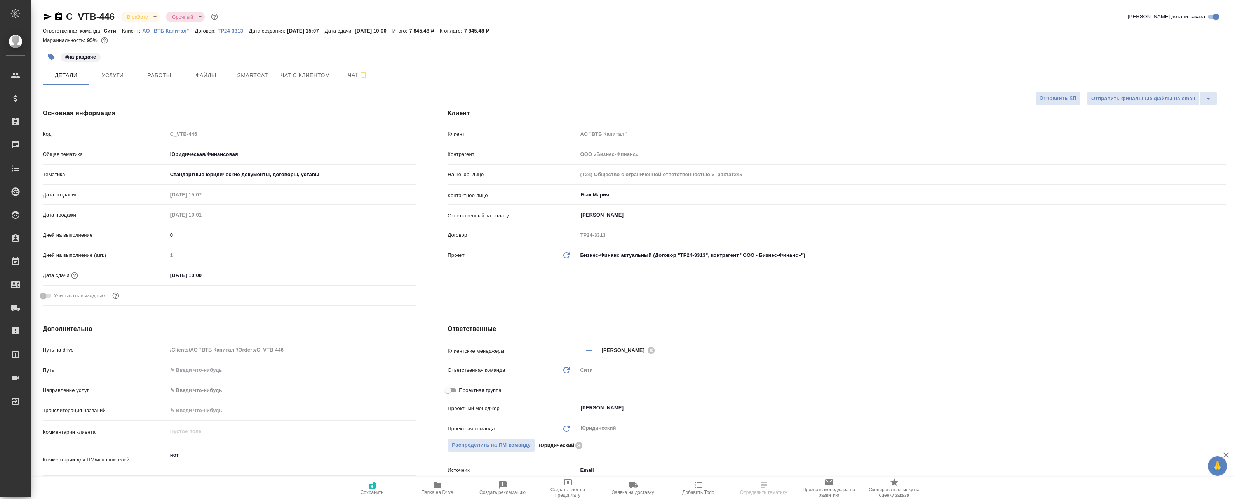
type textarea "x"
click at [161, 73] on span "Работы" at bounding box center [159, 76] width 37 height 10
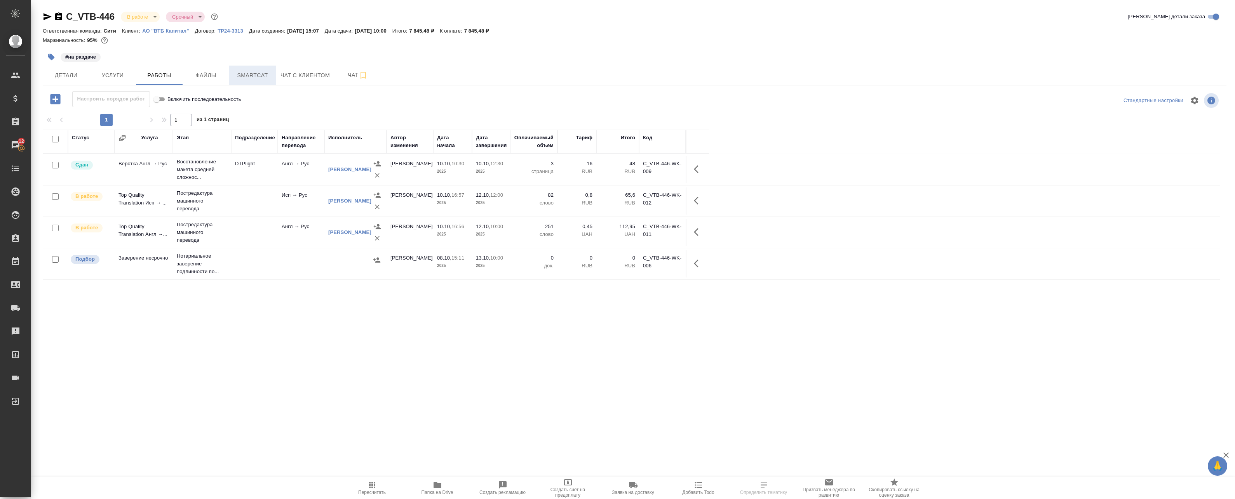
click at [240, 74] on span "Smartcat" at bounding box center [252, 76] width 37 height 10
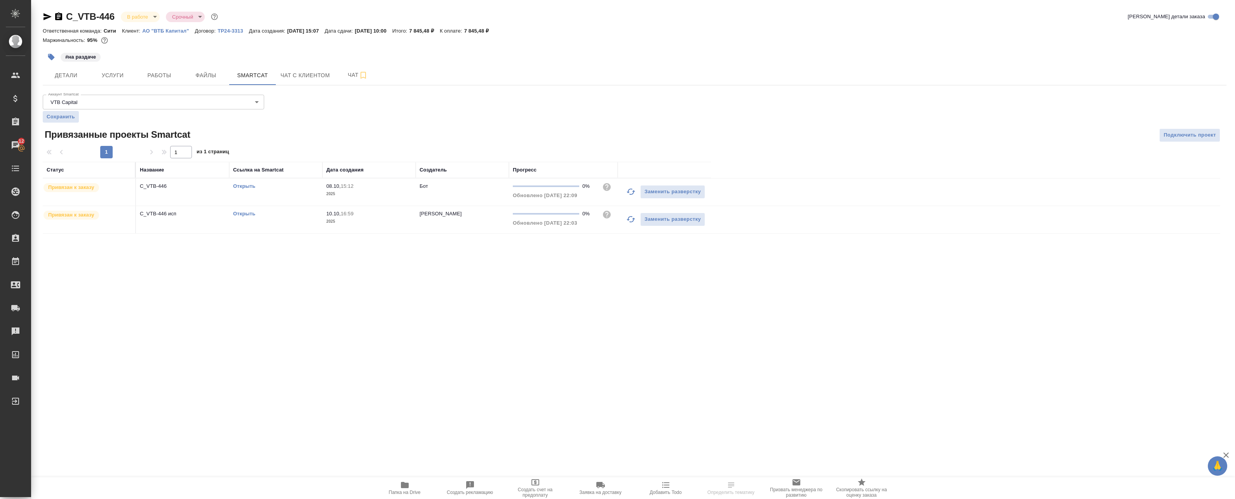
click at [242, 191] on td "Открыть" at bounding box center [275, 192] width 93 height 27
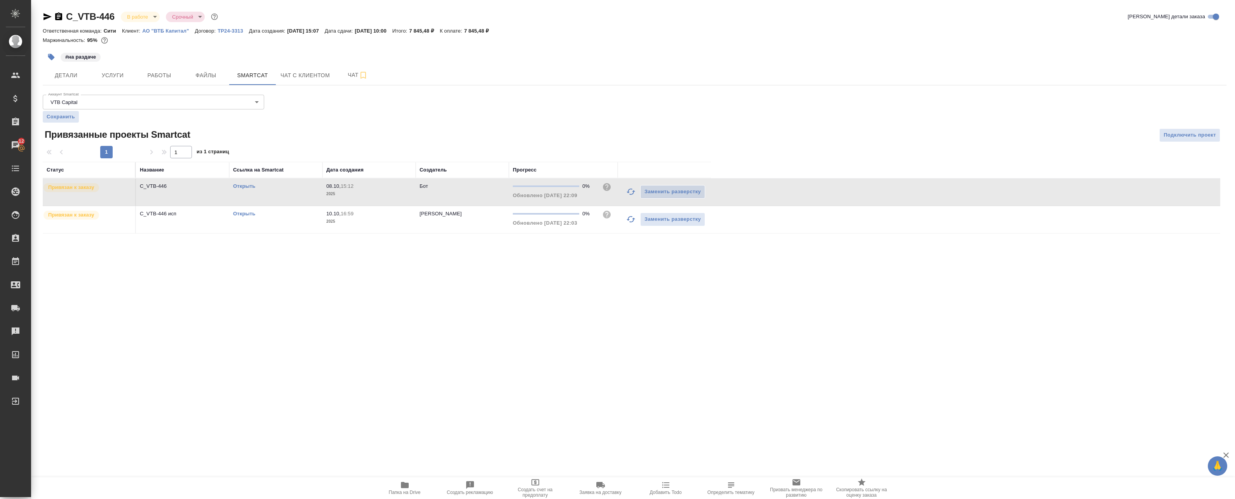
click at [241, 188] on link "Открыть" at bounding box center [244, 186] width 22 height 6
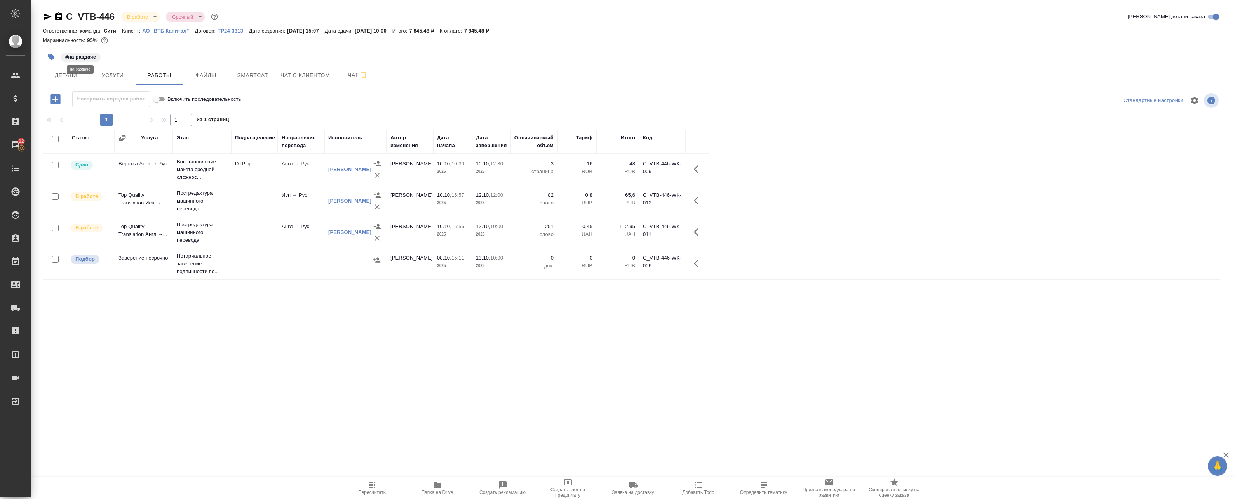
click at [73, 57] on p "#на раздаче" at bounding box center [80, 57] width 31 height 8
click at [45, 54] on button "button" at bounding box center [51, 57] width 17 height 17
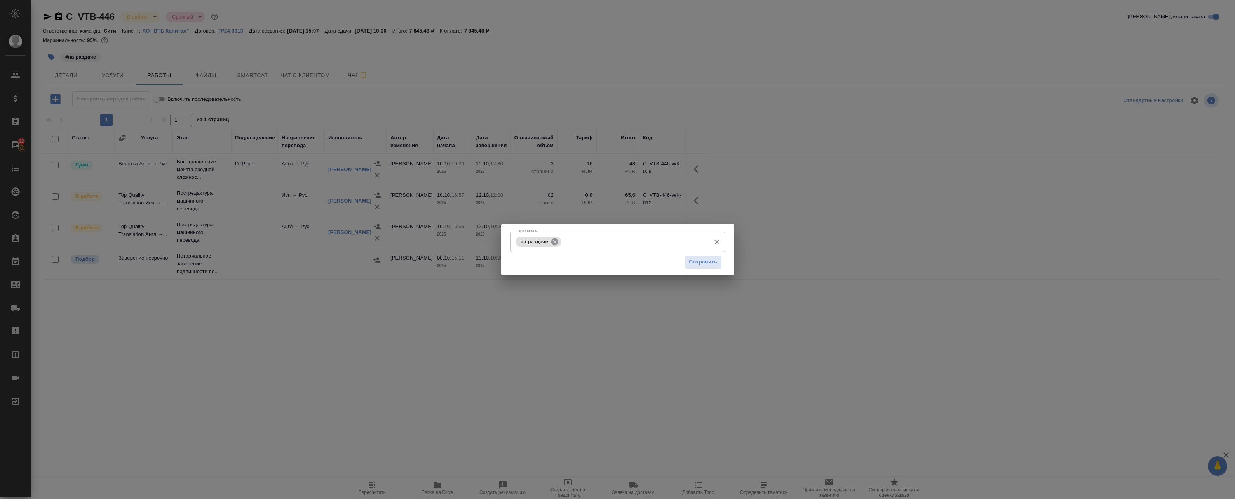
click at [554, 242] on icon at bounding box center [554, 242] width 9 height 9
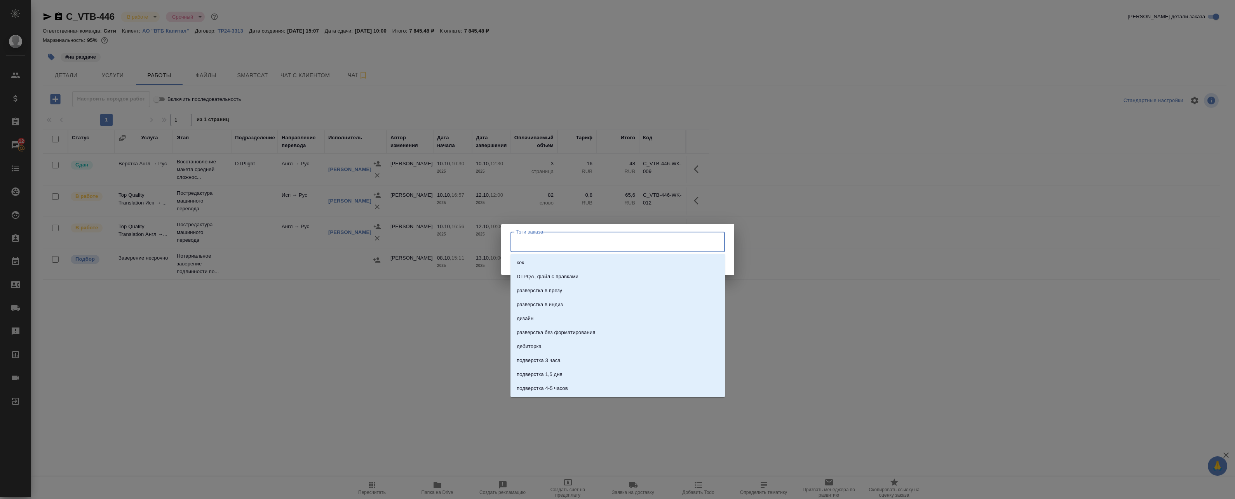
click at [548, 248] on input "Тэги заказа" at bounding box center [610, 241] width 193 height 13
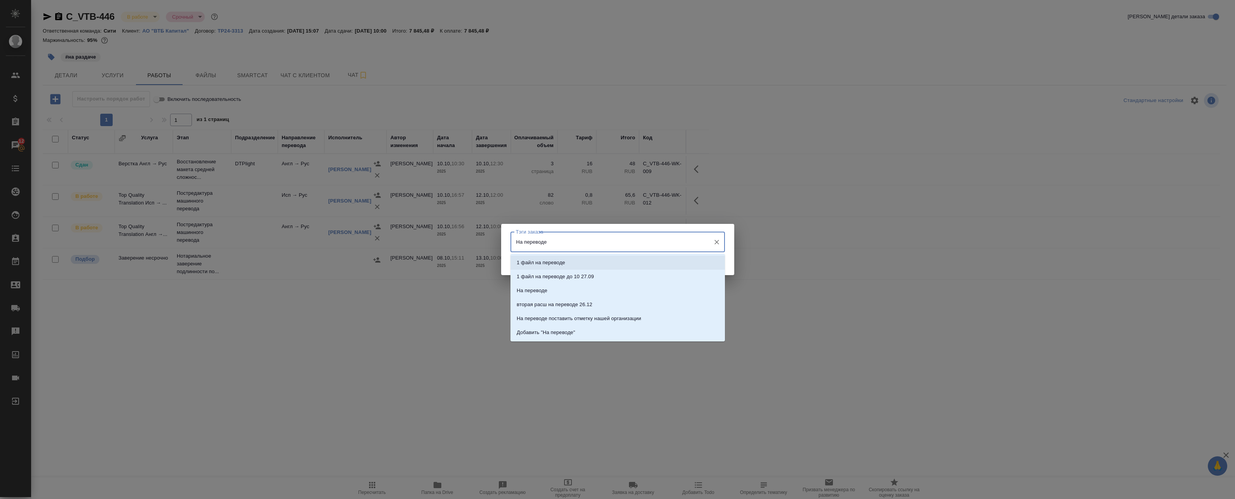
click at [576, 244] on input "На переводе" at bounding box center [610, 241] width 193 height 13
type input "На переводе"
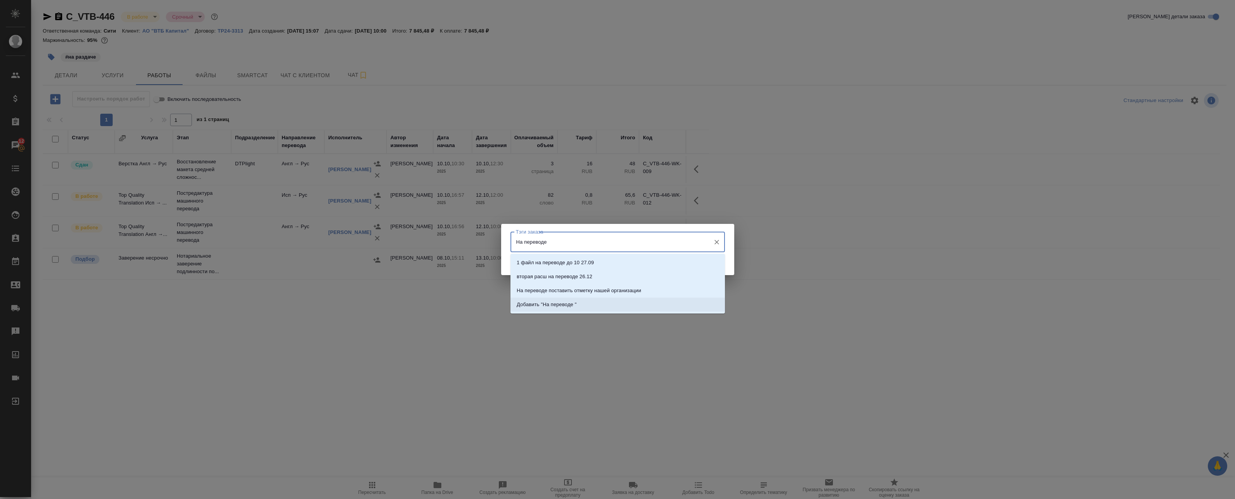
click at [577, 305] on li "Добавить "На переводе "" at bounding box center [617, 305] width 214 height 14
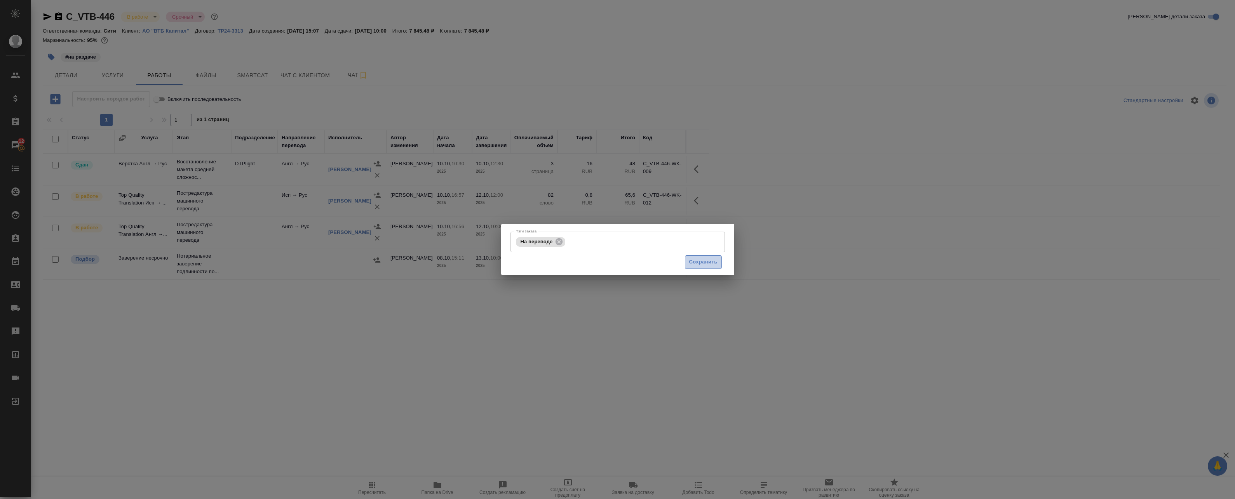
click at [702, 262] on span "Сохранить" at bounding box center [703, 262] width 28 height 9
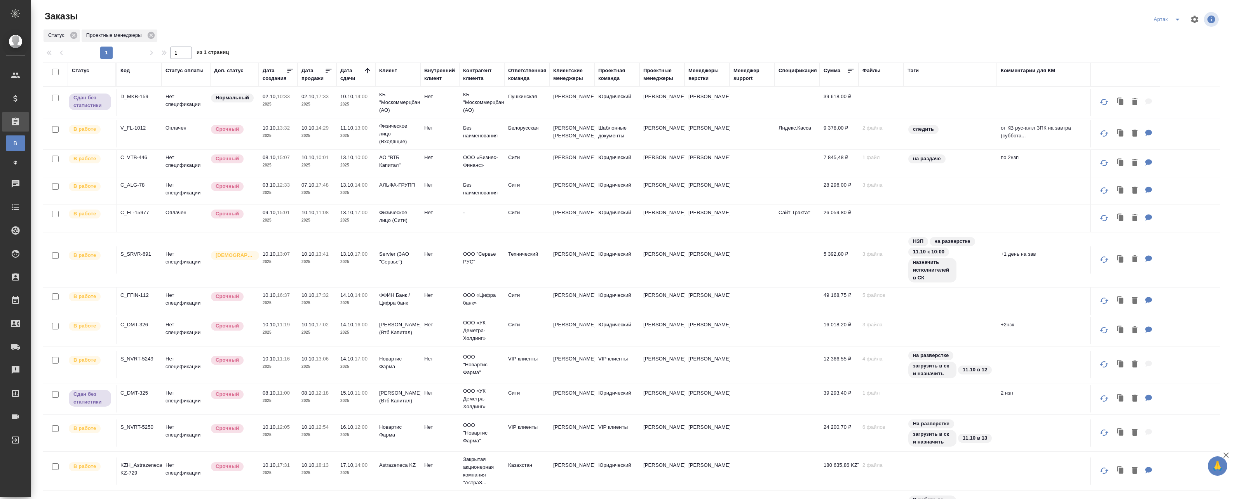
click at [341, 139] on p "2025" at bounding box center [355, 136] width 31 height 8
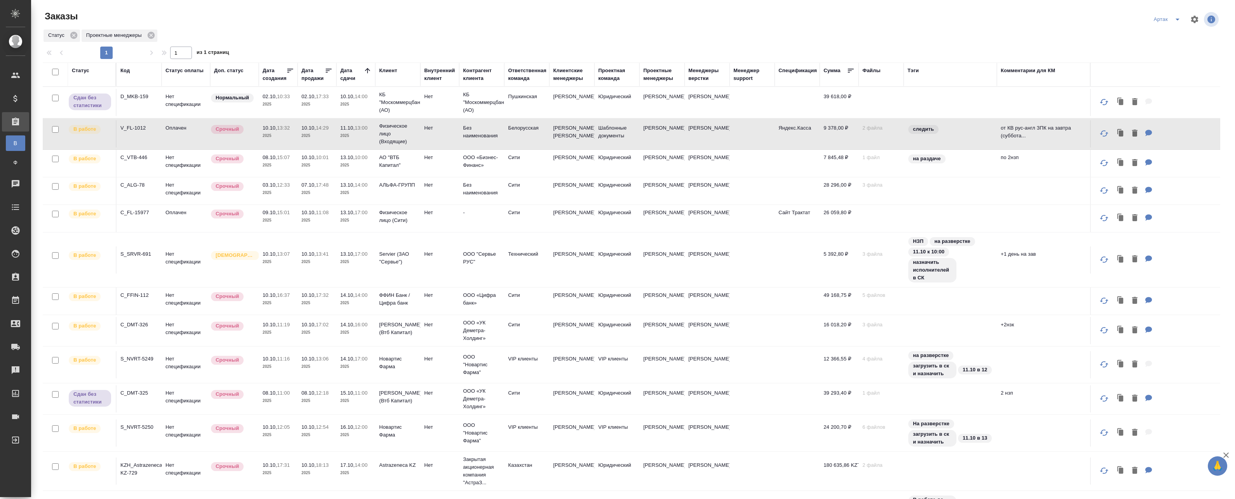
click at [341, 139] on p "2025" at bounding box center [355, 136] width 31 height 8
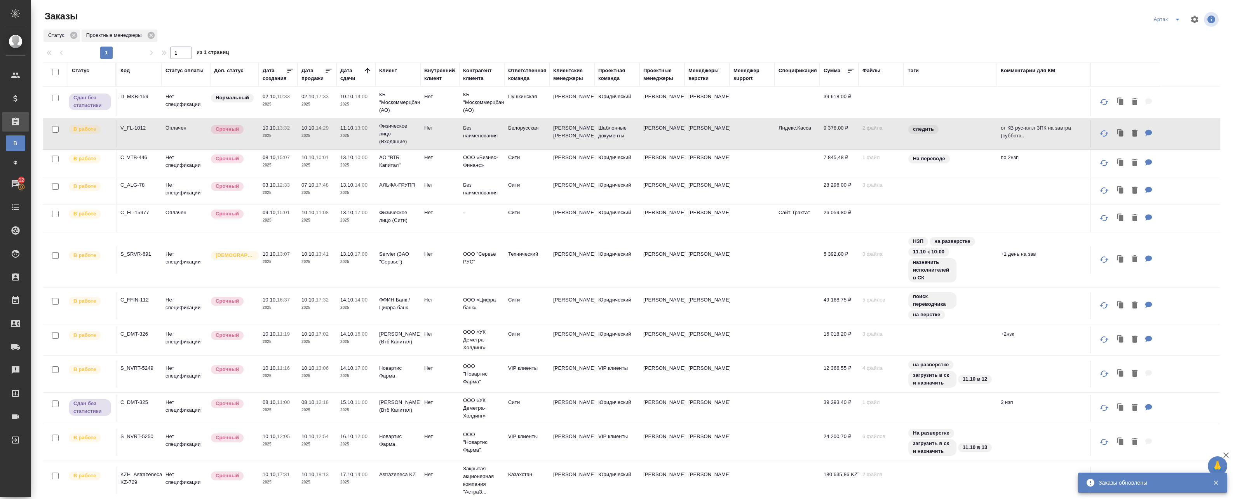
click at [294, 171] on td "08.10, 15:07 2025" at bounding box center [278, 163] width 39 height 27
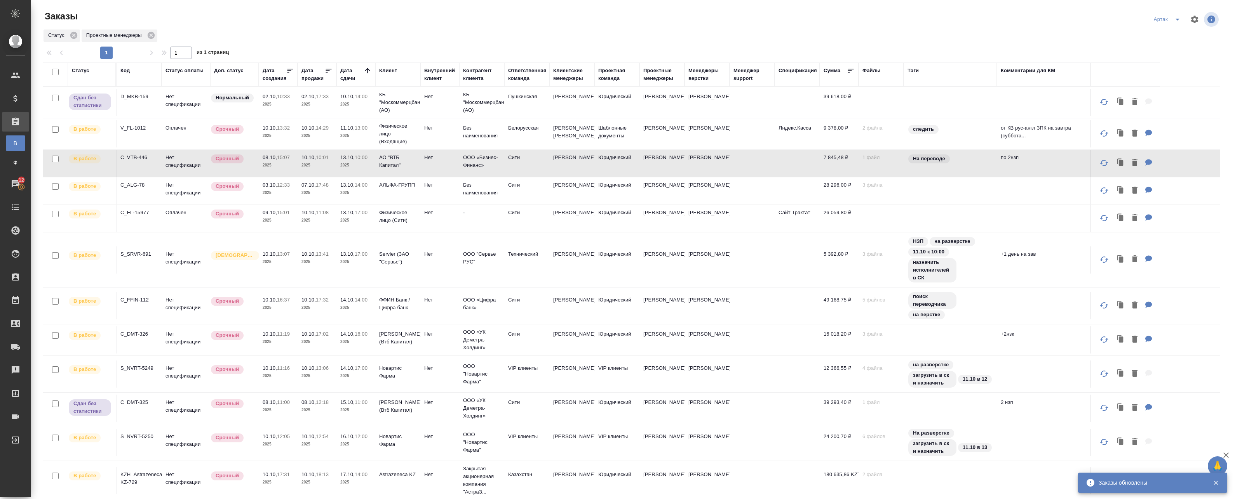
click at [323, 197] on p "2025" at bounding box center [316, 193] width 31 height 8
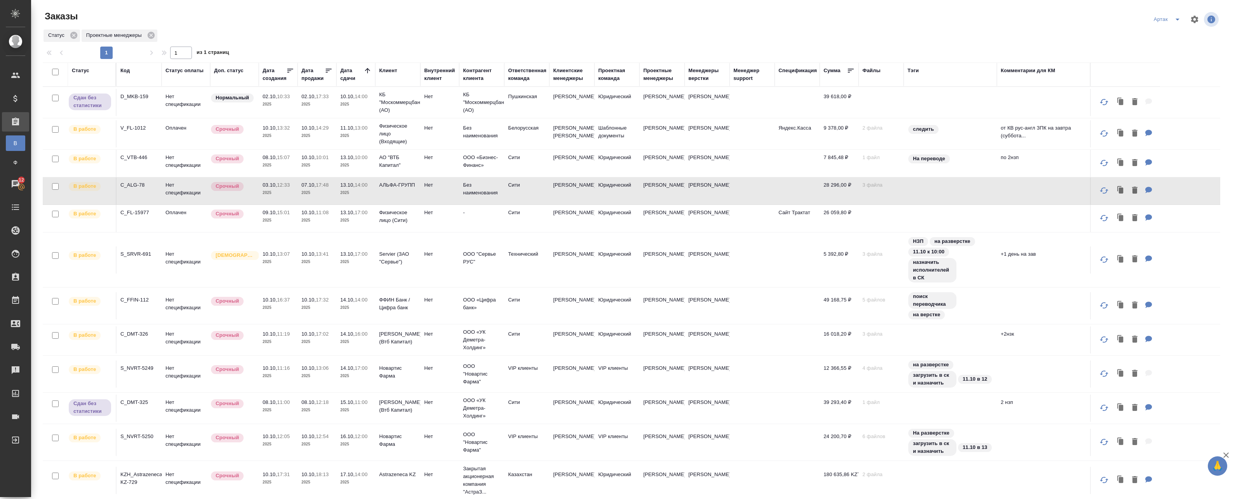
click at [315, 197] on p "2025" at bounding box center [316, 193] width 31 height 8
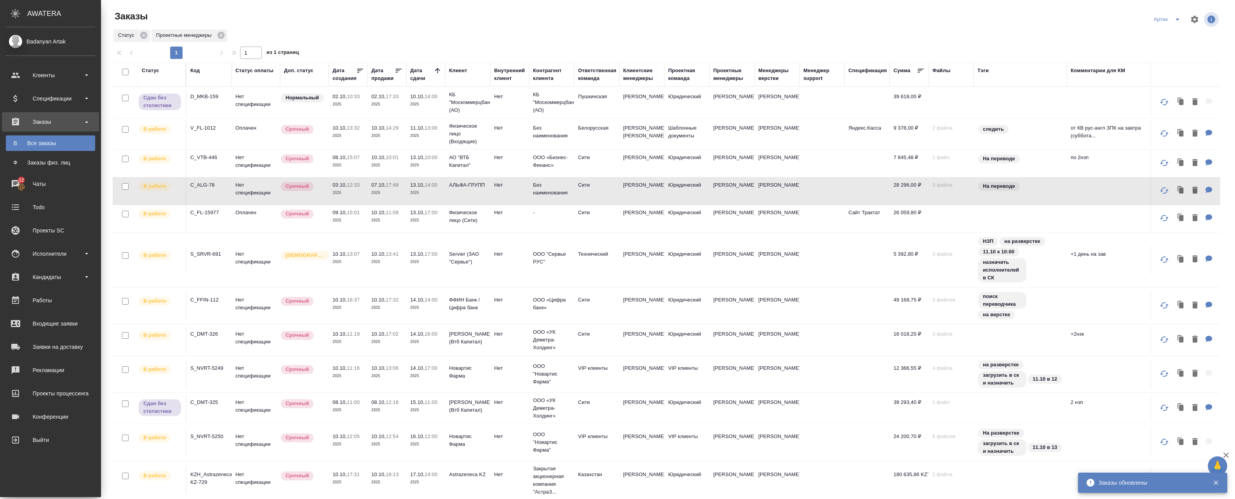
click at [412, 232] on td "13.10, 17:00 2025" at bounding box center [425, 218] width 39 height 27
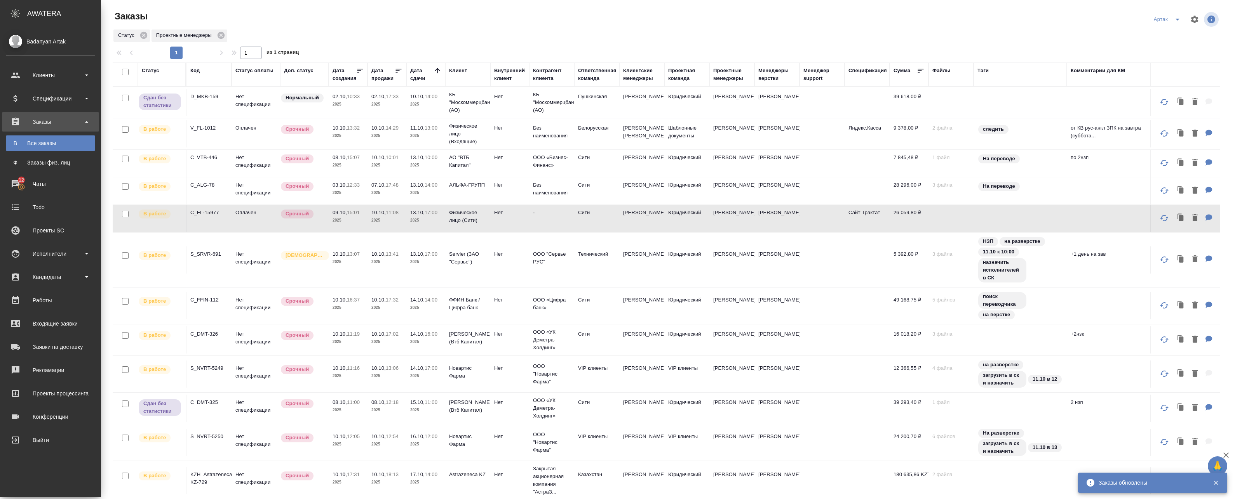
click at [522, 231] on td "Нет" at bounding box center [509, 218] width 39 height 27
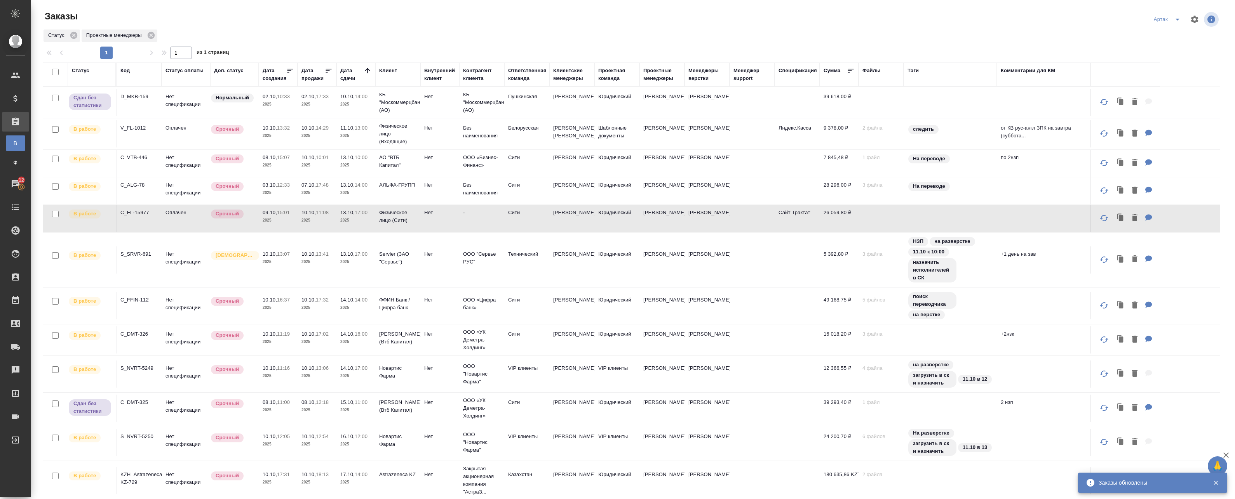
click at [341, 262] on td "13.10, 17:00 2025" at bounding box center [355, 260] width 39 height 27
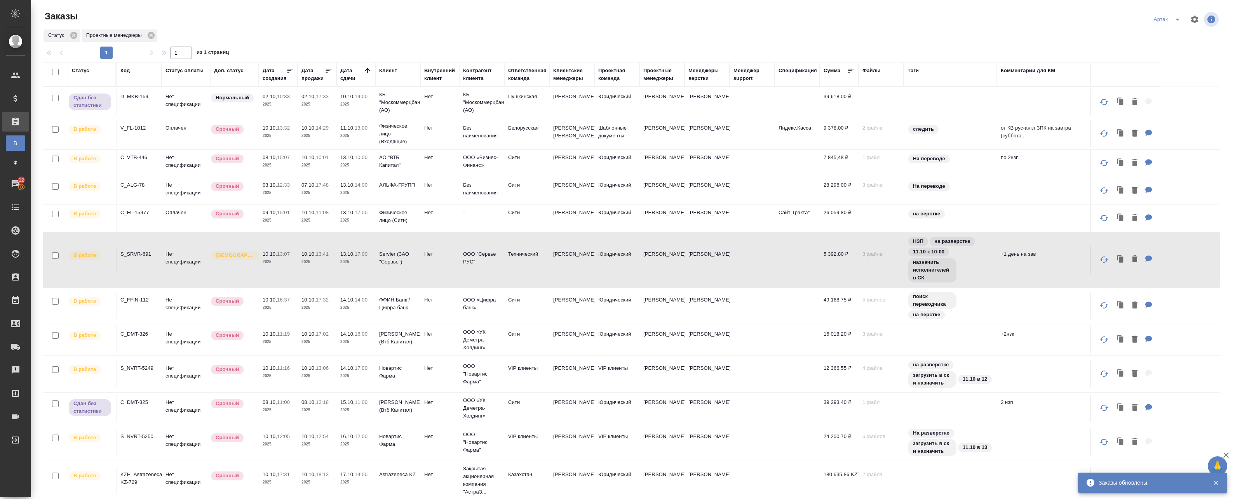
click at [287, 266] on p "2025" at bounding box center [278, 262] width 31 height 8
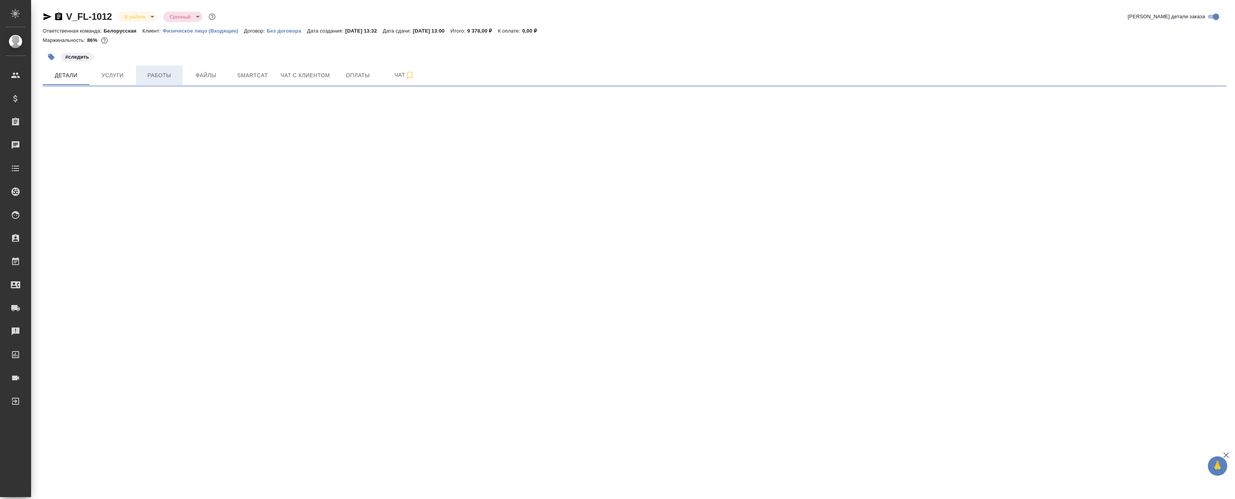
select select "RU"
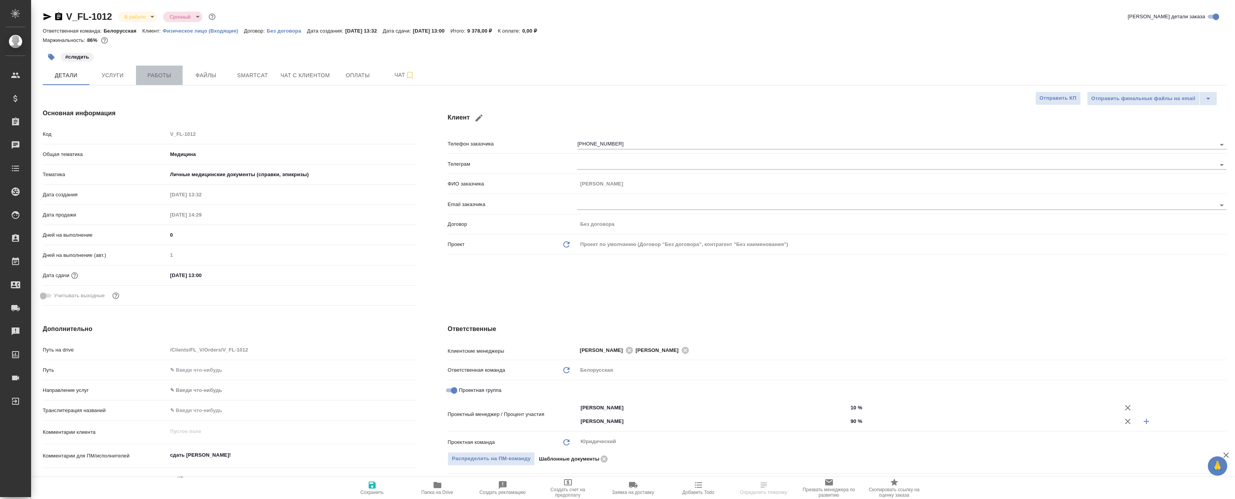
type textarea "x"
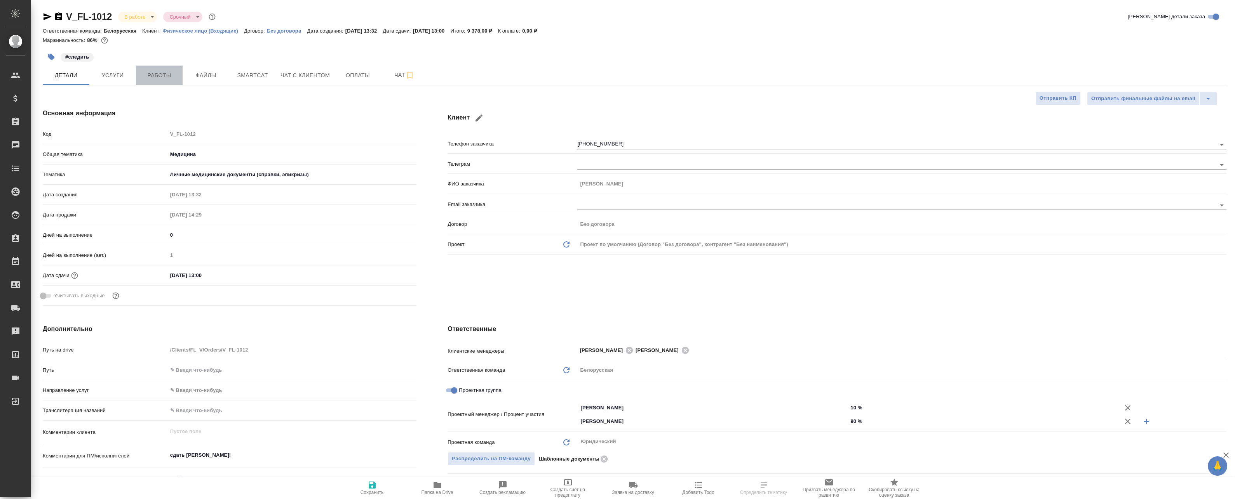
type textarea "x"
click at [160, 75] on span "Работы" at bounding box center [159, 76] width 37 height 10
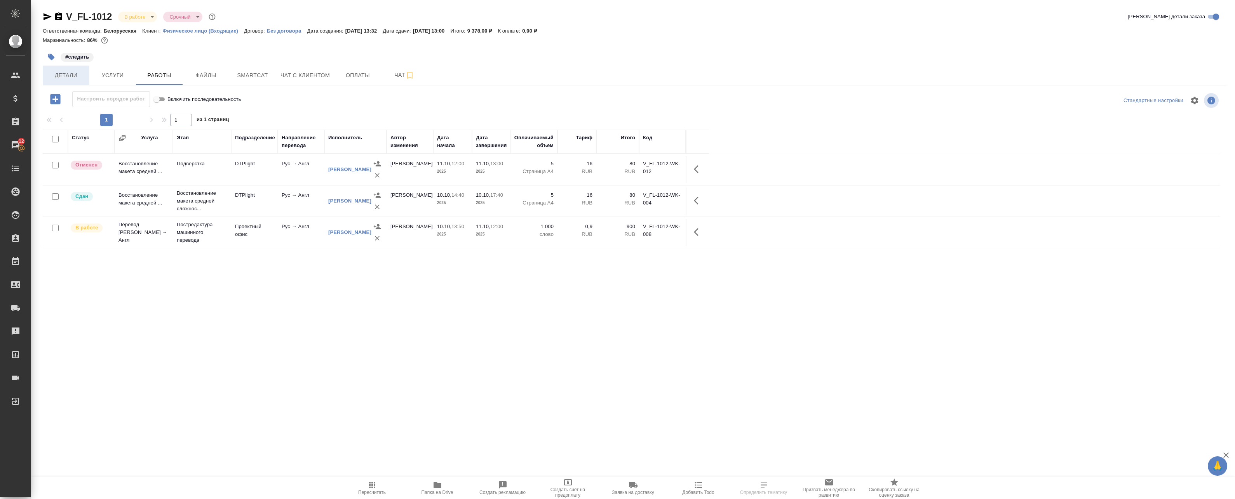
click at [83, 79] on span "Детали" at bounding box center [65, 76] width 37 height 10
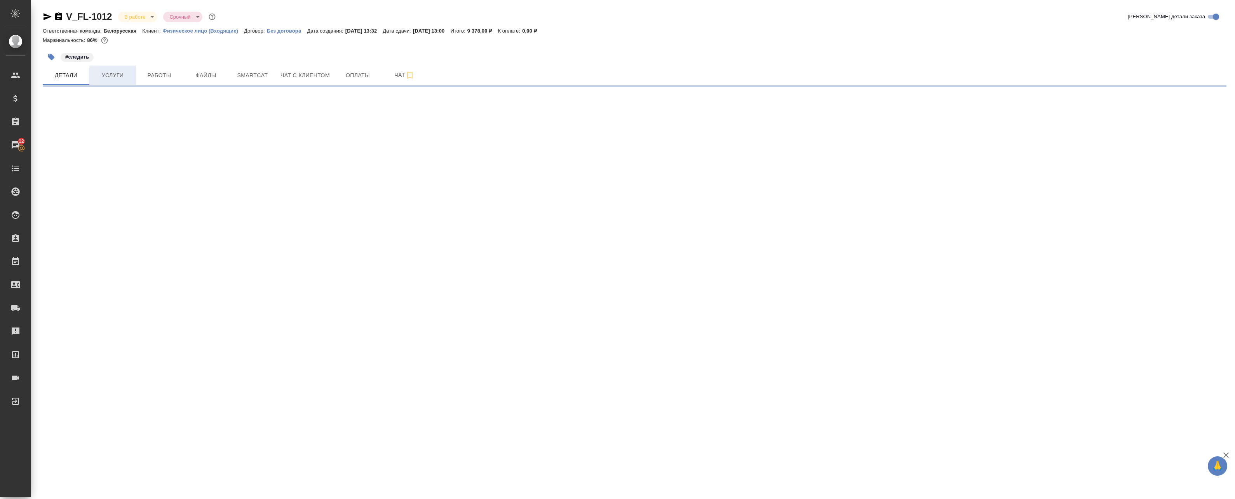
select select "RU"
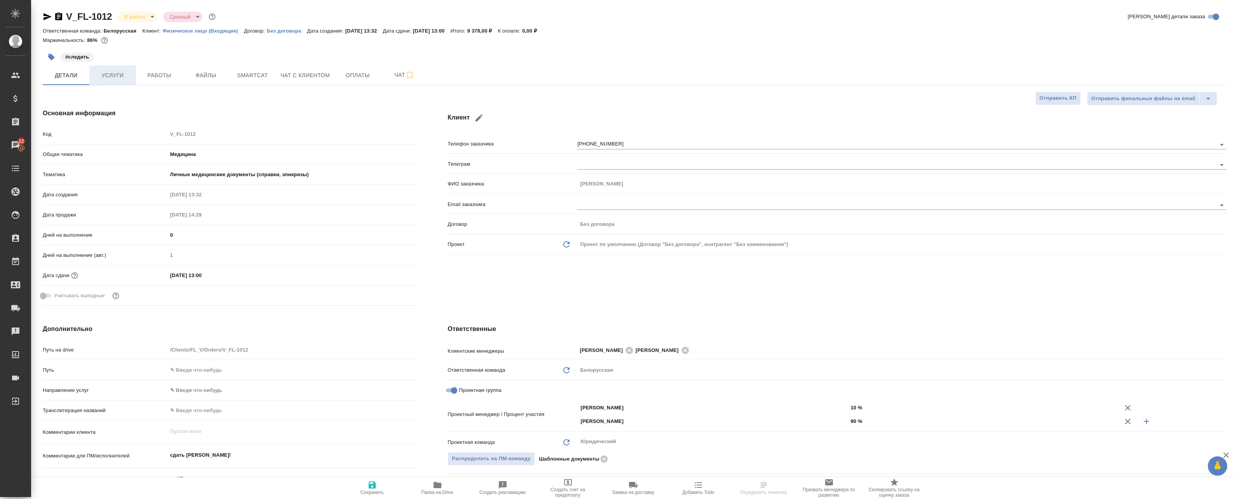
type textarea "x"
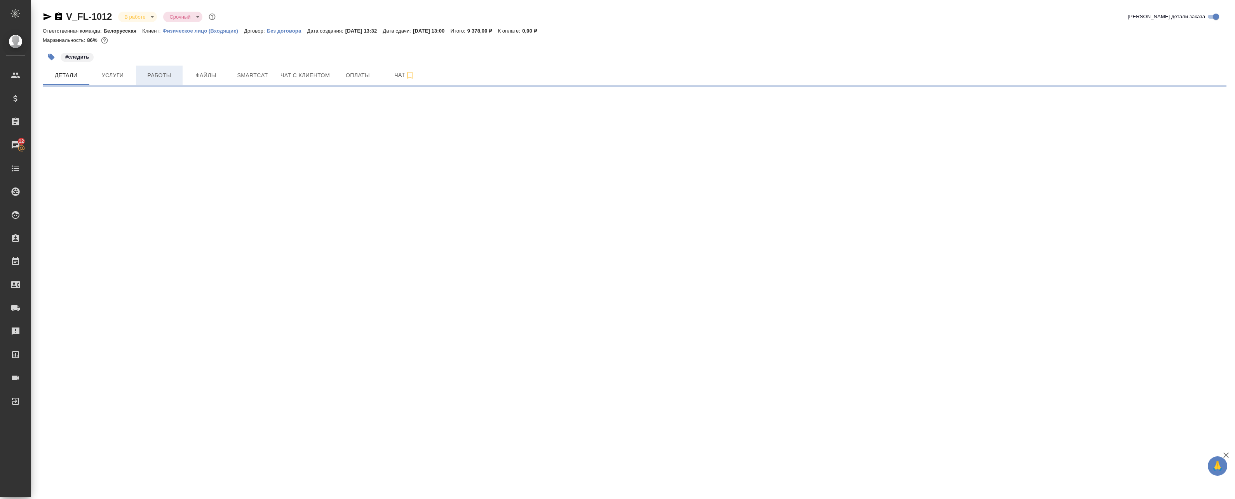
click at [144, 72] on span "Работы" at bounding box center [159, 76] width 37 height 10
select select "RU"
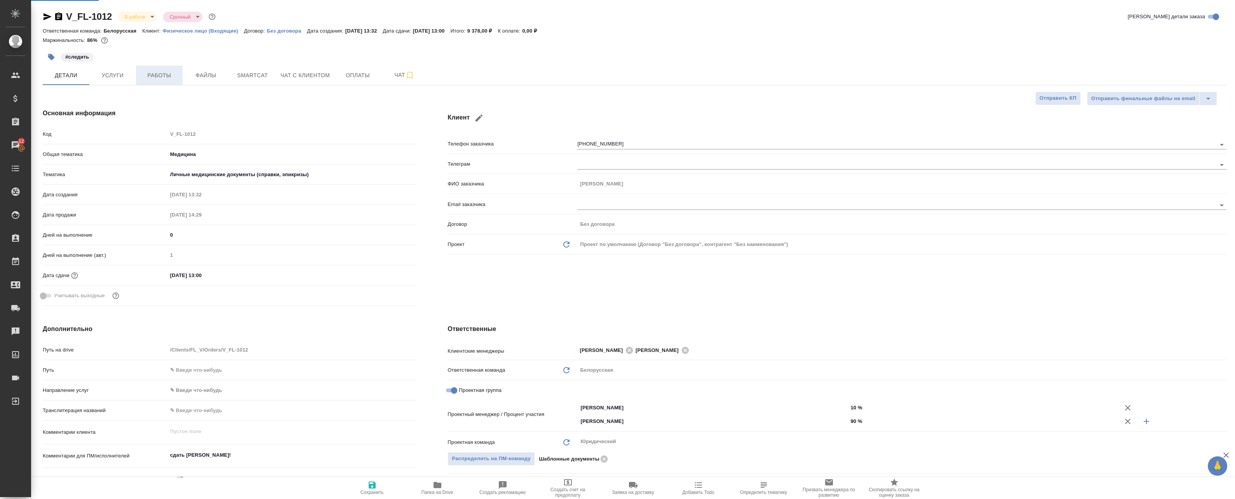
type textarea "x"
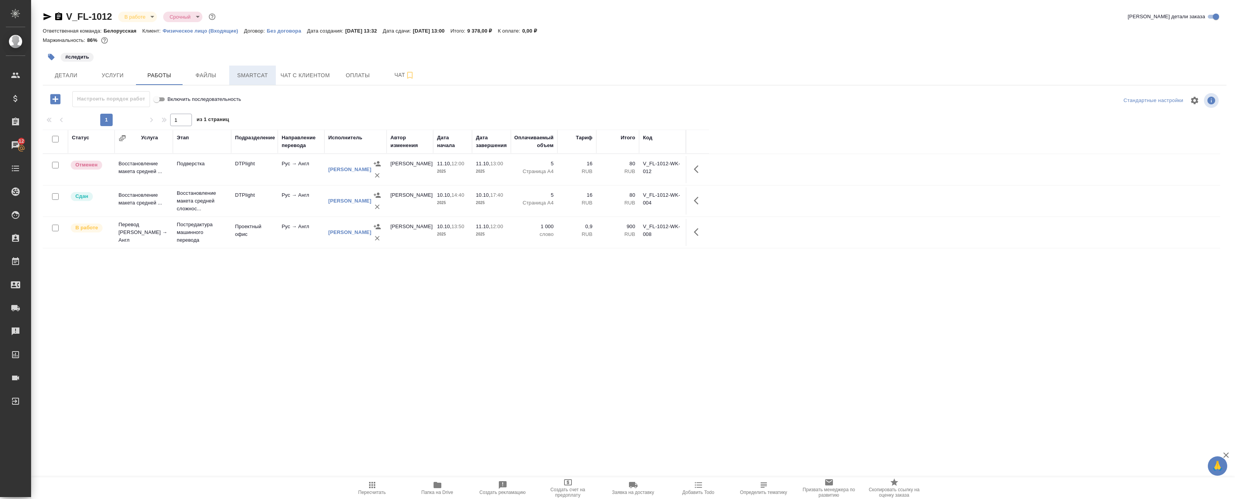
click at [270, 75] on span "Smartcat" at bounding box center [252, 76] width 37 height 10
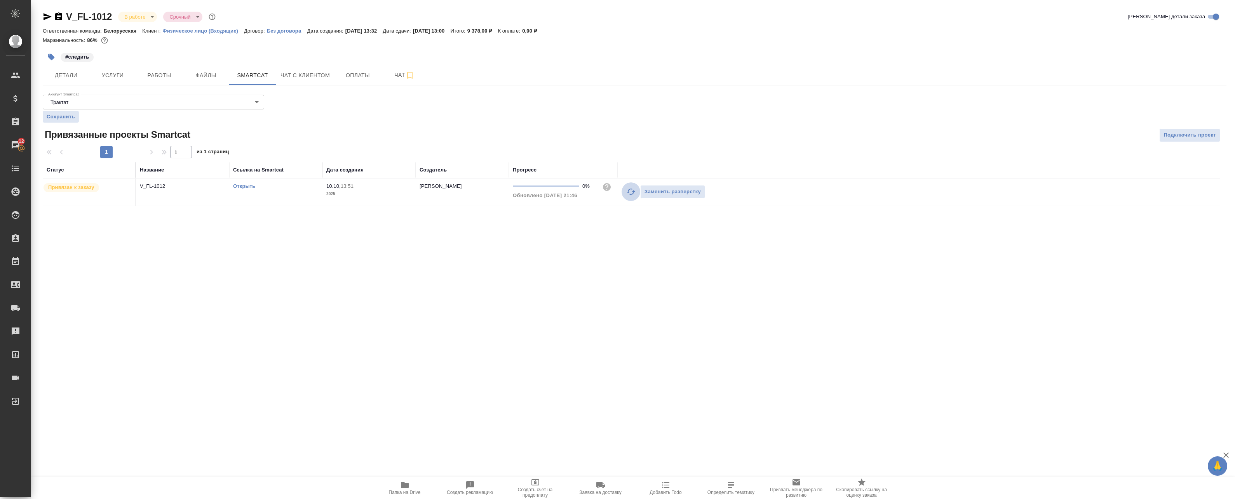
click at [631, 192] on icon "button" at bounding box center [630, 191] width 9 height 9
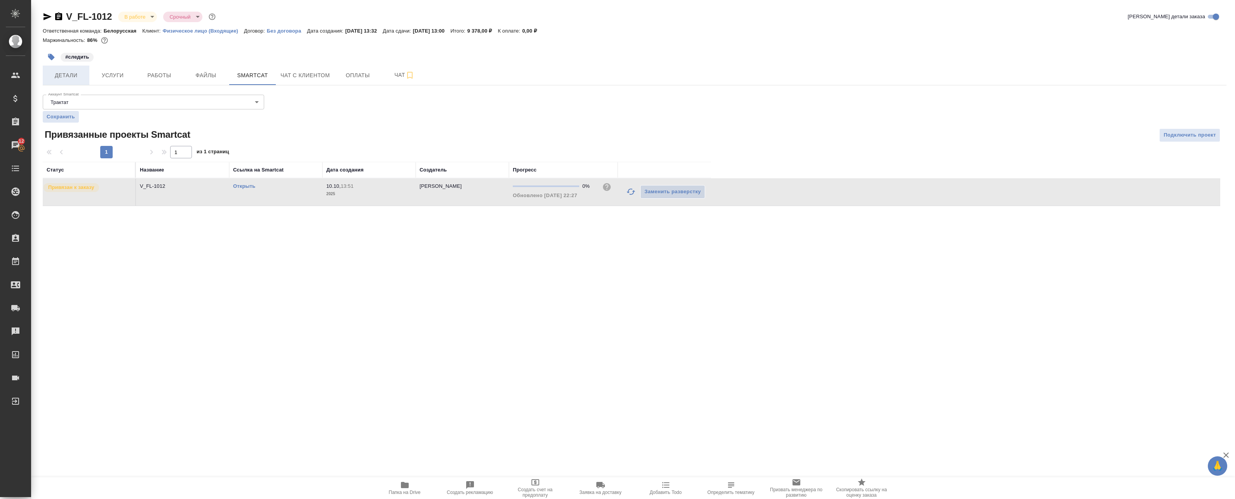
click at [72, 74] on span "Детали" at bounding box center [65, 76] width 37 height 10
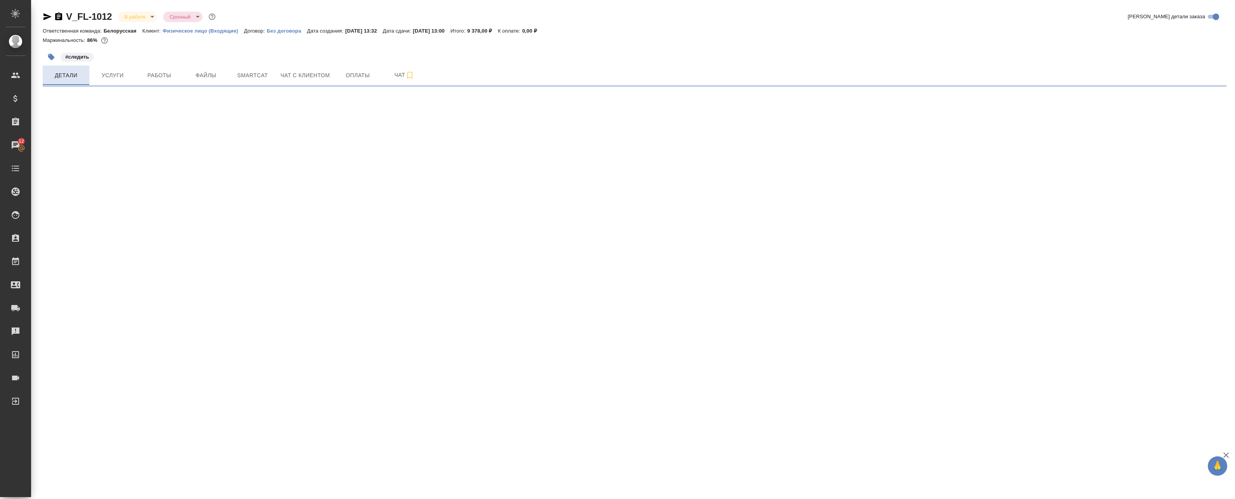
select select "RU"
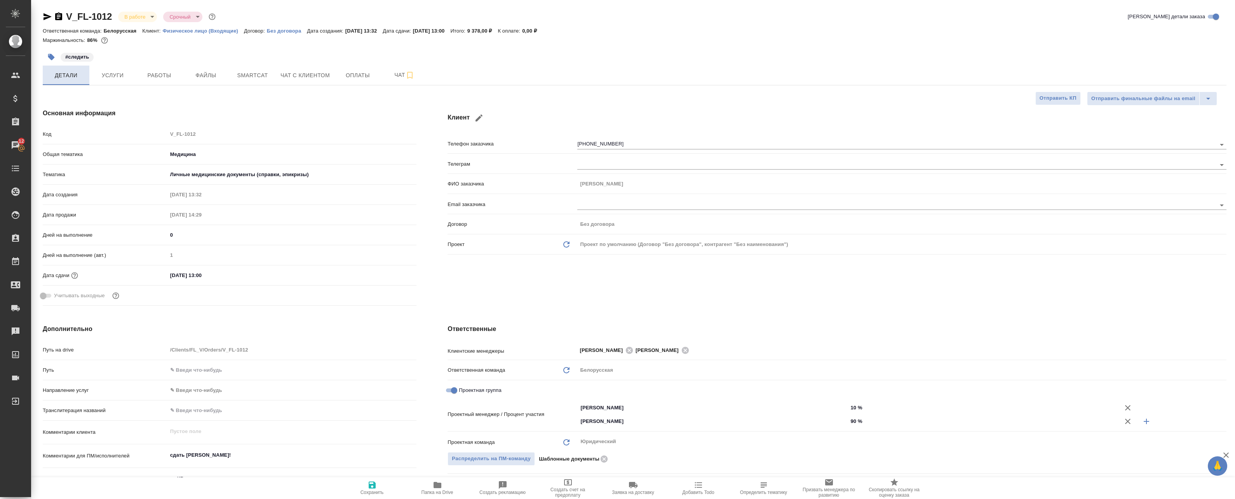
type textarea "x"
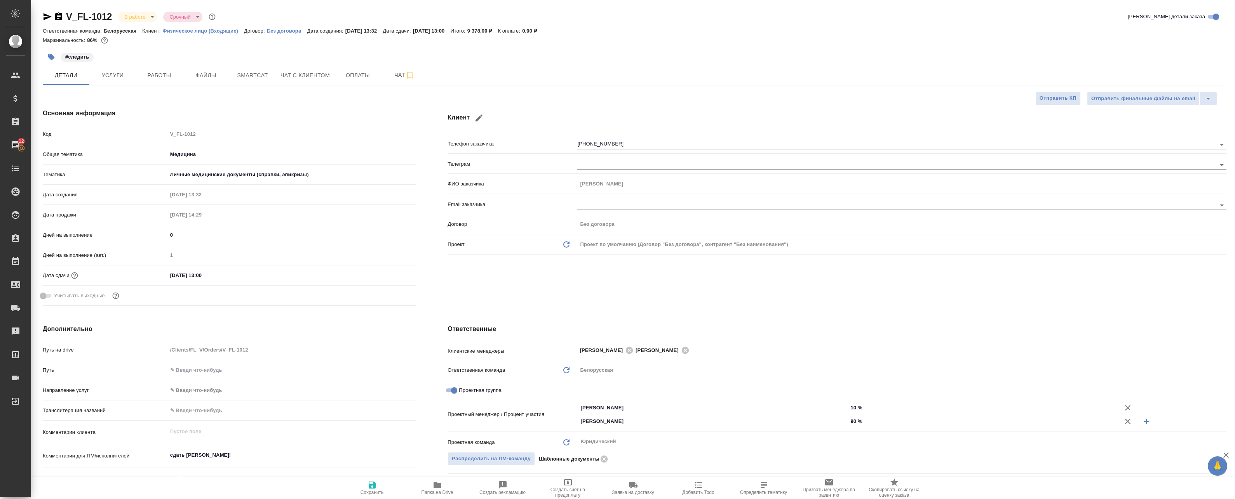
type textarea "x"
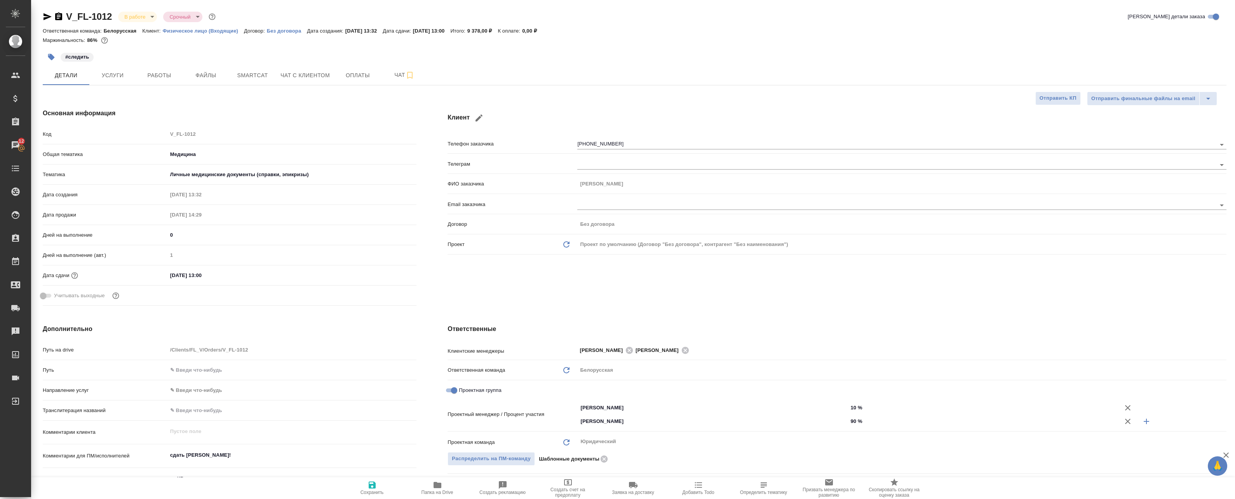
type textarea "x"
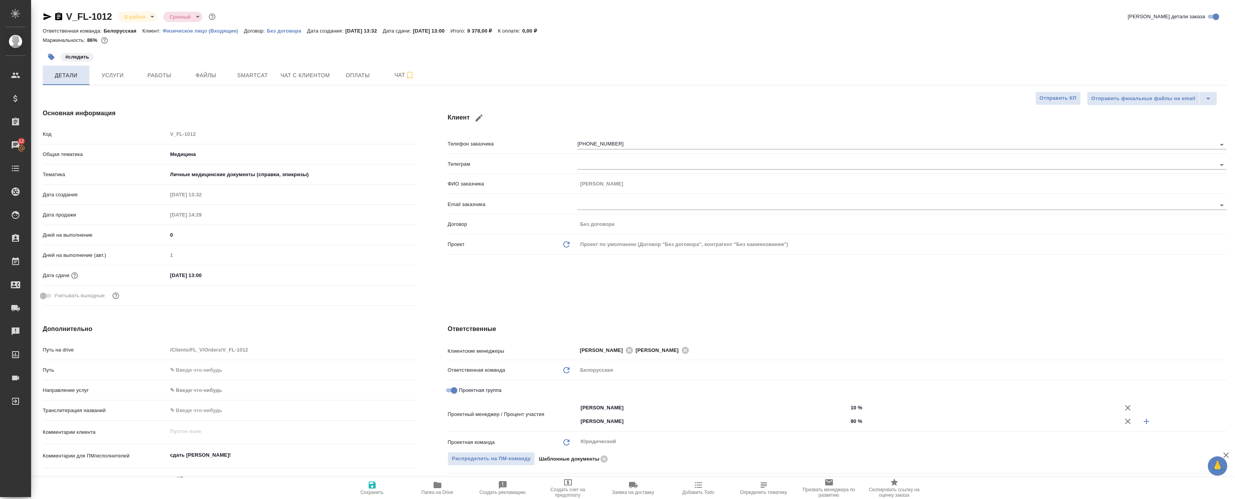
type textarea "x"
click at [153, 77] on span "Работы" at bounding box center [159, 76] width 37 height 10
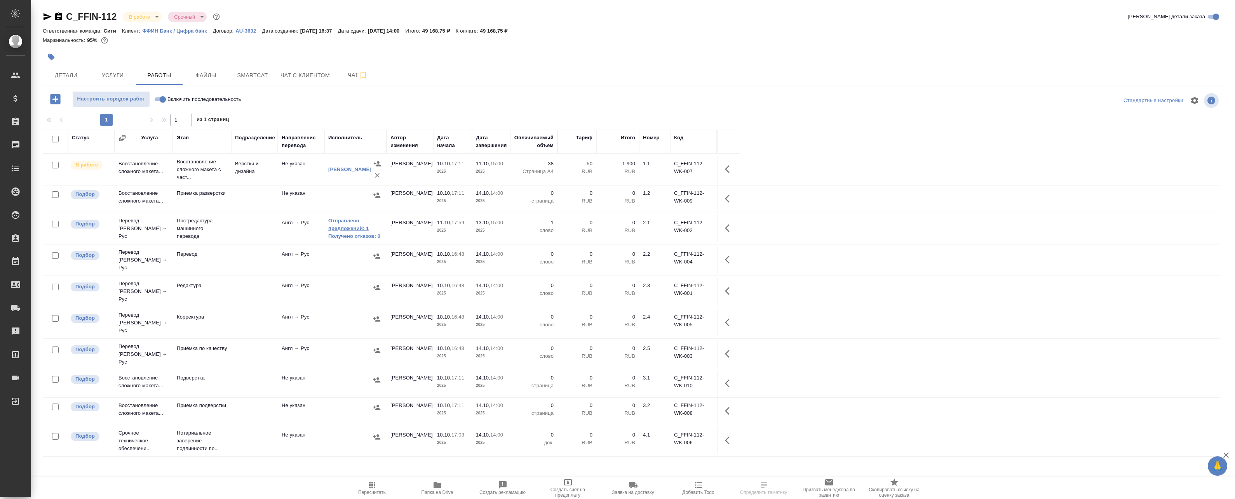
click at [362, 229] on link "Отправлено предложений: 1" at bounding box center [355, 225] width 54 height 16
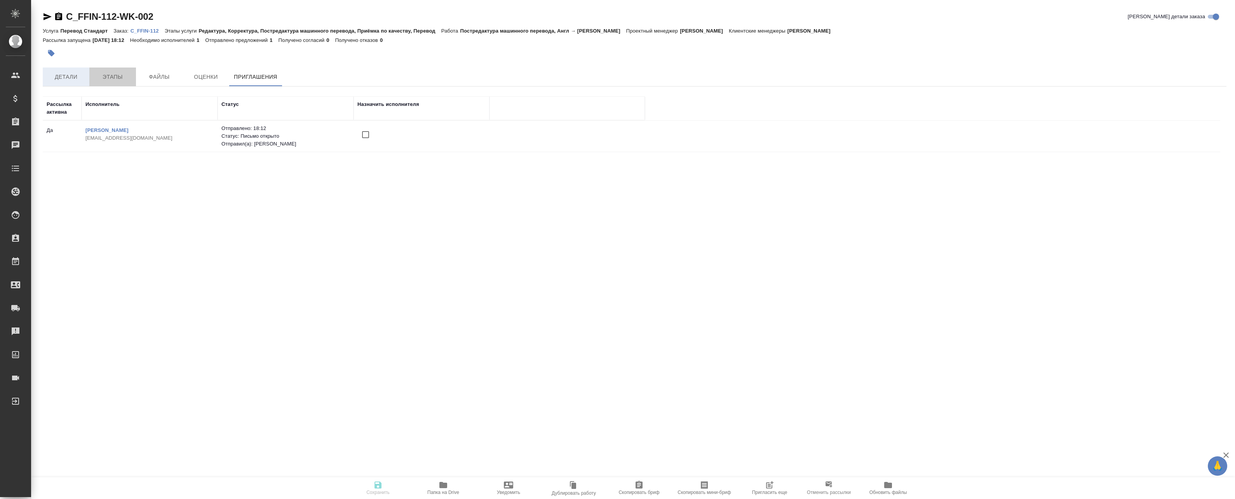
drag, startPoint x: 92, startPoint y: 72, endPoint x: 87, endPoint y: 72, distance: 4.3
click at [91, 72] on button "Этапы" at bounding box center [112, 77] width 47 height 19
drag, startPoint x: 87, startPoint y: 72, endPoint x: 76, endPoint y: 73, distance: 11.7
click at [86, 72] on button "Детали" at bounding box center [66, 77] width 47 height 19
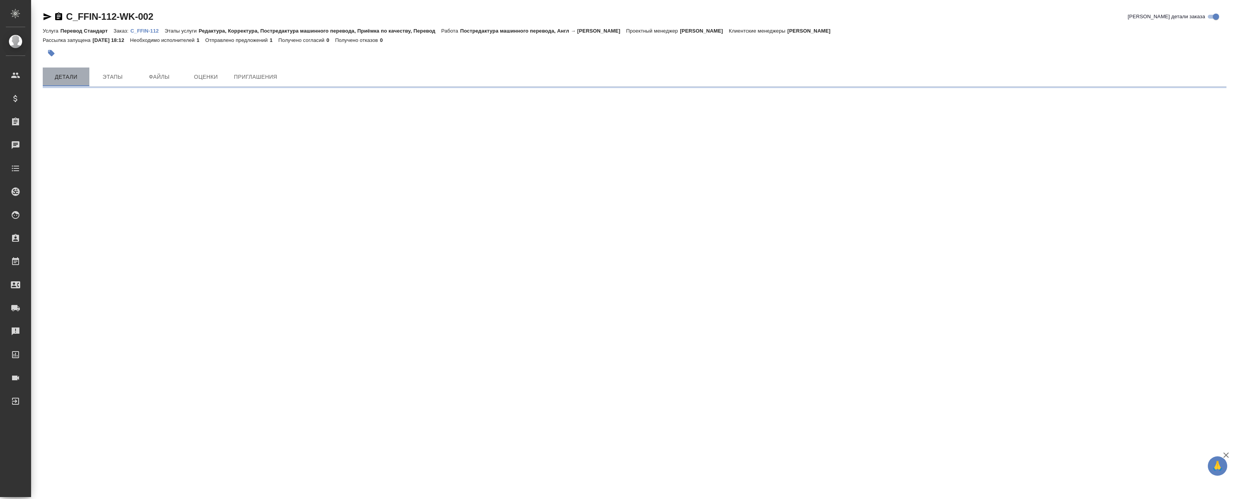
click at [76, 73] on span "Детали" at bounding box center [65, 77] width 37 height 10
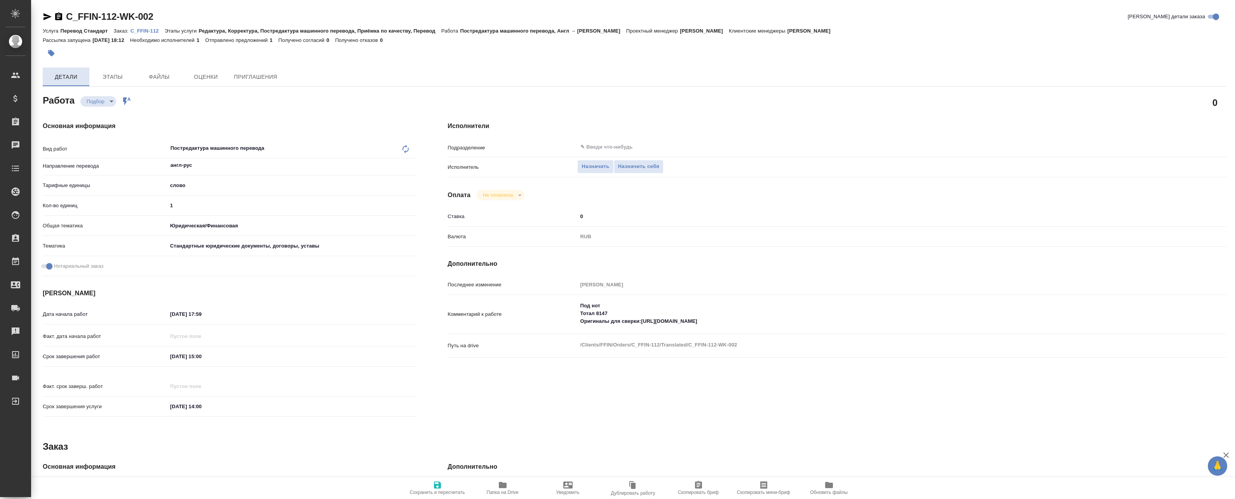
type textarea "x"
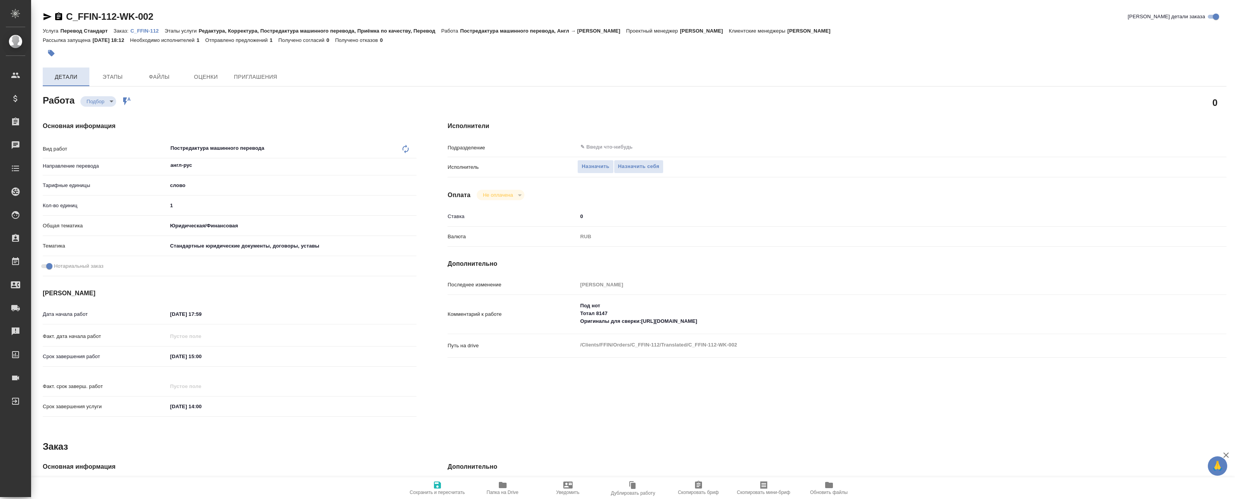
type textarea "x"
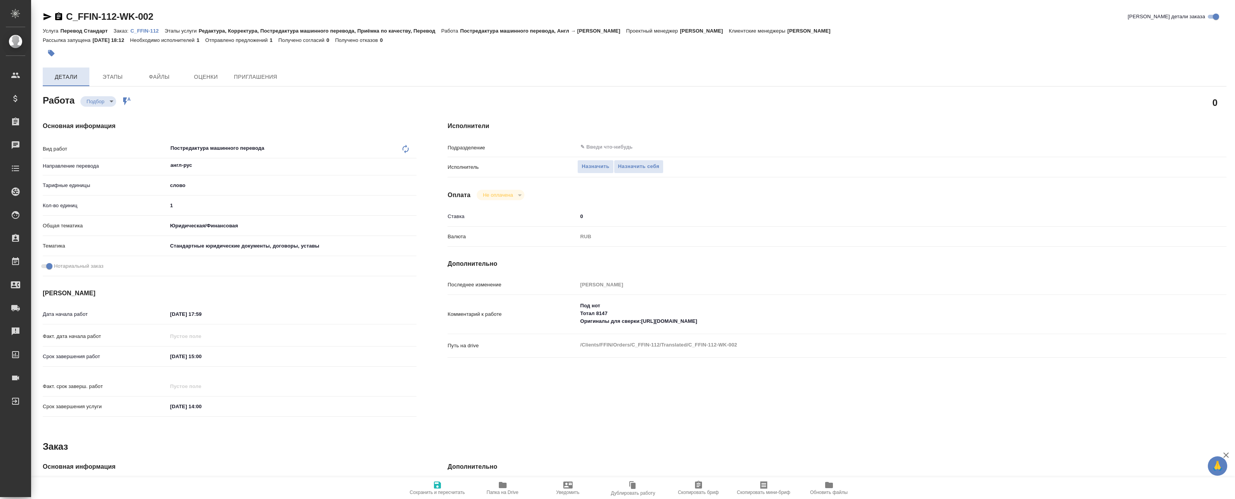
type textarea "x"
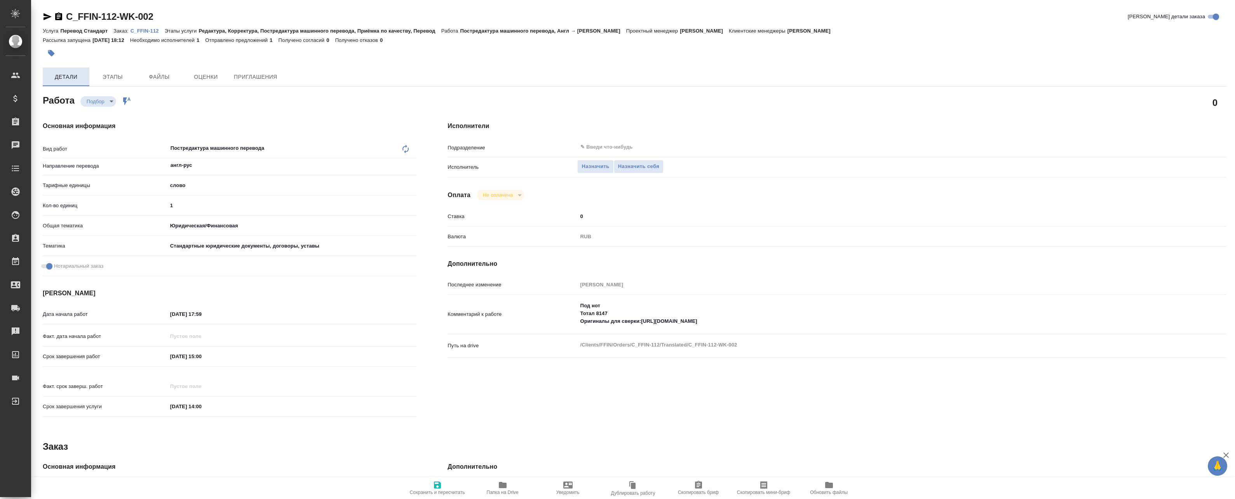
type textarea "x"
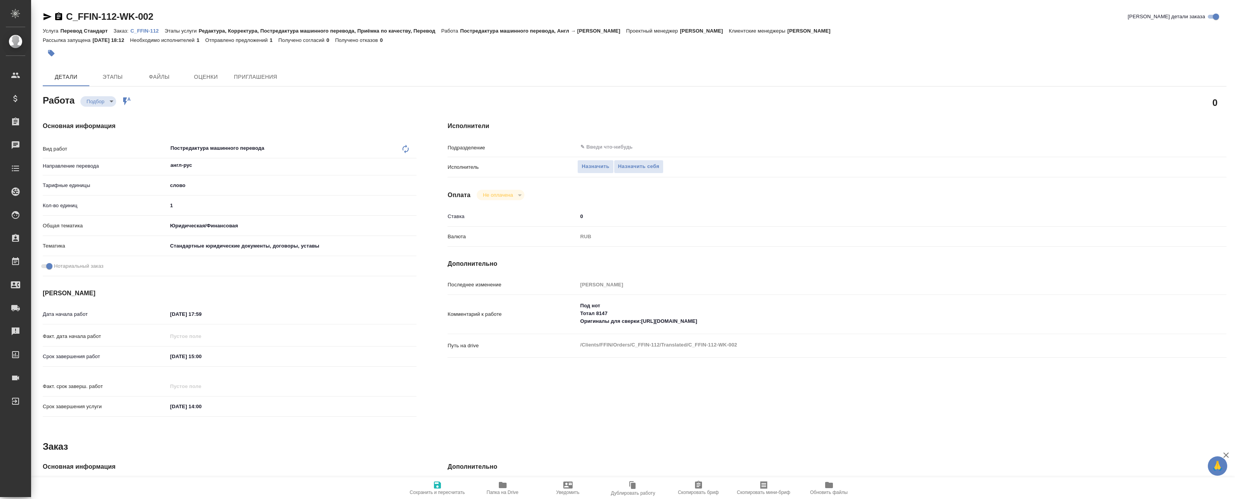
type textarea "x"
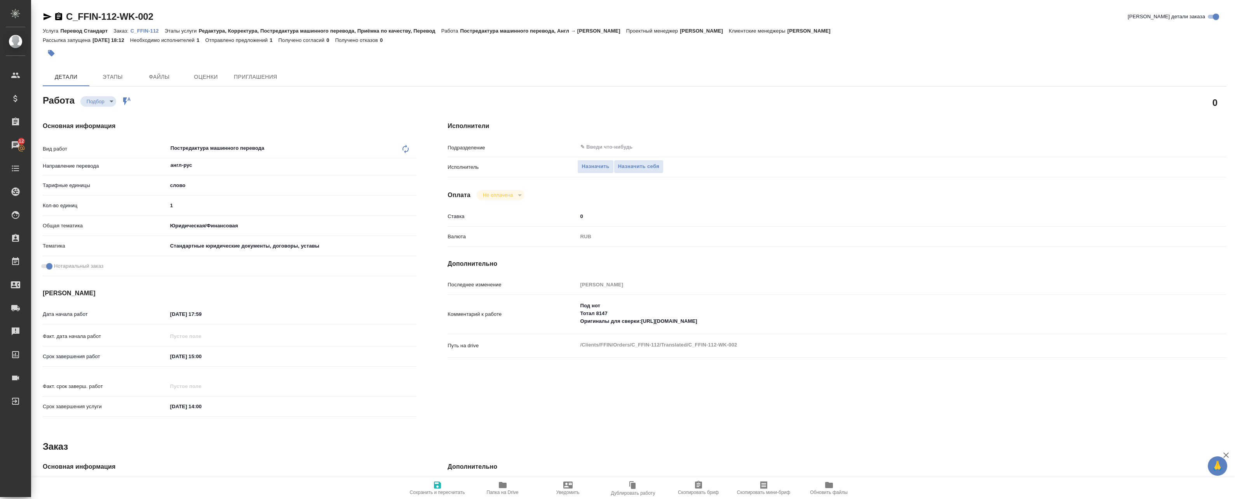
click at [140, 33] on p "C_FFIN-112" at bounding box center [147, 31] width 34 height 6
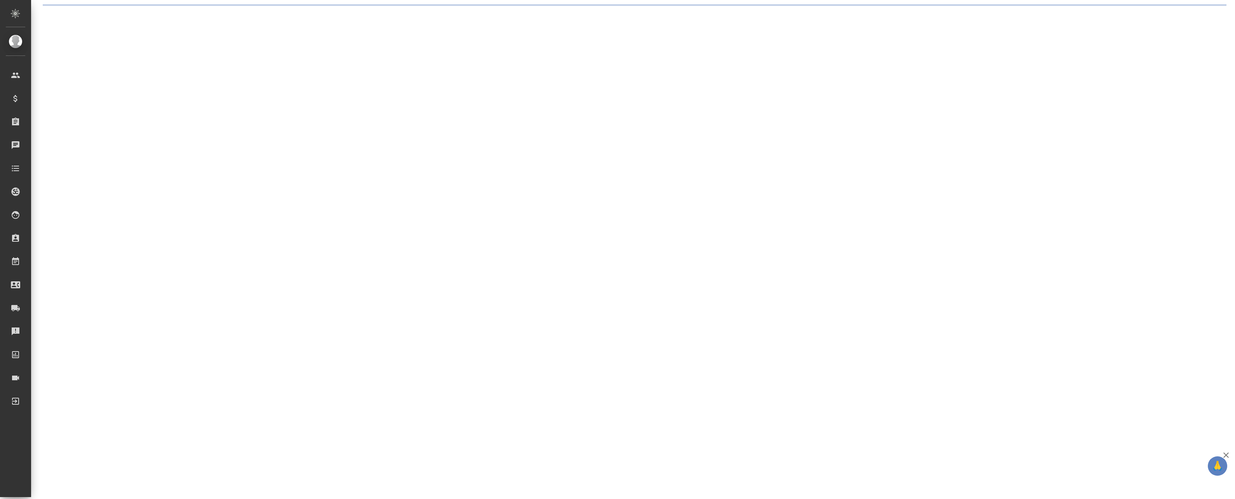
select select "RU"
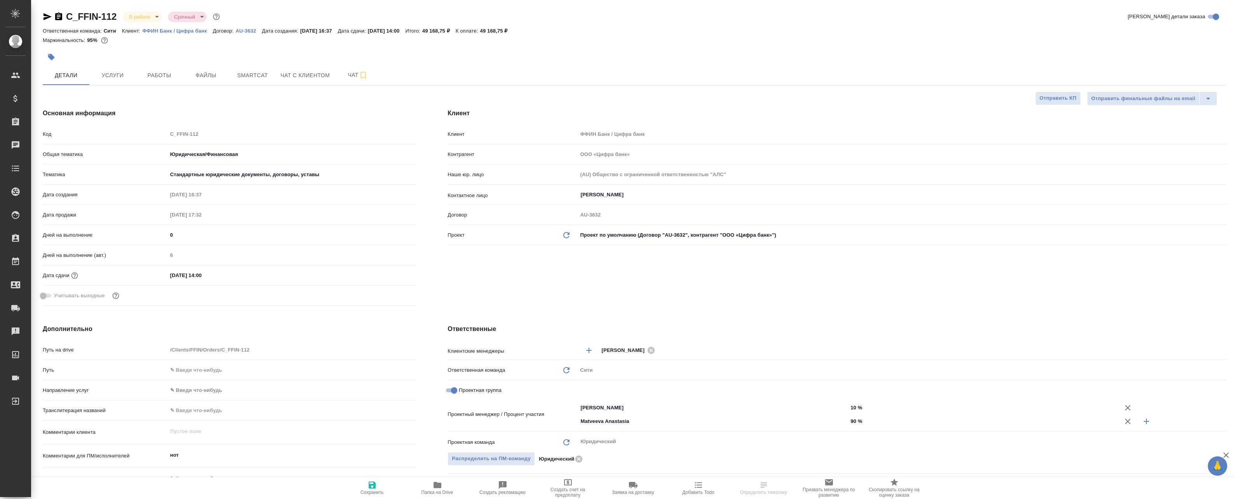
type textarea "x"
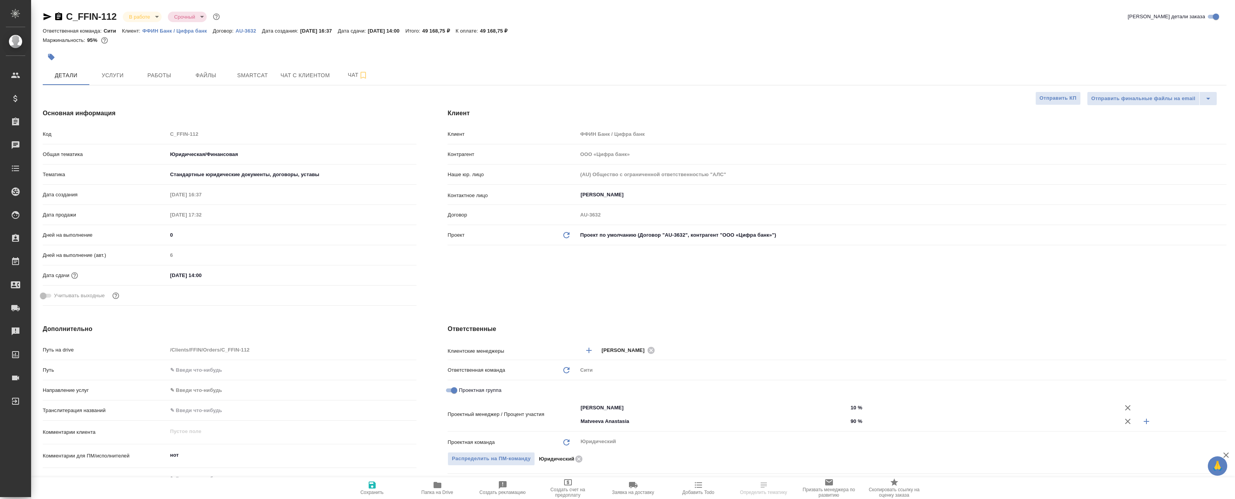
type textarea "x"
click at [155, 73] on span "Работы" at bounding box center [159, 76] width 37 height 10
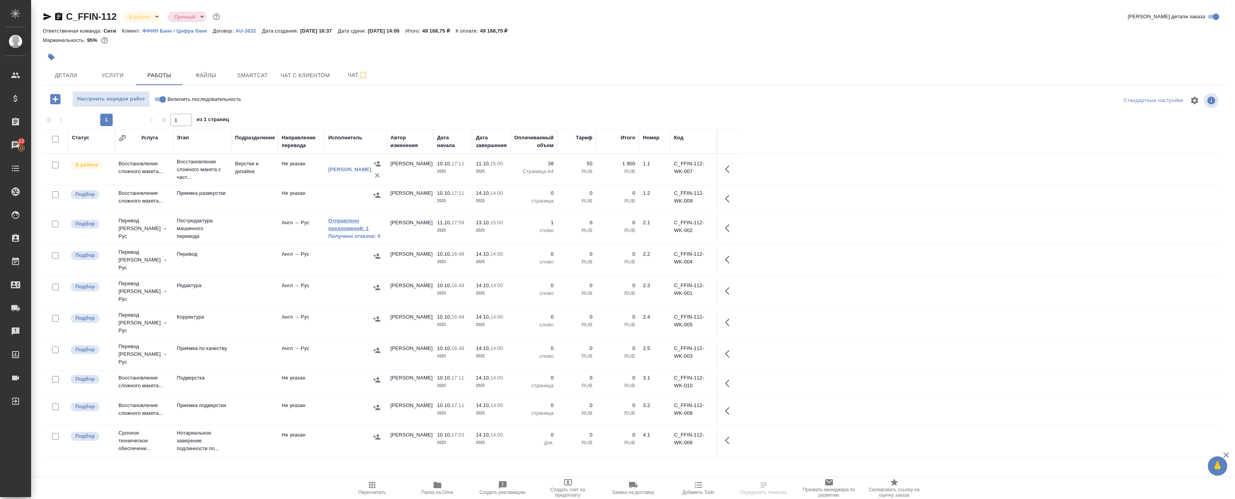
click at [343, 221] on link "Отправлено предложений: 1" at bounding box center [355, 225] width 54 height 16
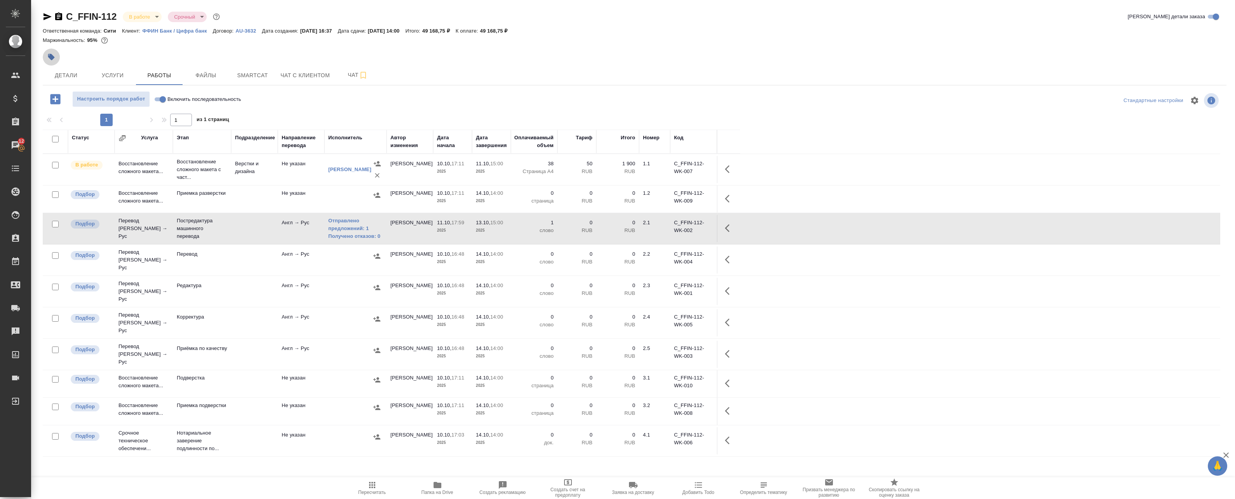
click at [51, 53] on button "button" at bounding box center [51, 57] width 17 height 17
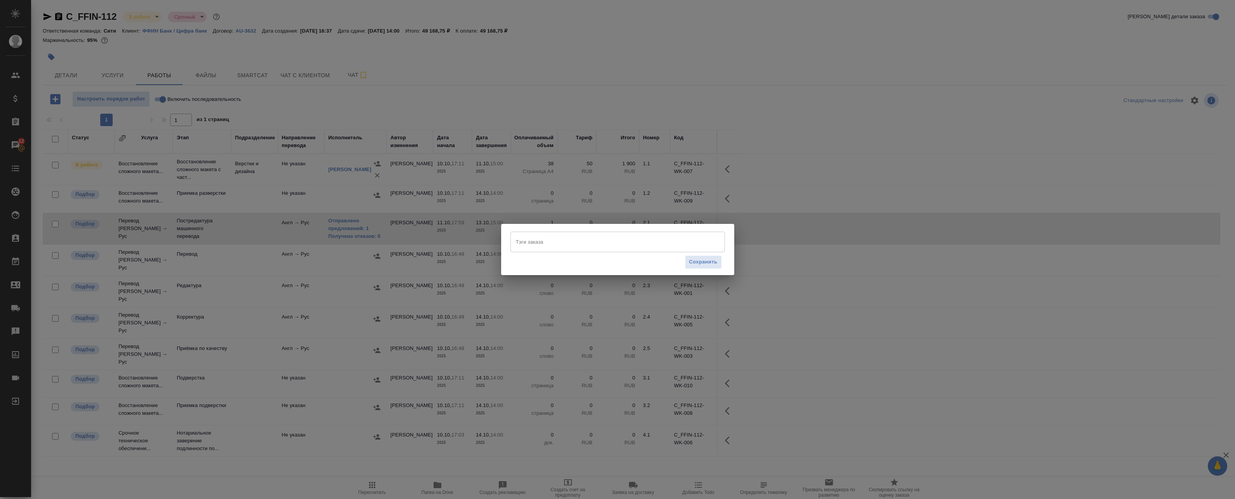
click at [530, 239] on input "Тэги заказа" at bounding box center [610, 241] width 193 height 13
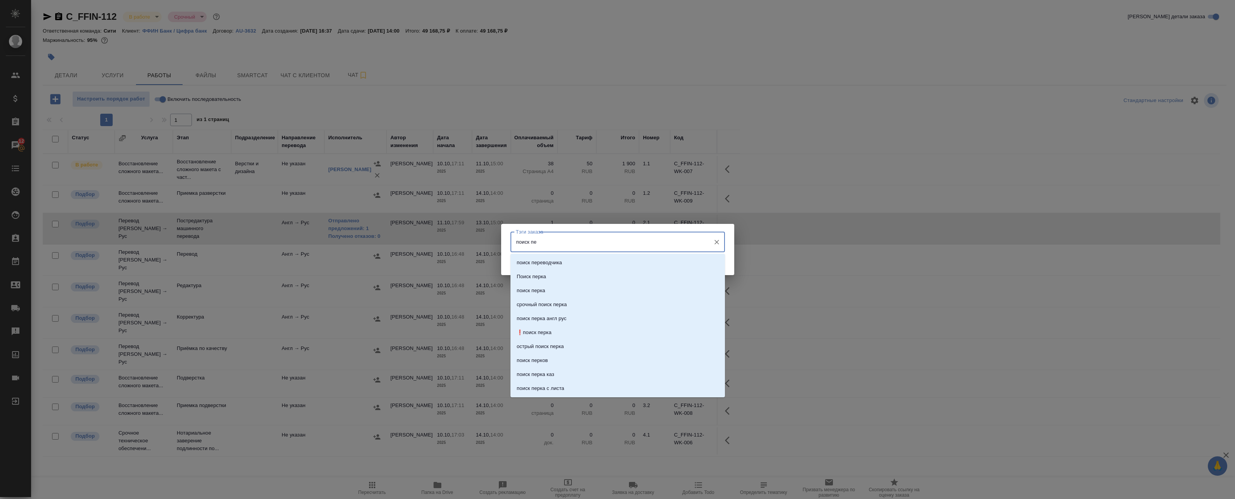
type input "поиск пер"
click at [537, 261] on p "поиск переводчика" at bounding box center [538, 263] width 45 height 8
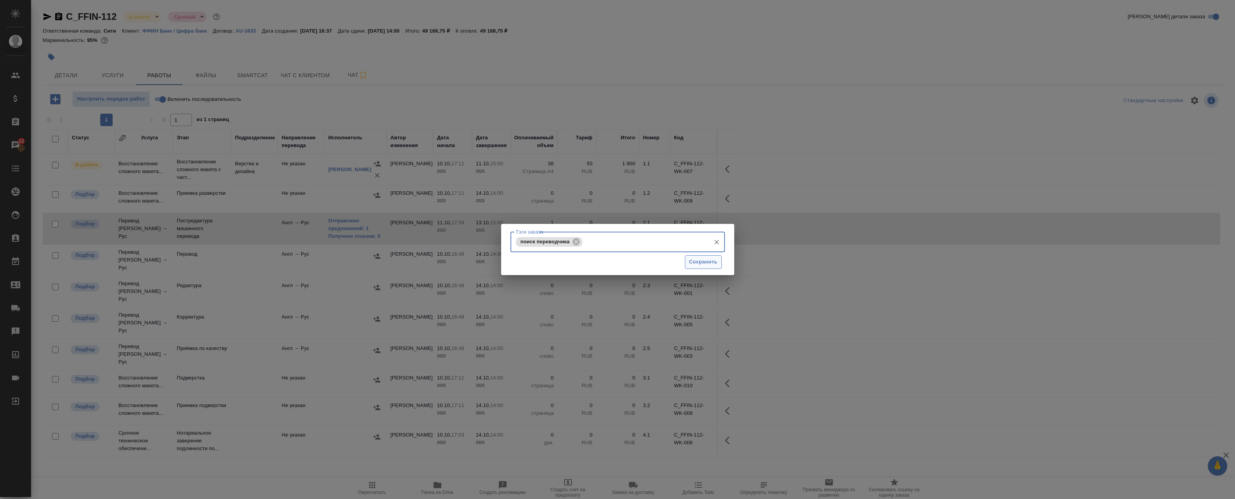
click at [699, 261] on span "Сохранить" at bounding box center [703, 262] width 28 height 9
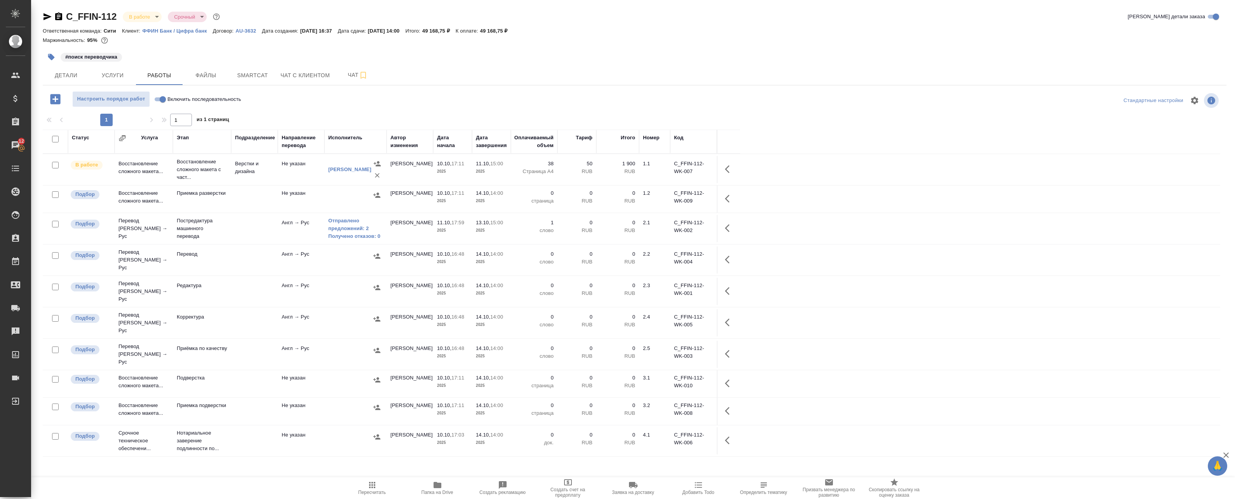
click at [48, 55] on icon "button" at bounding box center [51, 57] width 8 height 8
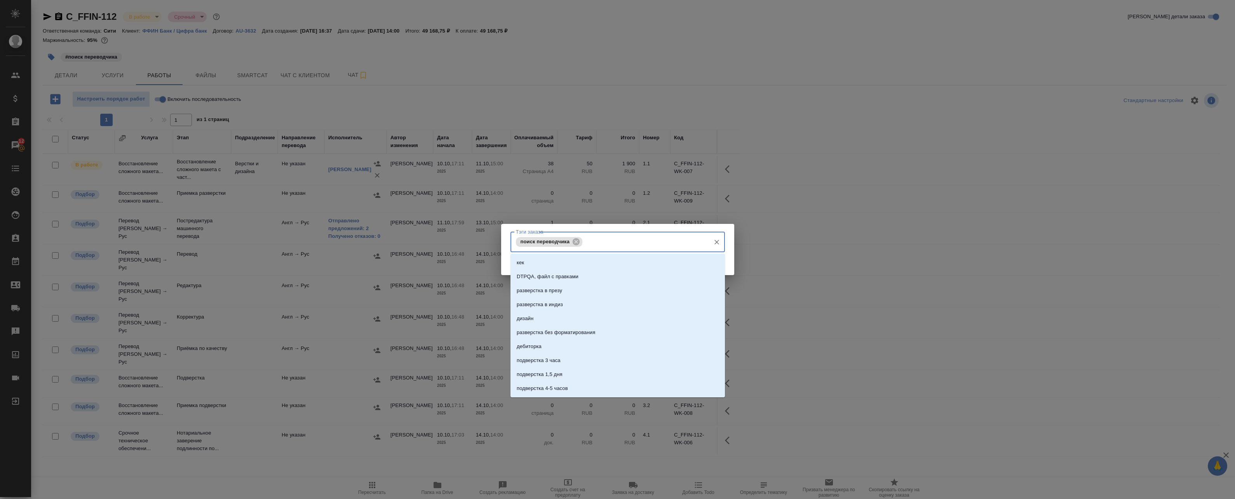
click at [595, 243] on input "Тэги заказа" at bounding box center [645, 241] width 122 height 13
type input "на верст"
click at [569, 276] on li "на верстке" at bounding box center [617, 277] width 214 height 14
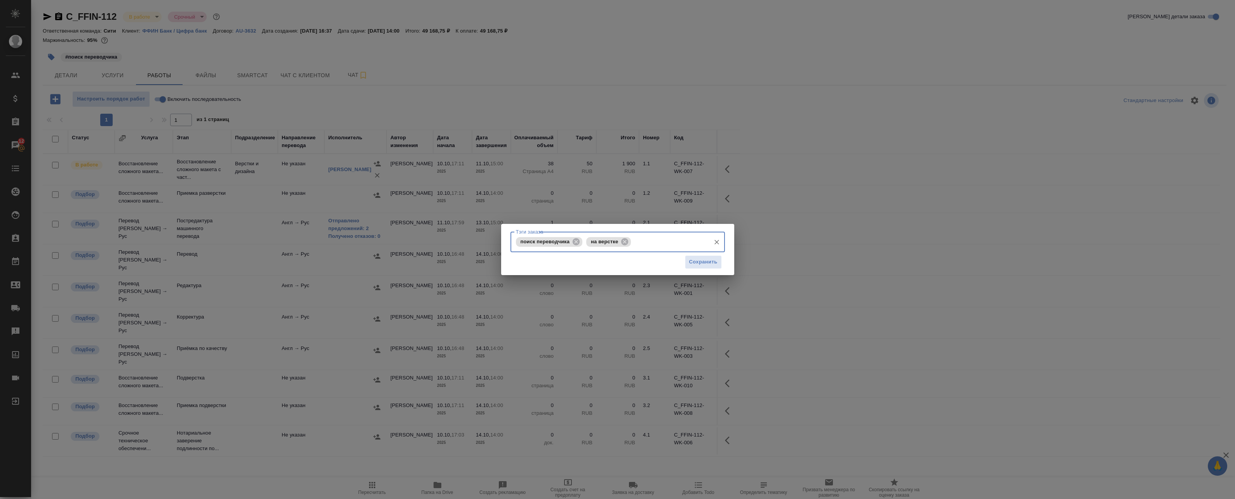
drag, startPoint x: 586, startPoint y: 244, endPoint x: 542, endPoint y: 245, distance: 44.7
click at [540, 244] on div "поиск переводчика на верстке Тэги заказа" at bounding box center [617, 242] width 214 height 21
click at [719, 265] on button "Сохранить" at bounding box center [703, 263] width 37 height 14
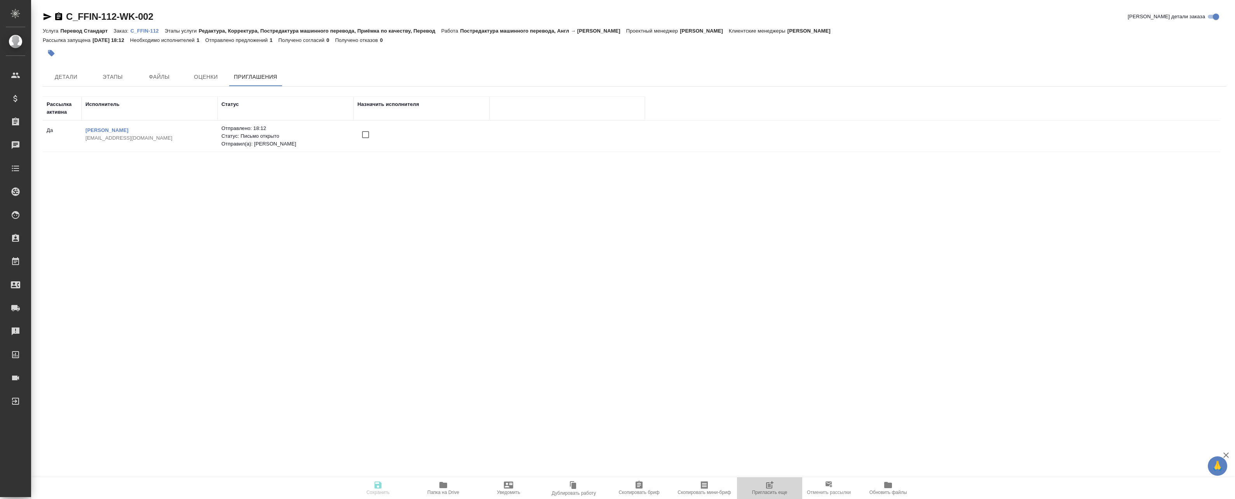
click at [772, 487] on icon "button" at bounding box center [769, 486] width 6 height 6
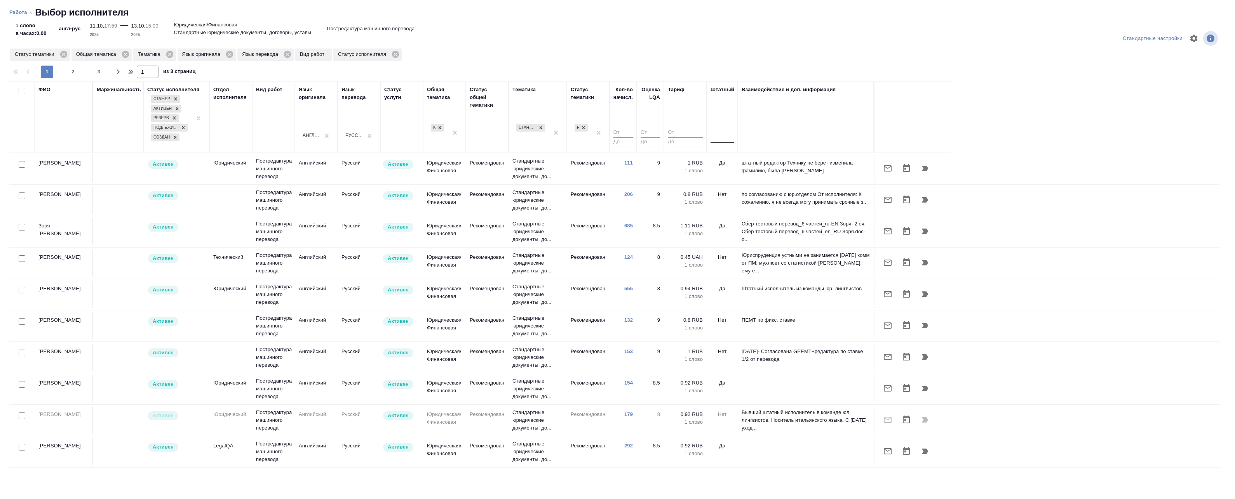
drag, startPoint x: 725, startPoint y: 136, endPoint x: 726, endPoint y: 143, distance: 7.9
click at [725, 136] on div at bounding box center [721, 135] width 23 height 11
click at [725, 159] on div "Нет" at bounding box center [768, 160] width 117 height 14
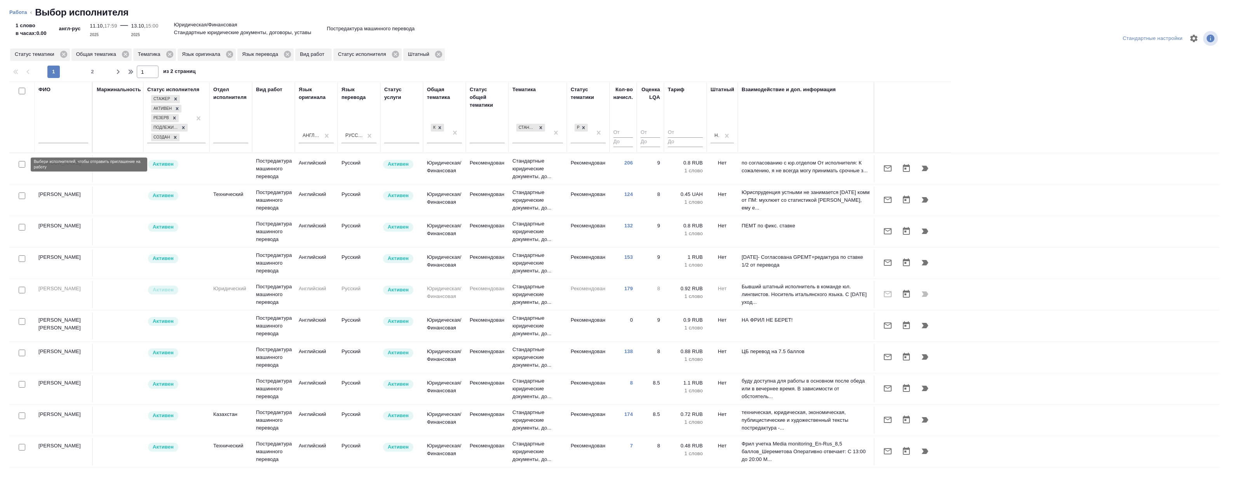
click at [23, 166] on input "checkbox" at bounding box center [22, 164] width 7 height 7
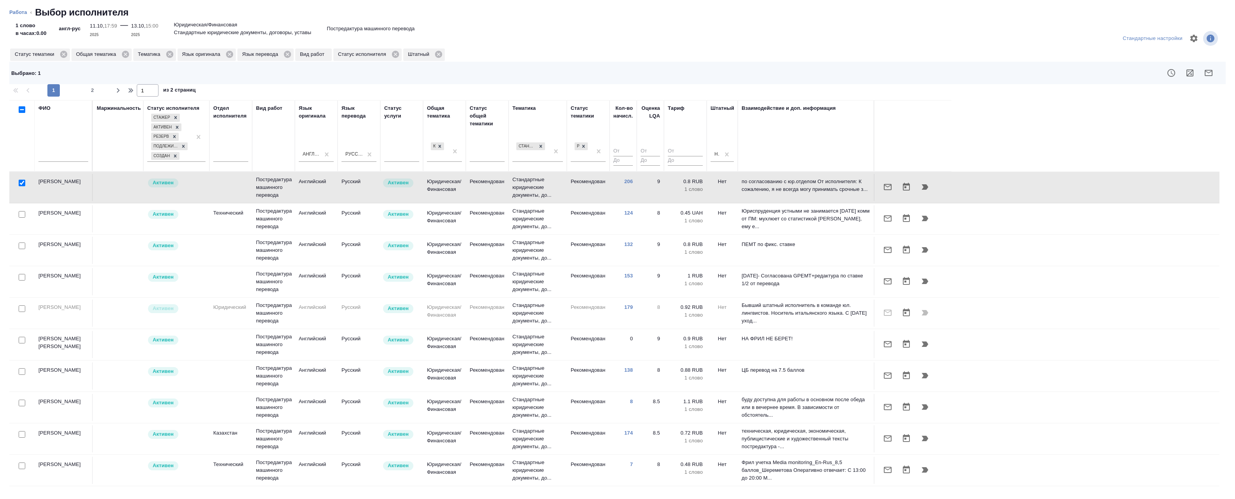
click at [22, 182] on input "checkbox" at bounding box center [22, 183] width 7 height 7
checkbox input "false"
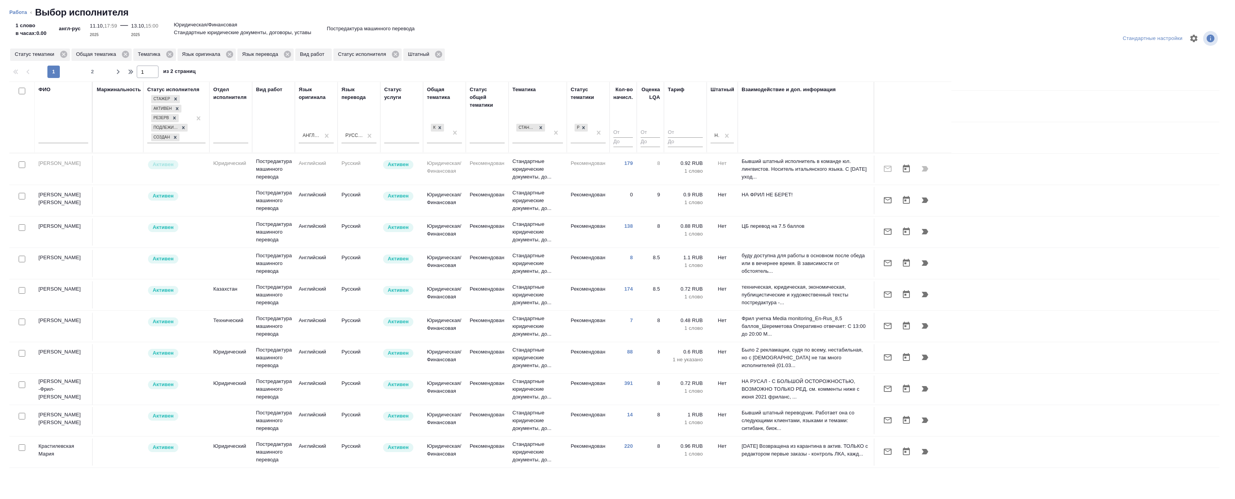
scroll to position [155, 0]
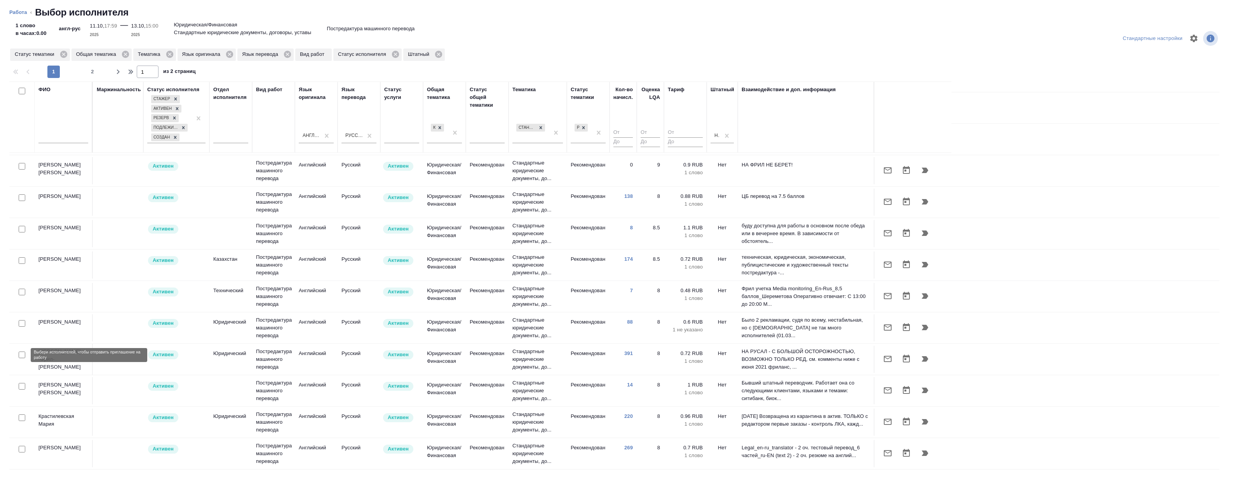
click at [22, 355] on input "checkbox" at bounding box center [22, 355] width 7 height 7
checkbox input "true"
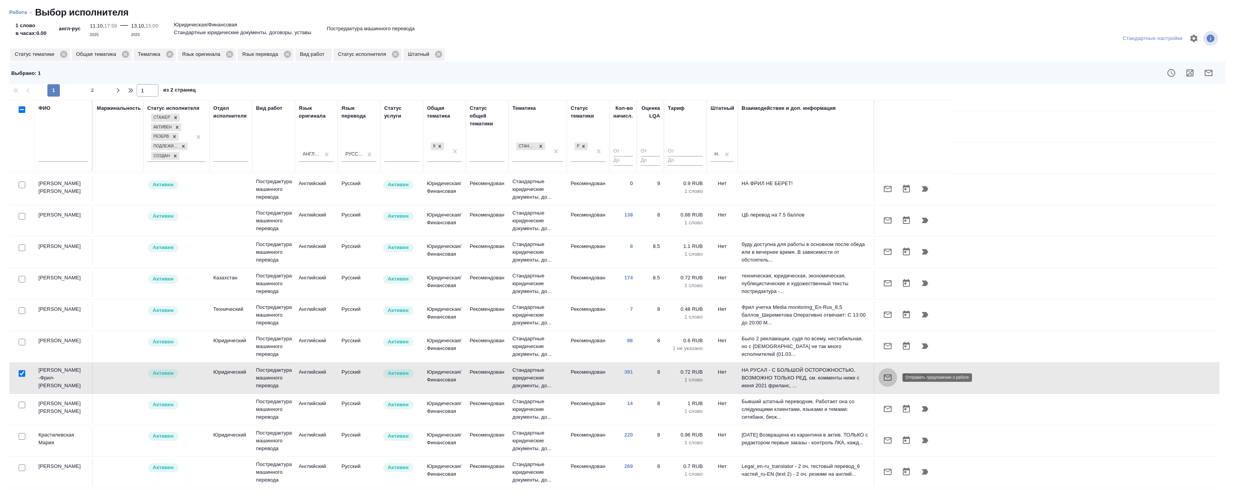
click at [885, 378] on icon "button" at bounding box center [887, 377] width 9 height 9
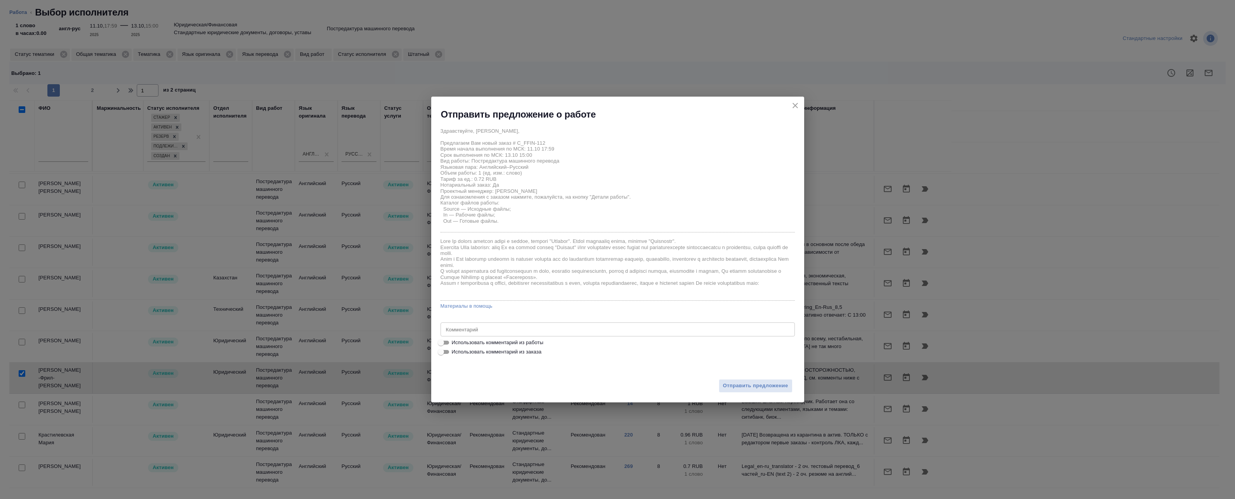
click at [479, 344] on span "Использовать комментарий из работы" at bounding box center [498, 343] width 92 height 8
click at [455, 344] on input "Использовать комментарий из работы" at bounding box center [441, 342] width 28 height 9
checkbox input "true"
type textarea "Под нот Тотал 8147 Оригиналы для сверки:https://drive.awatera.com/s/mHzSLWGLPkZ…"
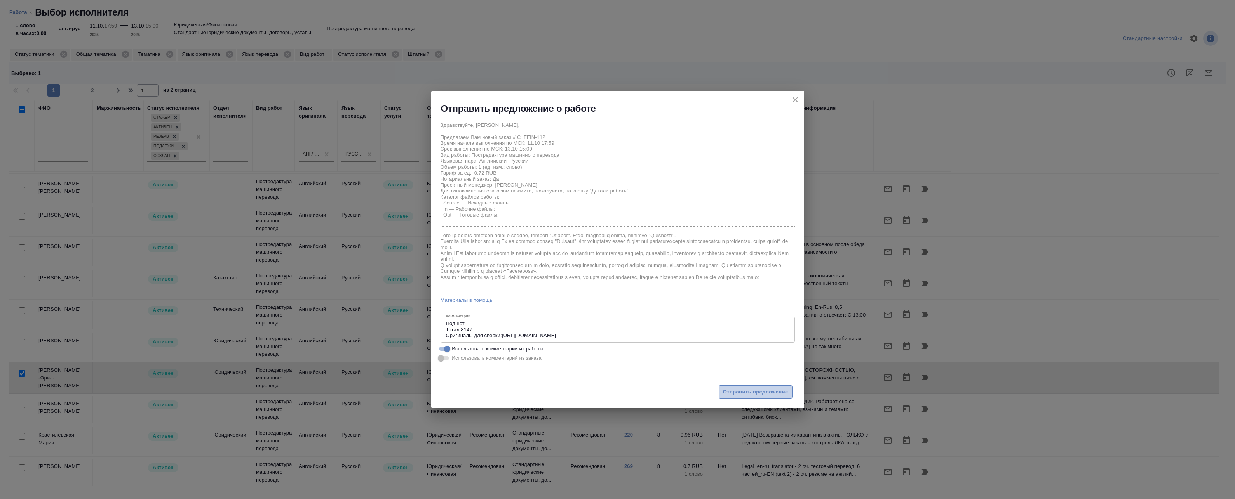
click at [757, 393] on span "Отправить предложение" at bounding box center [755, 392] width 65 height 9
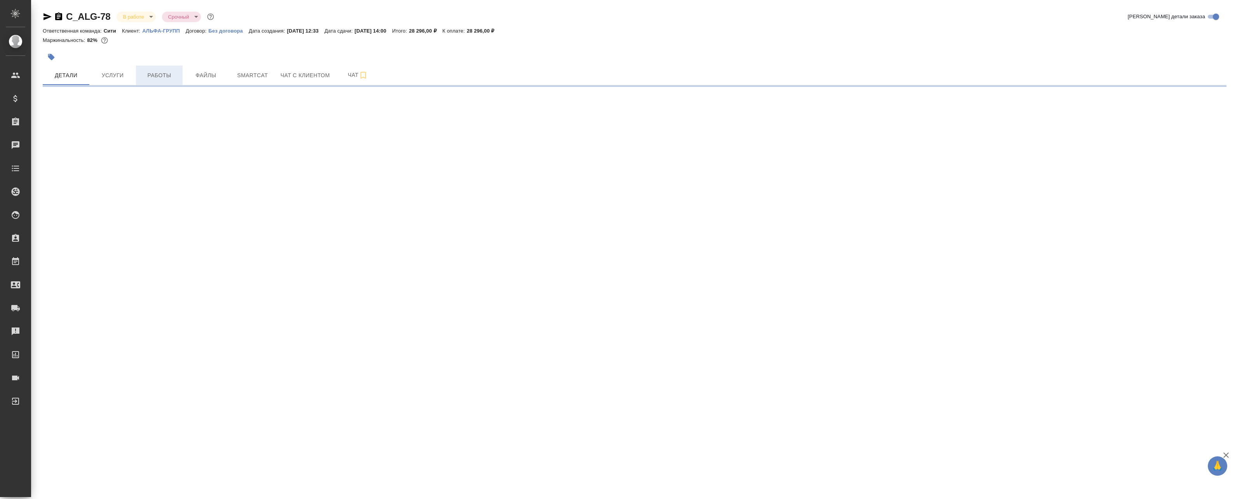
select select "RU"
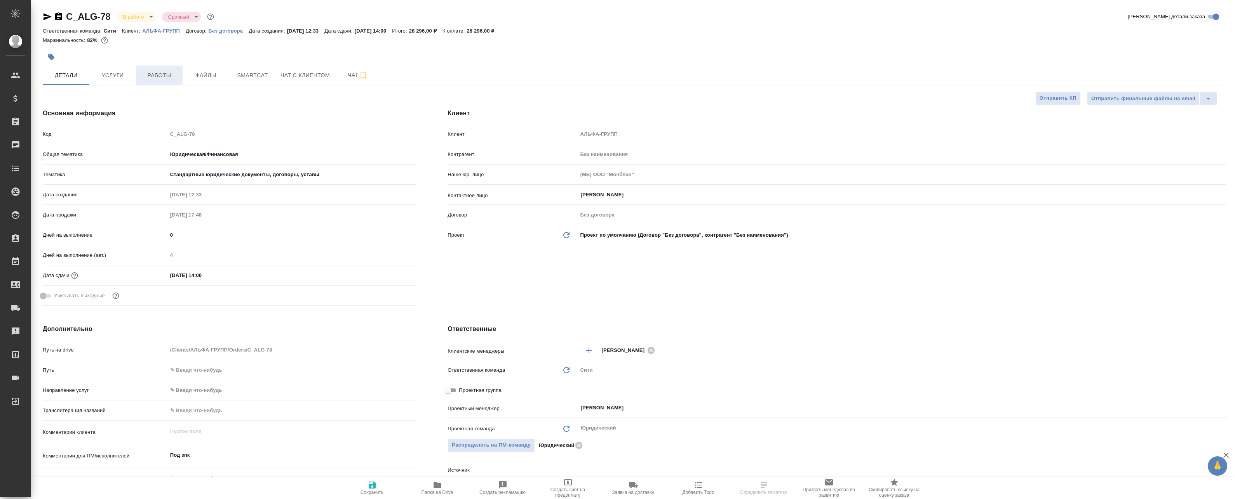
type textarea "x"
click at [163, 75] on span "Работы" at bounding box center [159, 76] width 37 height 10
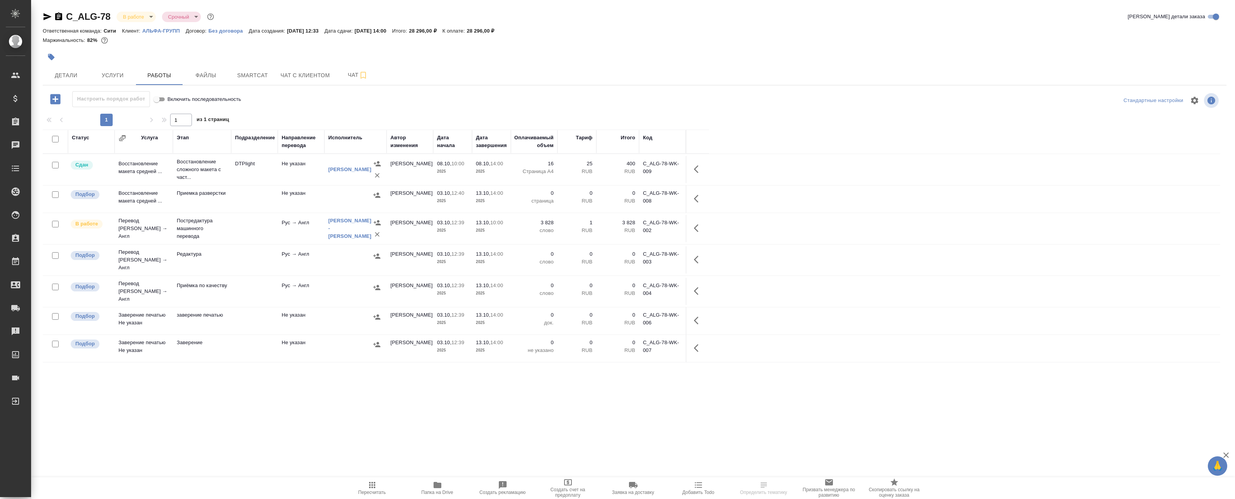
click at [55, 60] on icon "button" at bounding box center [51, 57] width 8 height 8
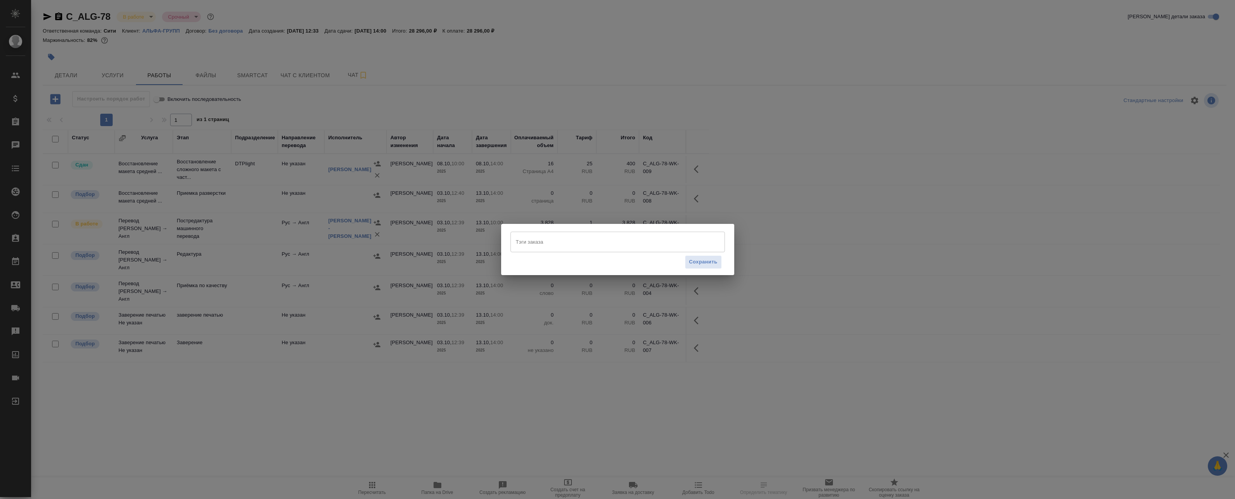
click at [533, 239] on input "Тэги заказа" at bounding box center [610, 241] width 193 height 13
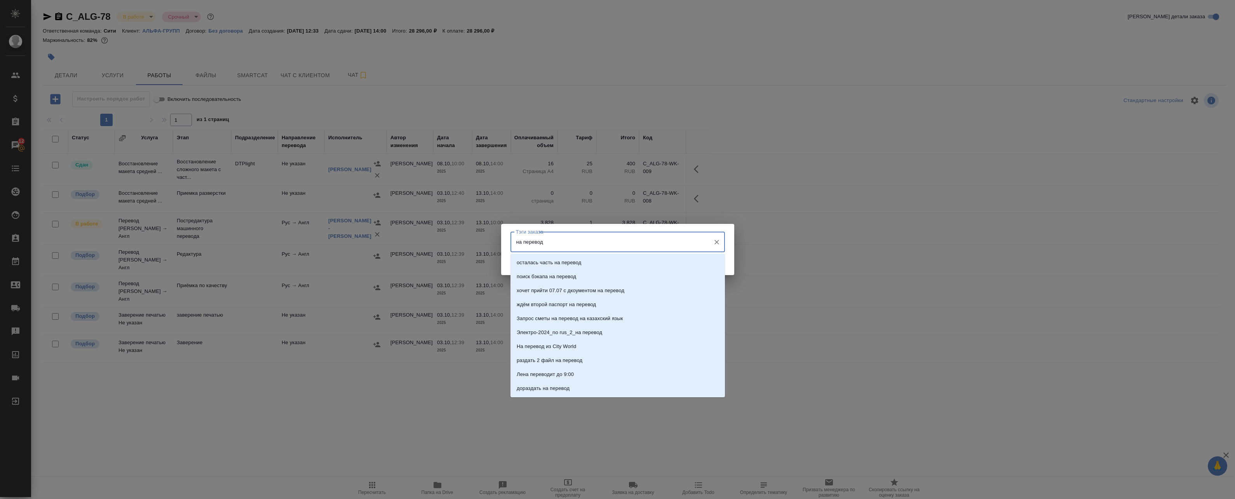
type input "на переводе"
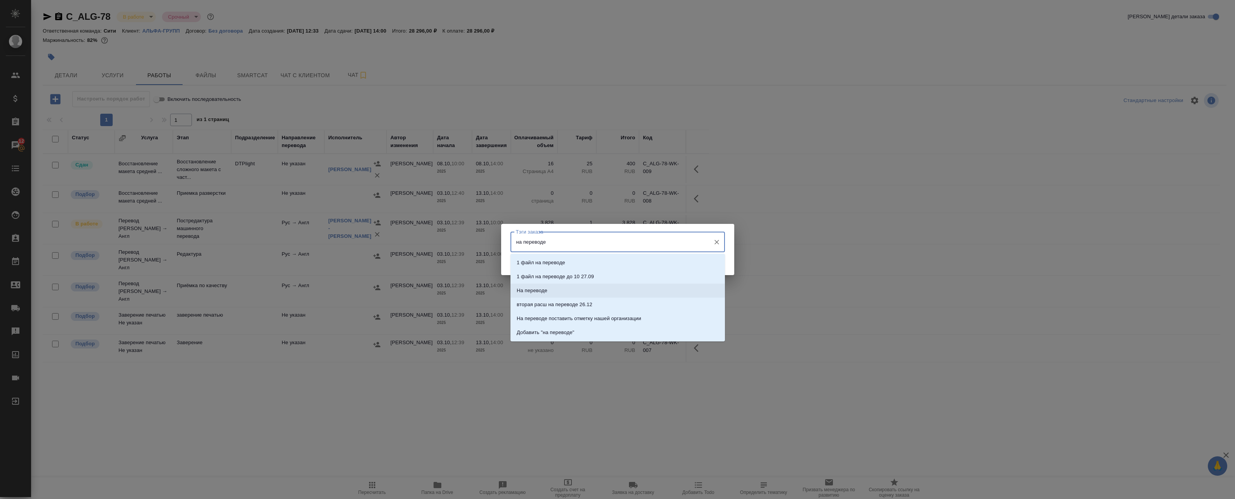
click at [540, 294] on p "На переводе" at bounding box center [531, 291] width 31 height 8
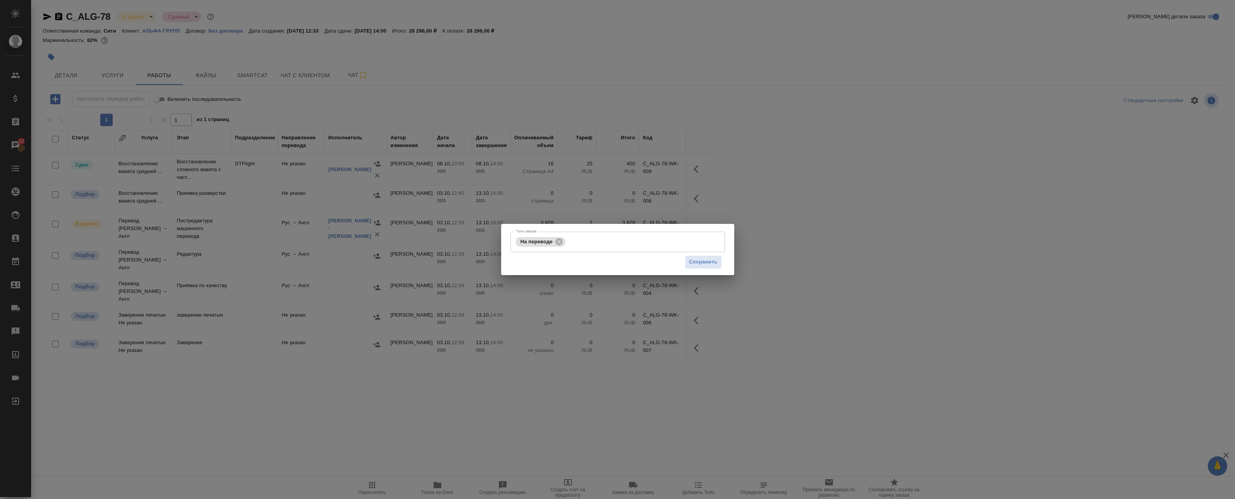
click at [703, 271] on div "Сохранить" at bounding box center [617, 262] width 214 height 20
click at [709, 264] on span "Сохранить" at bounding box center [703, 262] width 28 height 9
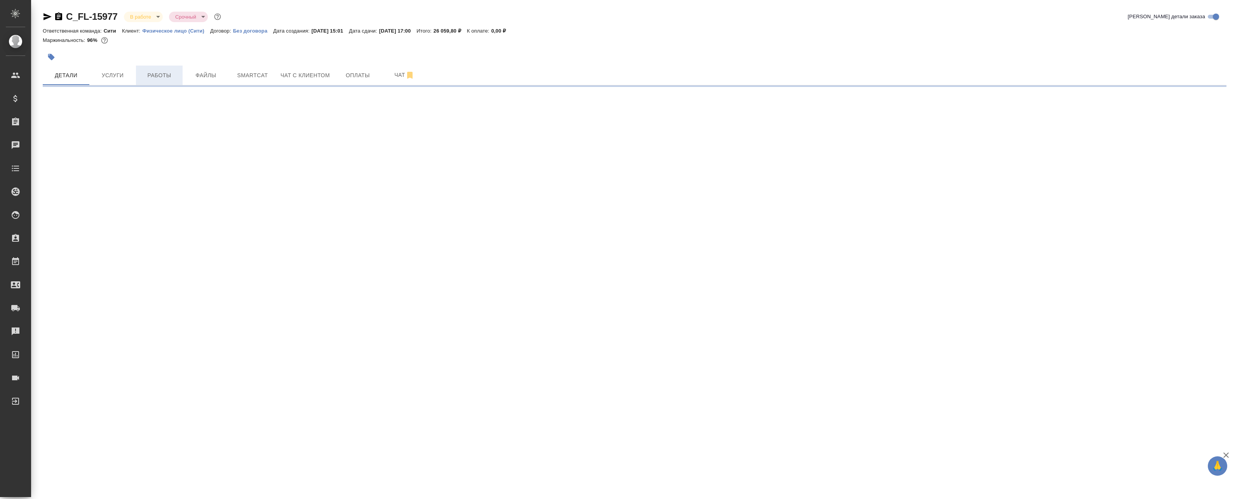
click at [166, 68] on button "Работы" at bounding box center [159, 75] width 47 height 19
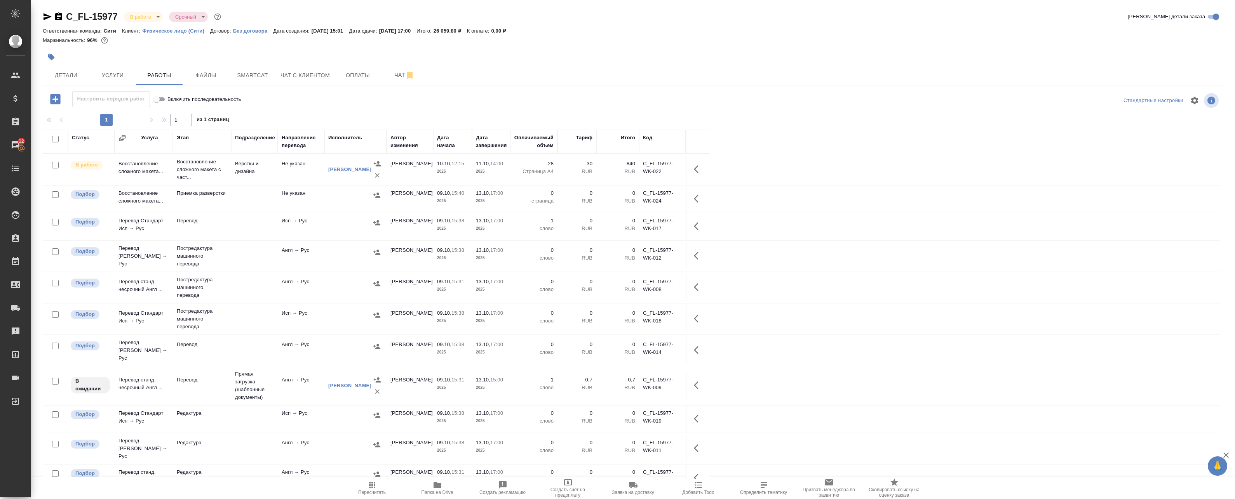
click at [50, 54] on icon "button" at bounding box center [51, 57] width 8 height 8
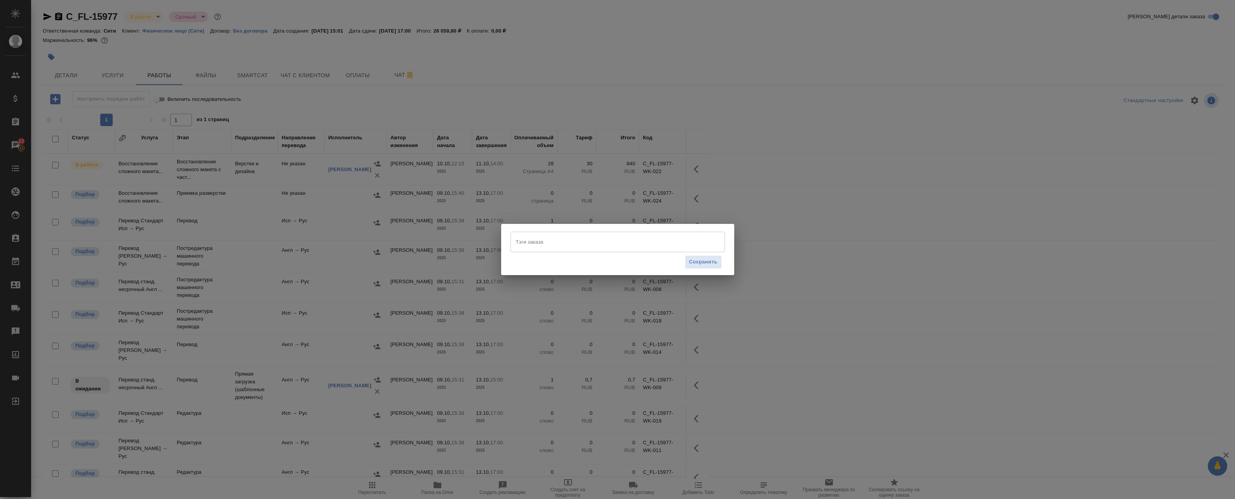
click at [530, 243] on input "Тэги заказа" at bounding box center [610, 241] width 193 height 13
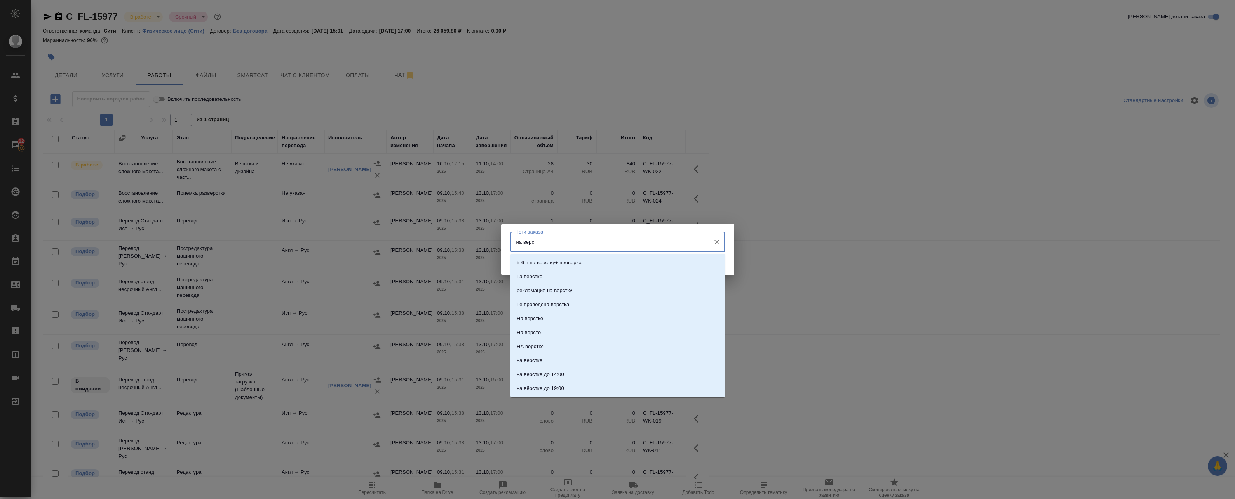
type input "на верст"
click at [535, 282] on li "на верстке" at bounding box center [617, 277] width 214 height 14
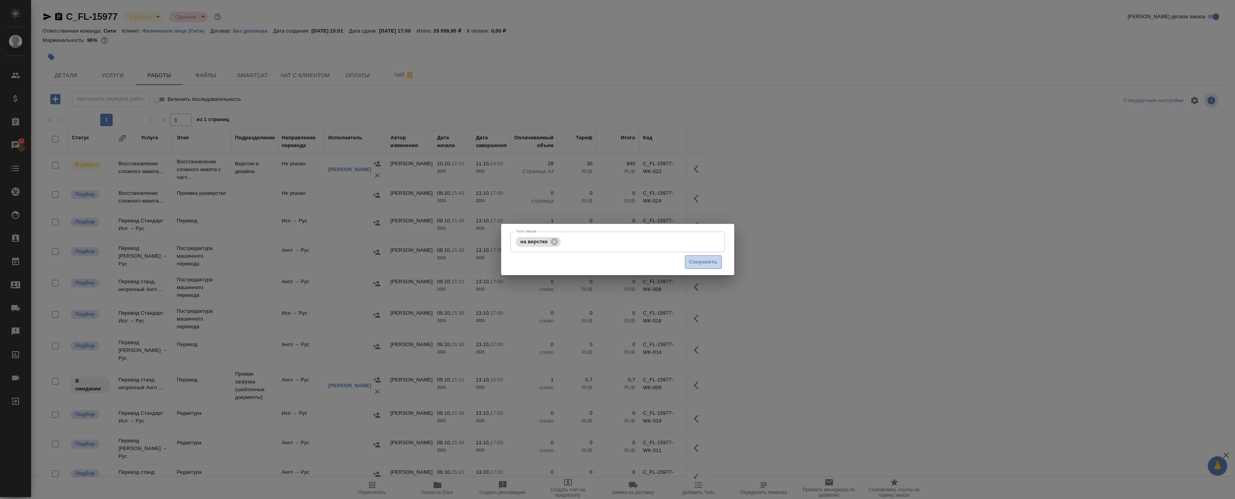
click at [708, 264] on span "Сохранить" at bounding box center [703, 262] width 28 height 9
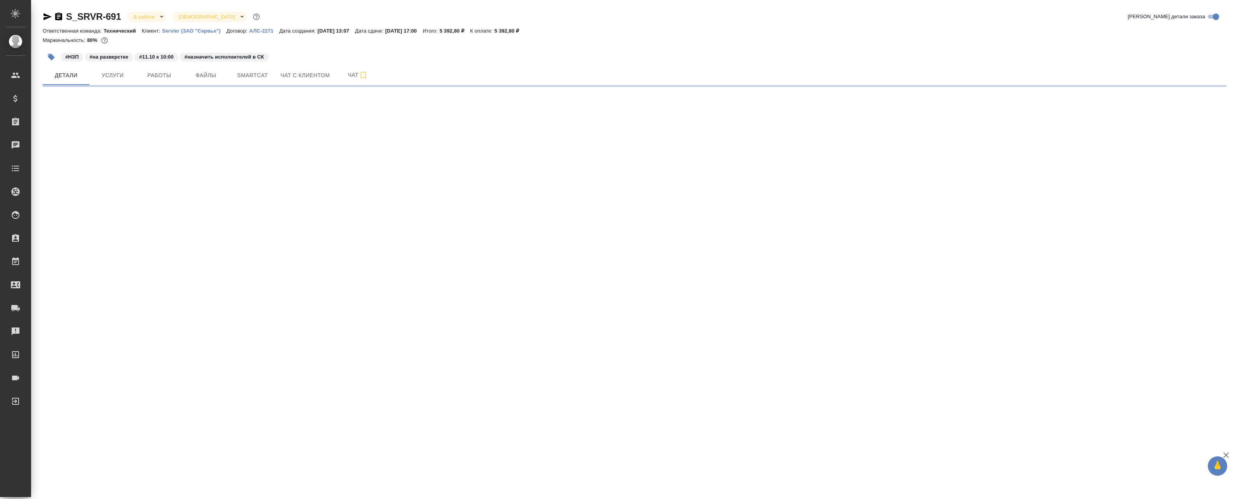
select select "RU"
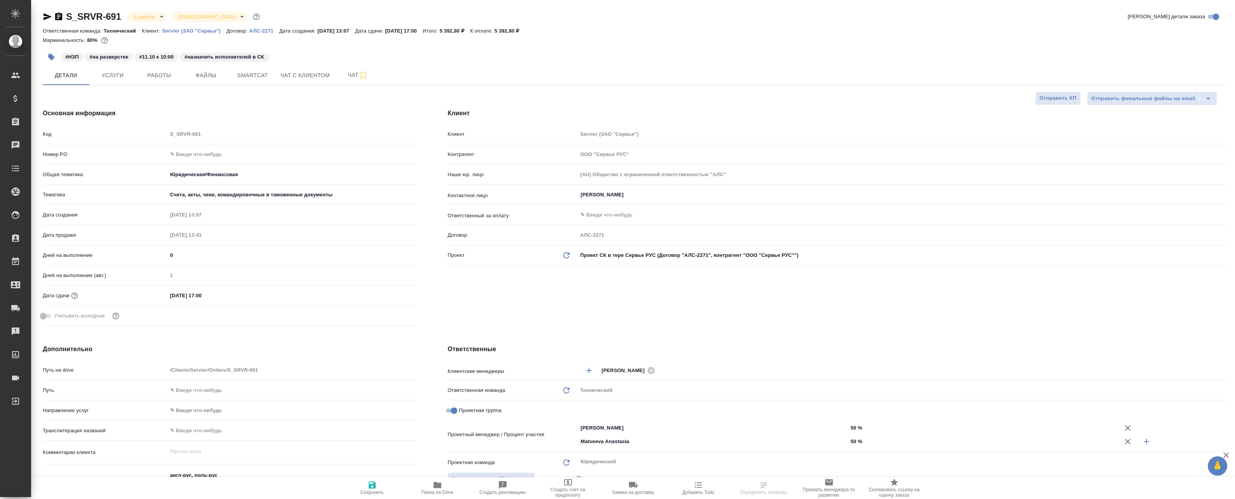
type textarea "x"
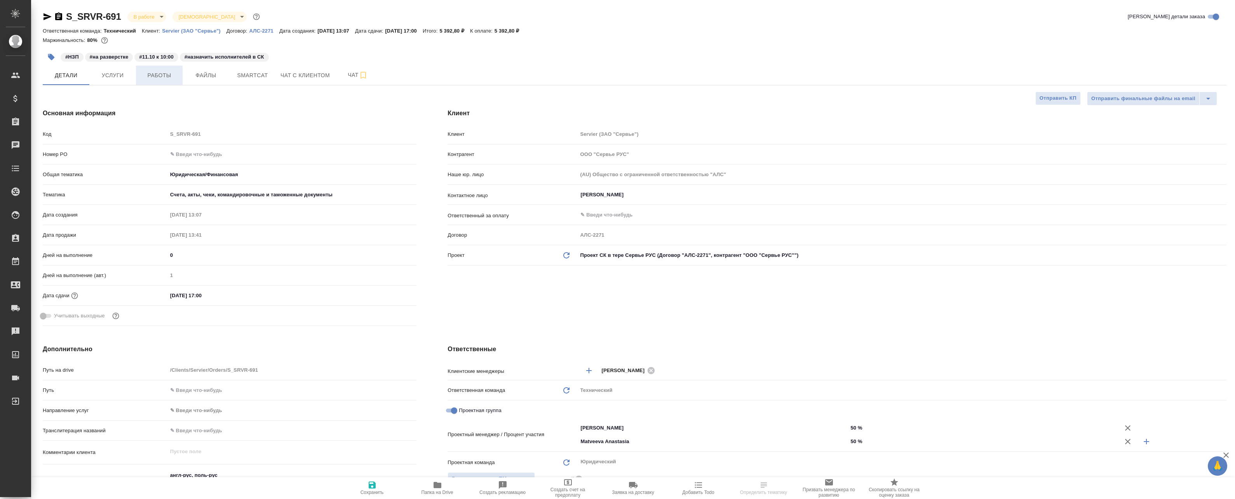
type textarea "x"
click at [151, 72] on span "Работы" at bounding box center [159, 76] width 37 height 10
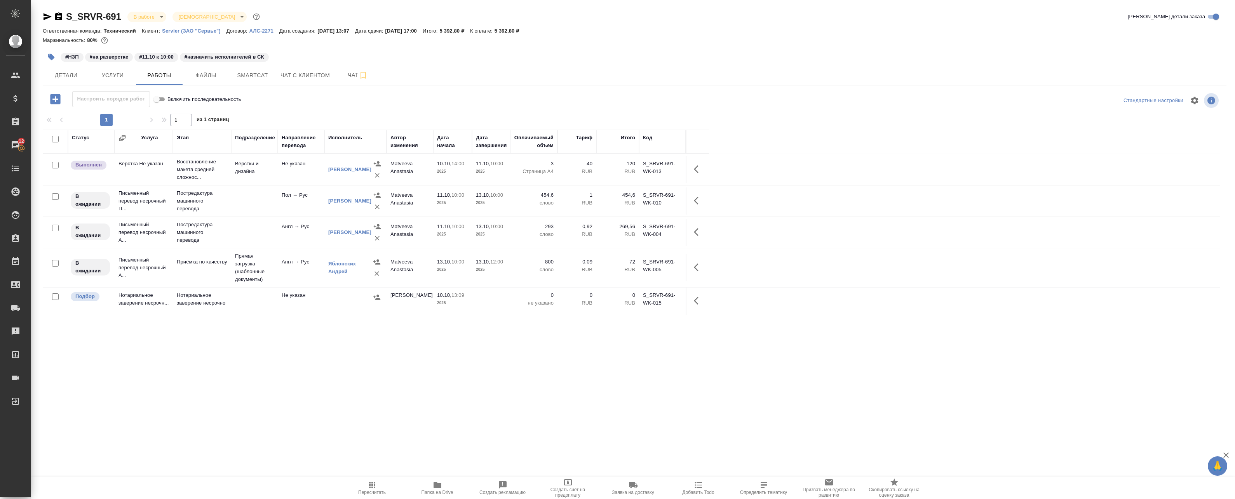
click at [285, 172] on td "Не указан" at bounding box center [301, 169] width 47 height 27
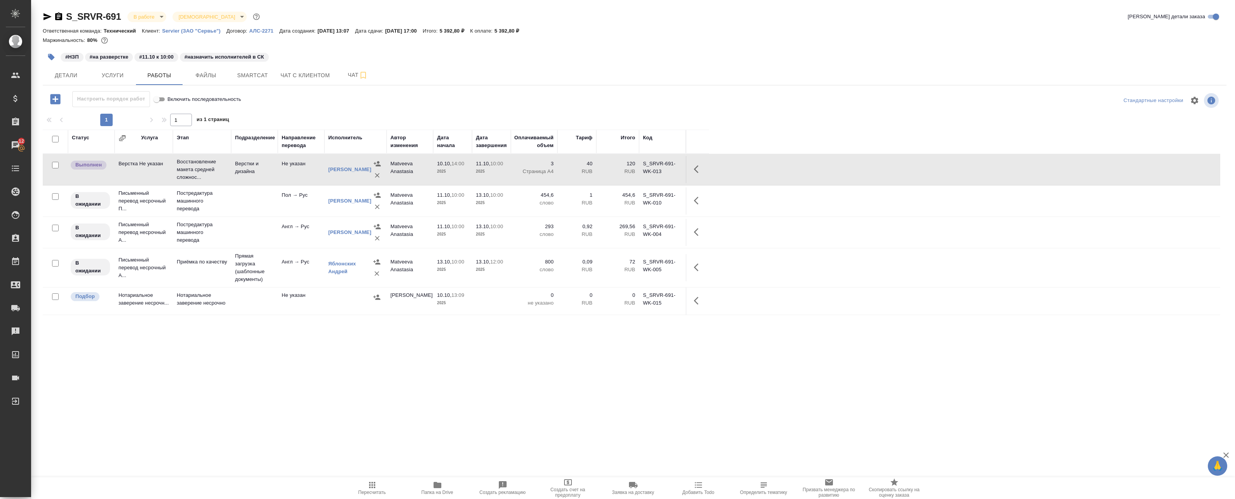
click at [292, 176] on td "Не указан" at bounding box center [301, 169] width 47 height 27
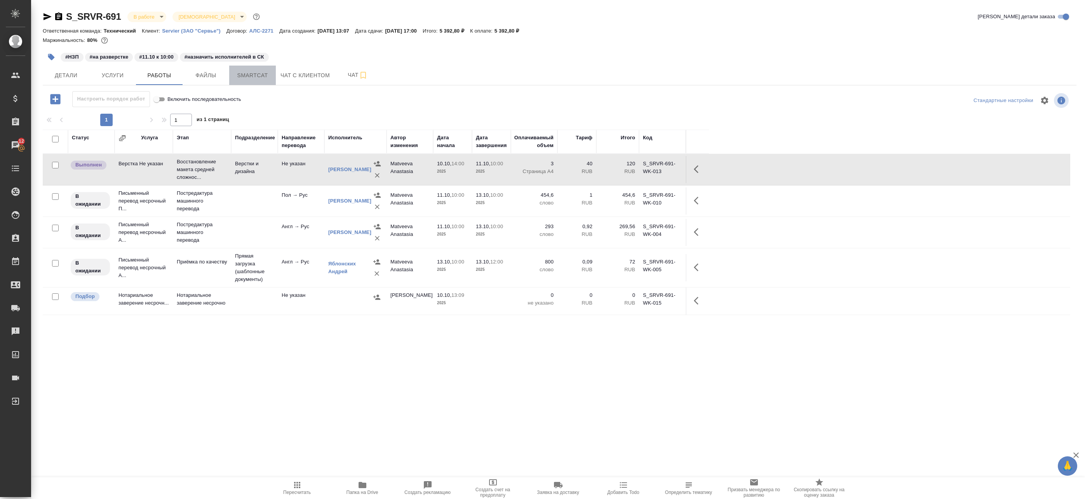
click at [244, 76] on span "Smartcat" at bounding box center [252, 76] width 37 height 10
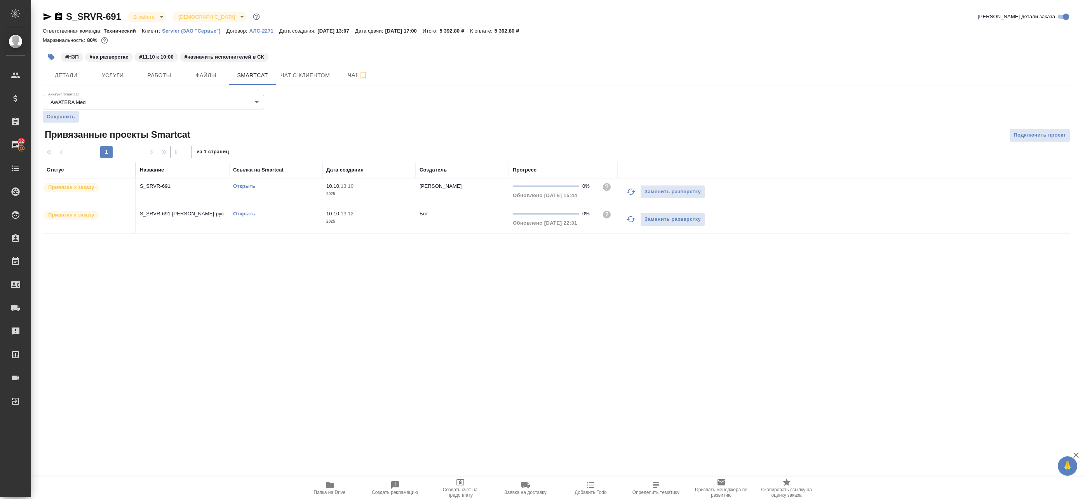
click at [249, 213] on link "Открыть" at bounding box center [244, 214] width 22 height 6
click at [166, 75] on span "Работы" at bounding box center [159, 76] width 37 height 10
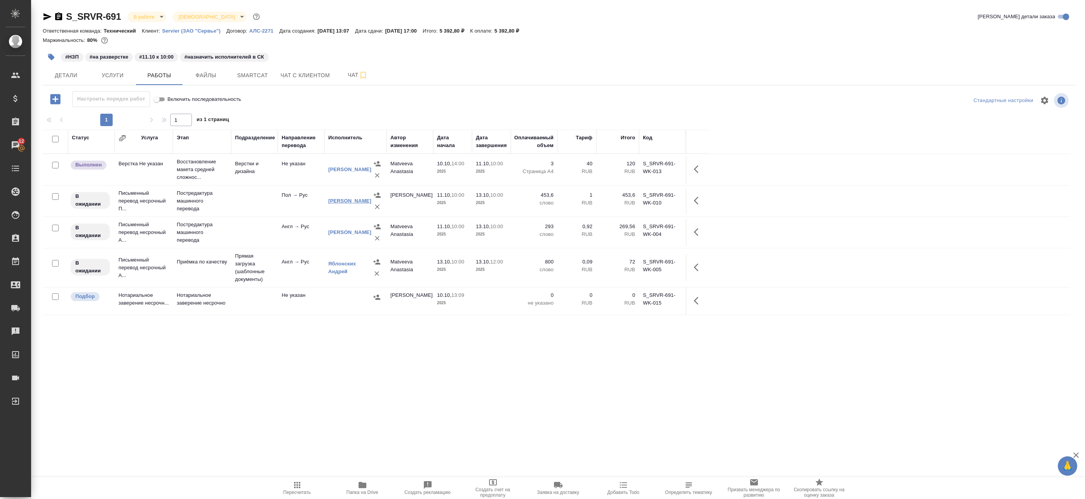
click at [349, 198] on link "Волчецкая Дана Николаевна" at bounding box center [349, 201] width 43 height 6
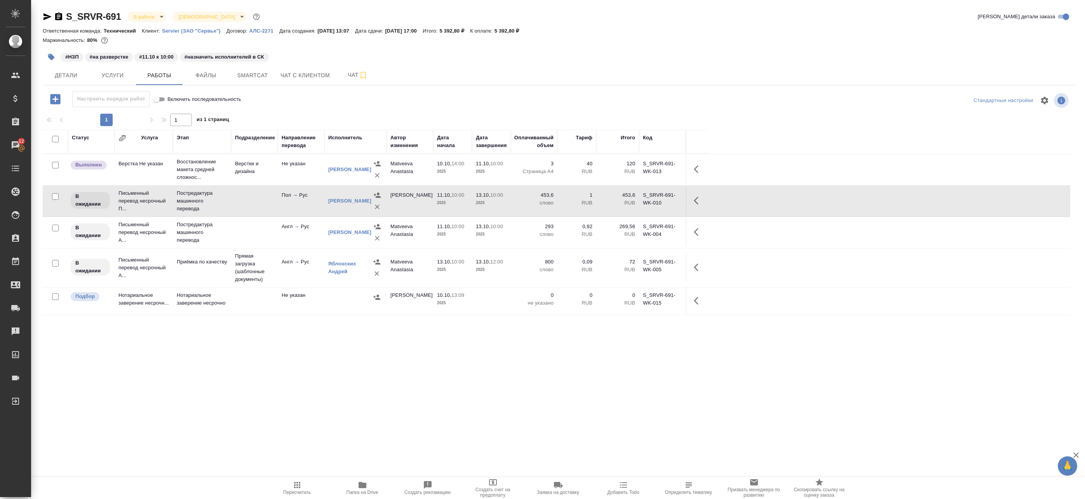
click at [248, 231] on td at bounding box center [254, 232] width 47 height 27
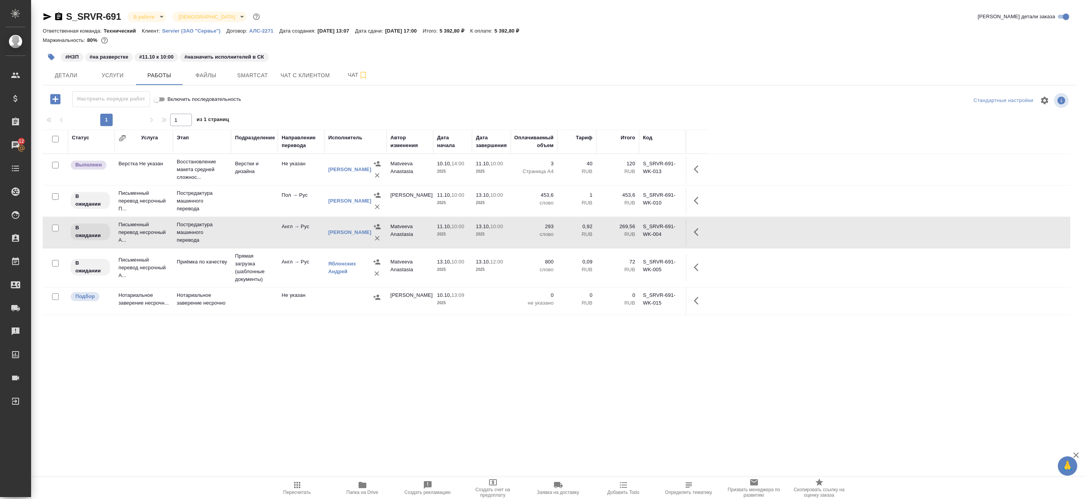
click at [249, 223] on td at bounding box center [254, 232] width 47 height 27
click at [235, 78] on span "Smartcat" at bounding box center [252, 76] width 37 height 10
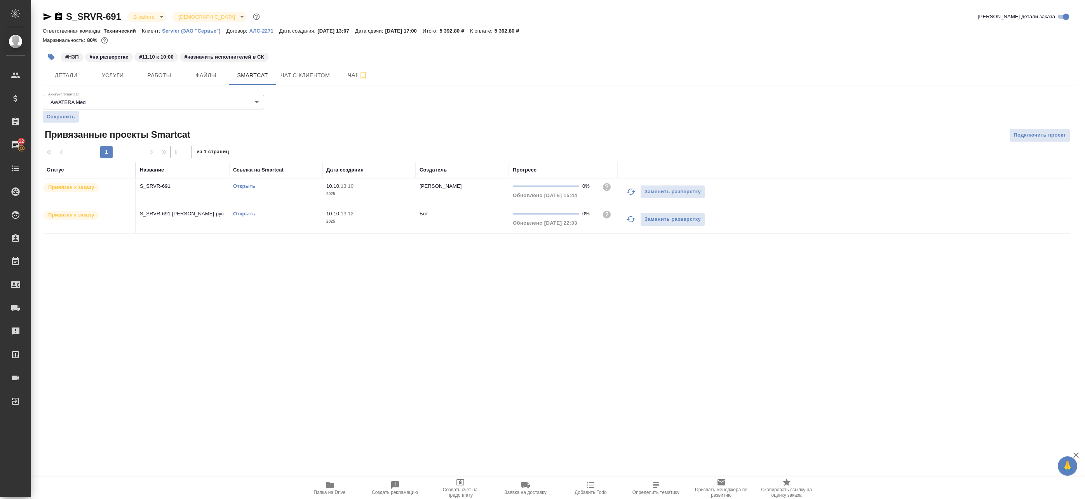
click at [252, 185] on link "Открыть" at bounding box center [244, 186] width 22 height 6
click at [164, 74] on span "Работы" at bounding box center [159, 76] width 37 height 10
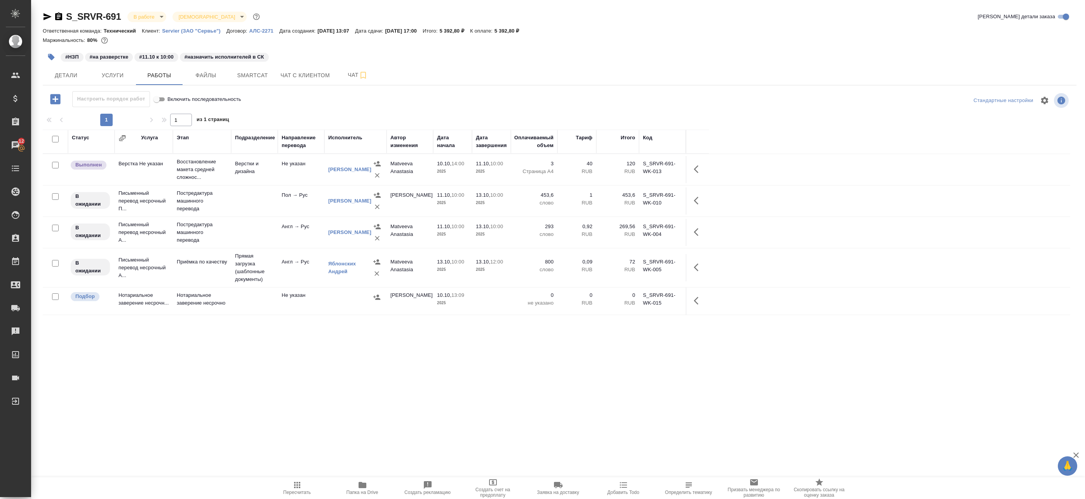
click at [697, 200] on icon "button" at bounding box center [698, 200] width 9 height 9
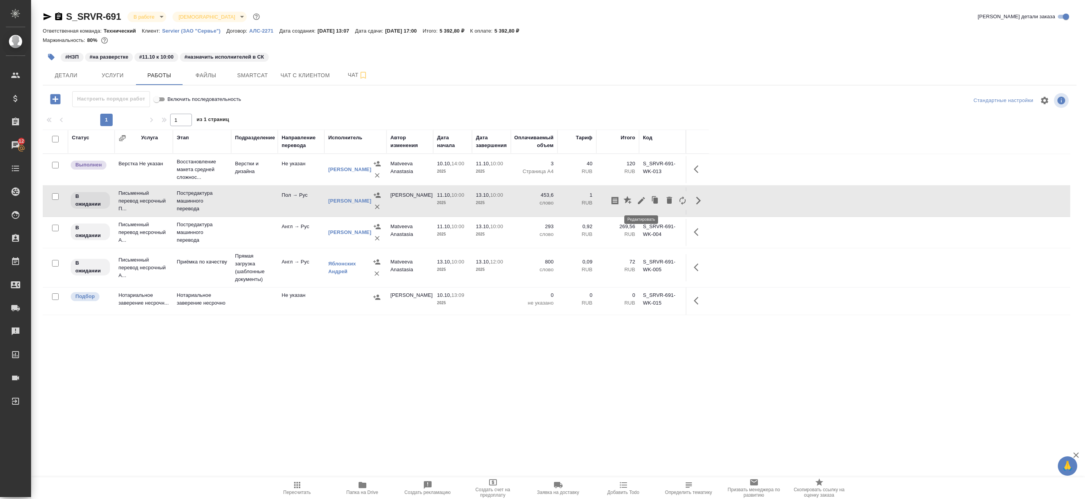
click at [643, 201] on icon "button" at bounding box center [640, 200] width 9 height 9
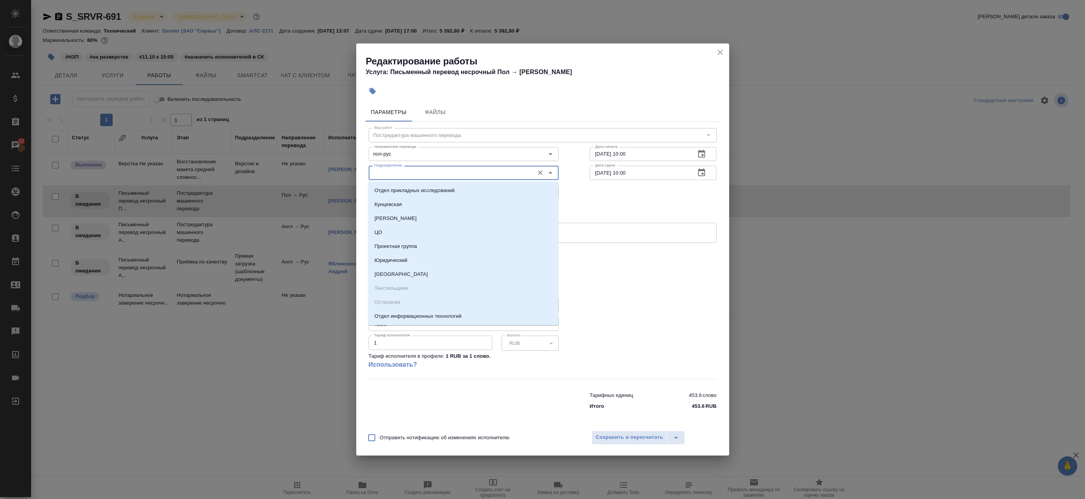
click at [494, 173] on input "Подразделение" at bounding box center [450, 172] width 159 height 9
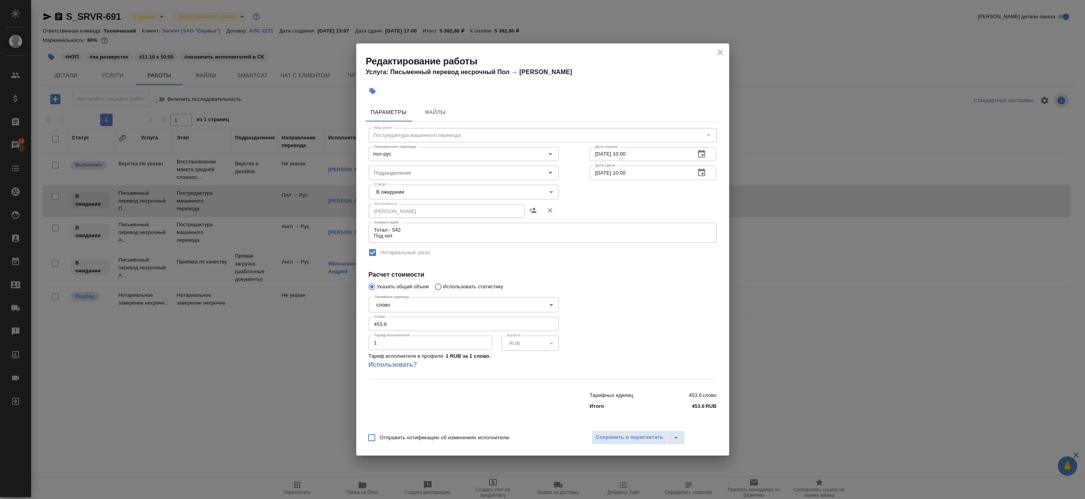
click at [586, 198] on div "Исполнитель Волчецкая Дана Николаевна Исполнитель" at bounding box center [542, 211] width 379 height 50
drag, startPoint x: 487, startPoint y: 191, endPoint x: 473, endPoint y: 211, distance: 24.6
click at [487, 191] on body "🙏 .cls-1 fill:#fff; AWATERA Badanyan Artak Клиенты Спецификации Заказы 12 Чаты …" at bounding box center [542, 249] width 1085 height 499
click at [464, 218] on li "В работе" at bounding box center [464, 218] width 190 height 13
type input "inProgress"
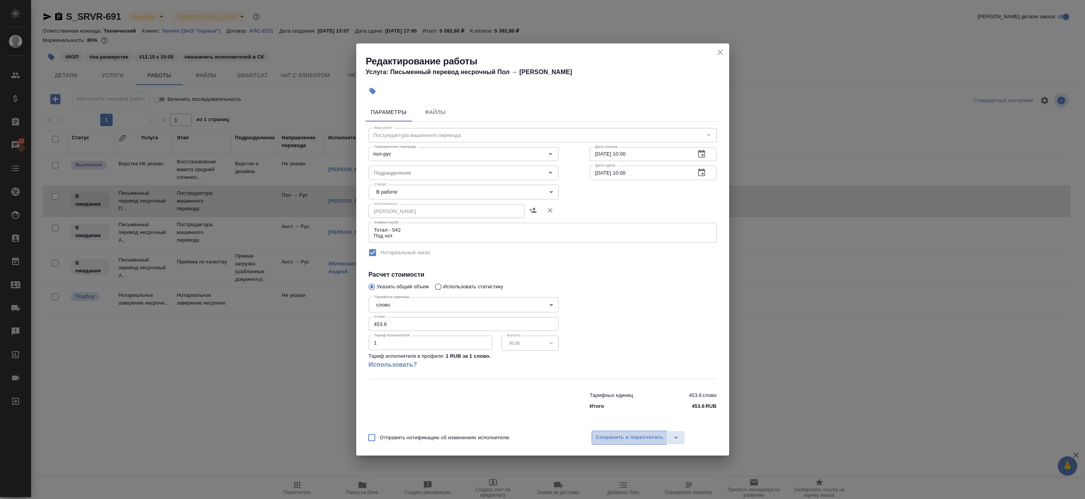
click at [646, 440] on span "Сохранить и пересчитать" at bounding box center [630, 437] width 68 height 9
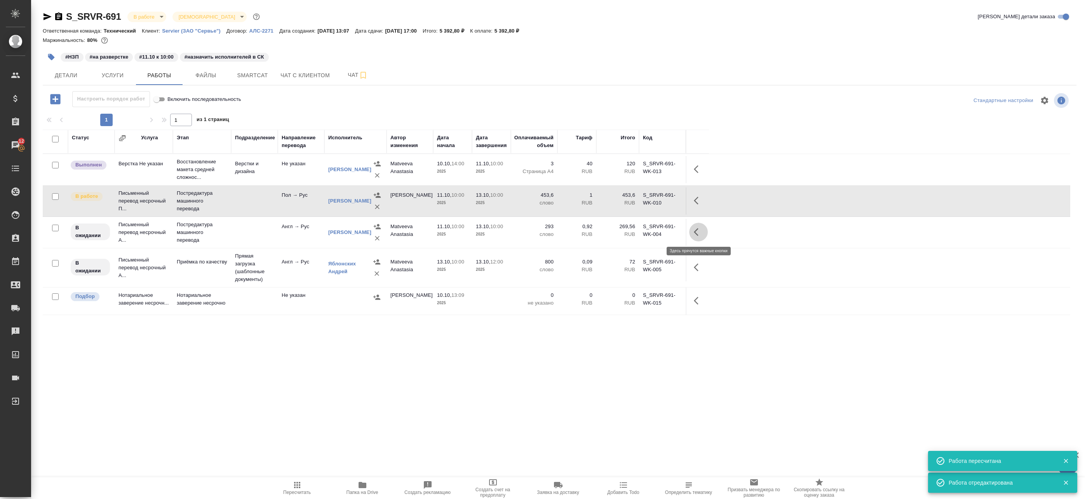
click at [698, 238] on button "button" at bounding box center [698, 232] width 19 height 19
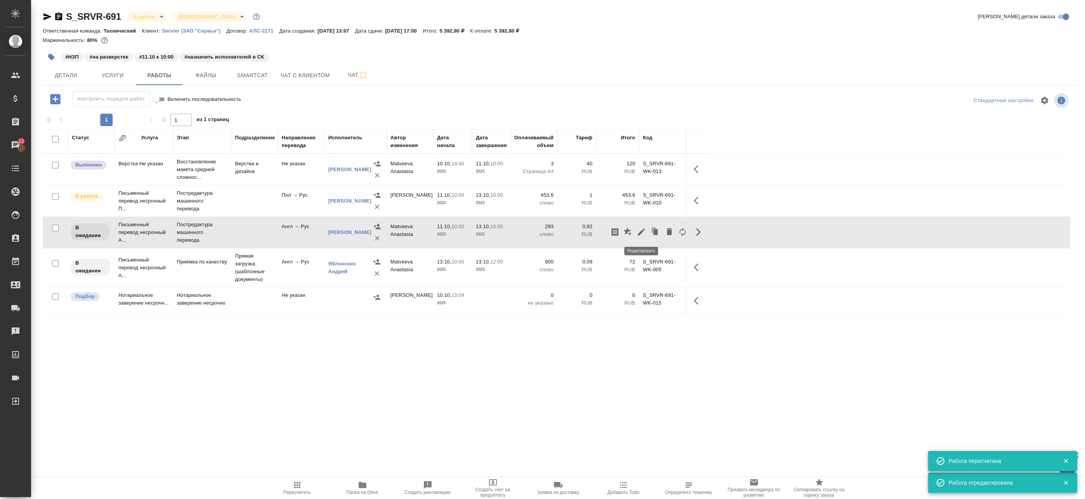
click at [642, 235] on icon "button" at bounding box center [640, 232] width 9 height 9
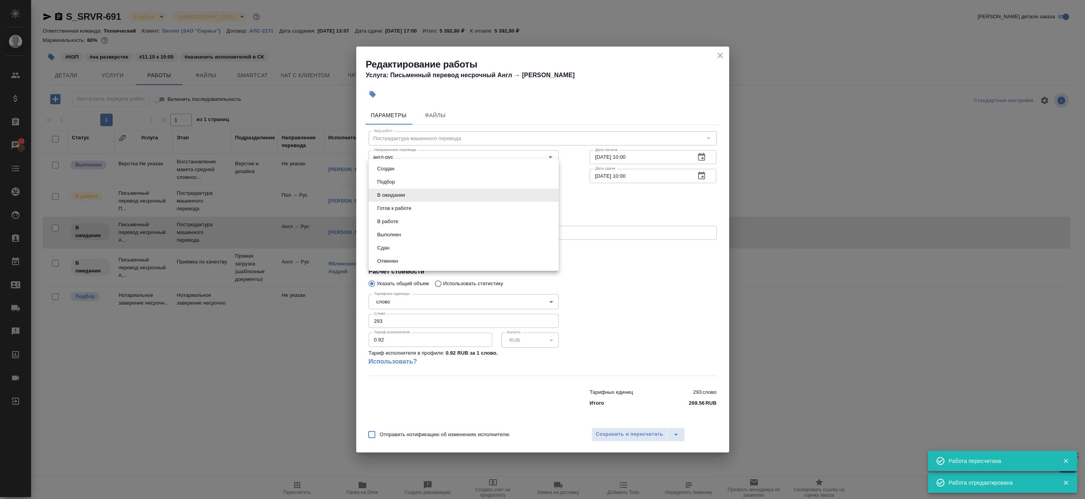
click at [411, 192] on body "🙏 .cls-1 fill:#fff; AWATERA Badanyan Artak Клиенты Спецификации Заказы 12 Чаты …" at bounding box center [542, 249] width 1085 height 499
click at [402, 220] on li "В работе" at bounding box center [464, 221] width 190 height 13
type input "inProgress"
click at [639, 436] on span "Сохранить и пересчитать" at bounding box center [630, 434] width 68 height 9
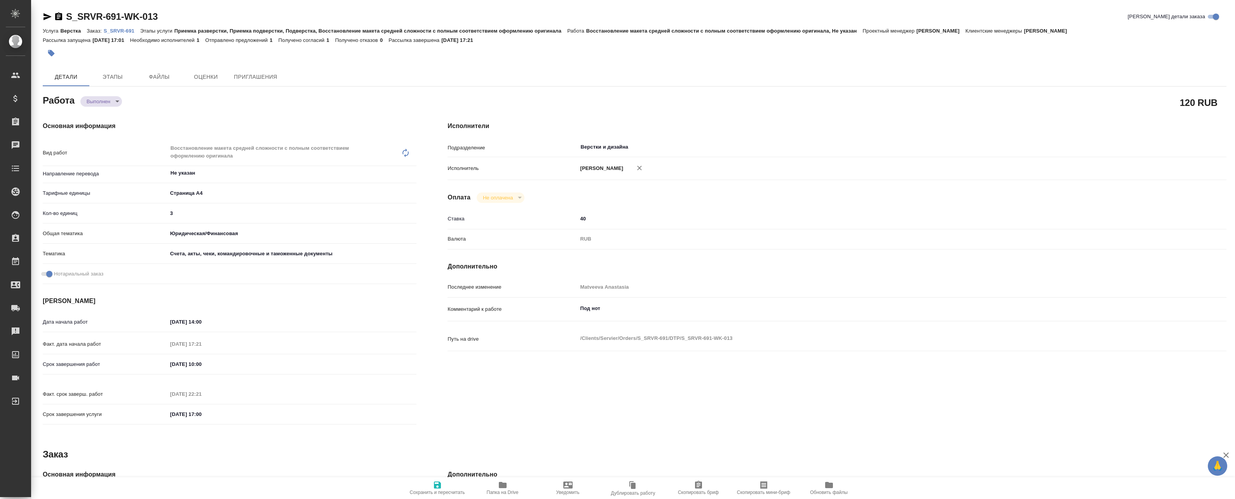
type textarea "x"
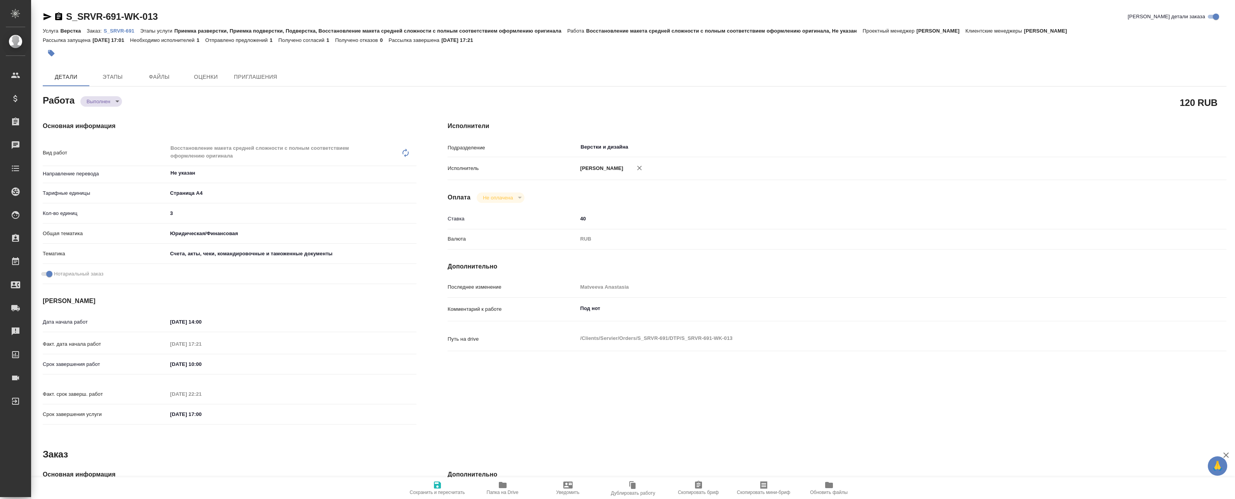
type textarea "x"
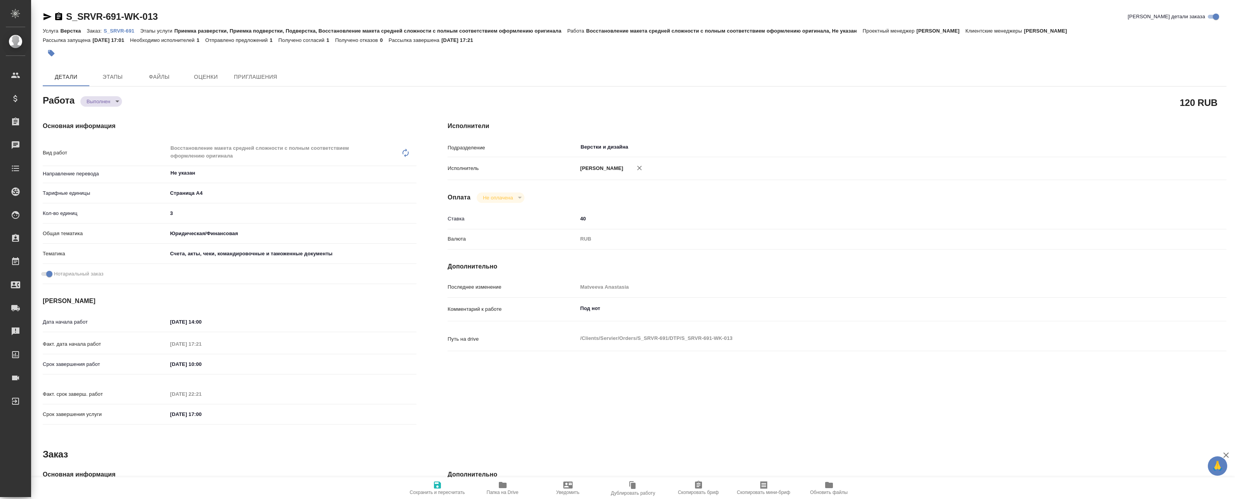
type textarea "x"
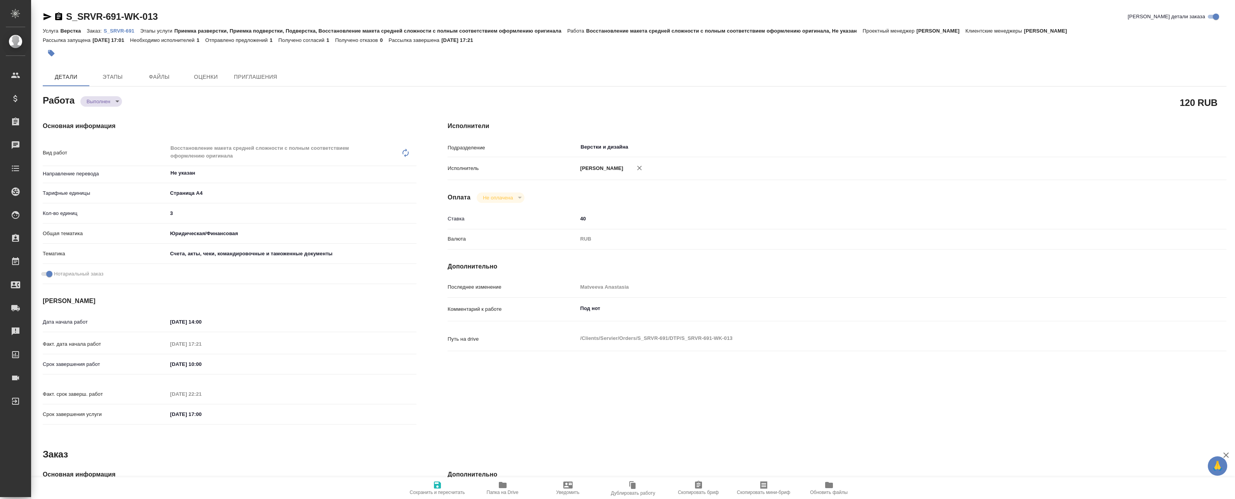
type textarea "x"
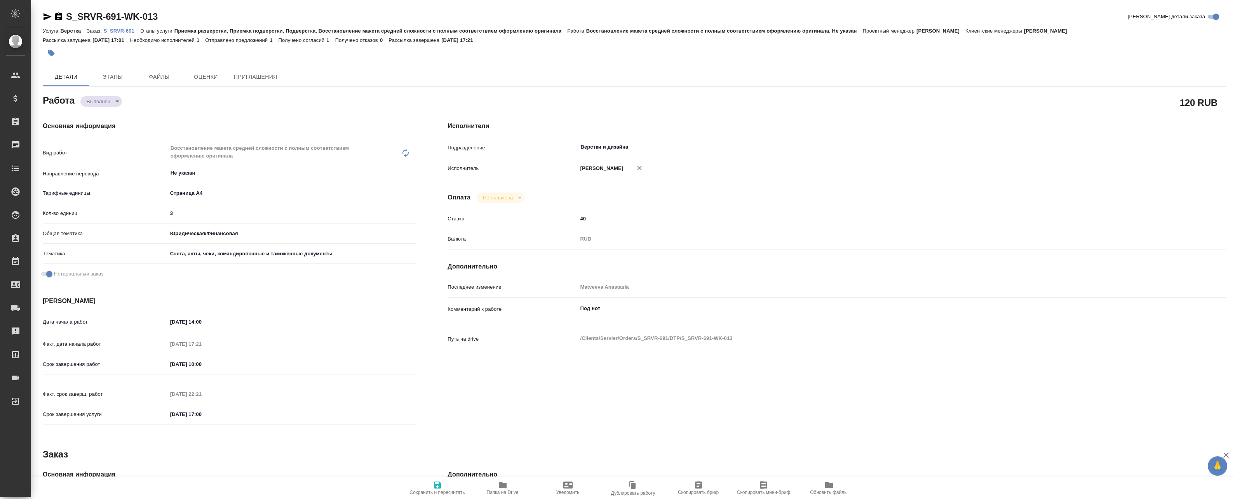
type textarea "x"
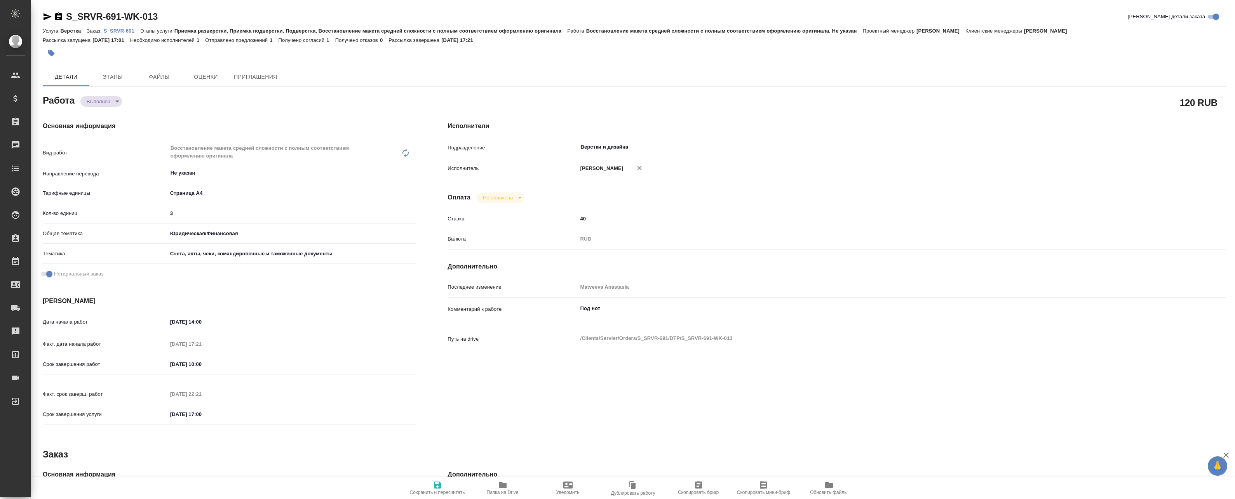
click at [502, 487] on icon "button" at bounding box center [503, 485] width 8 height 6
type textarea "x"
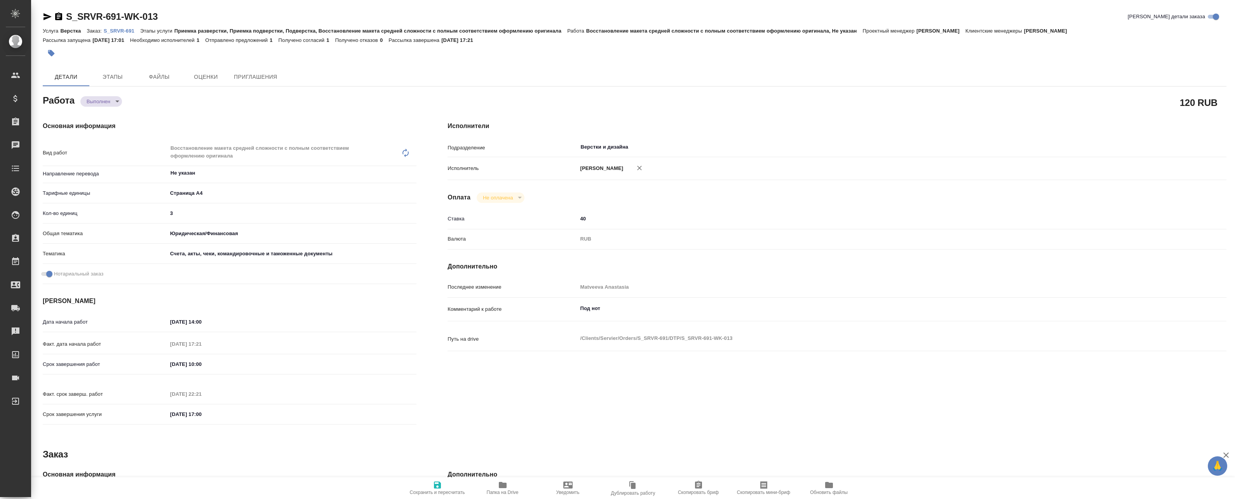
type textarea "x"
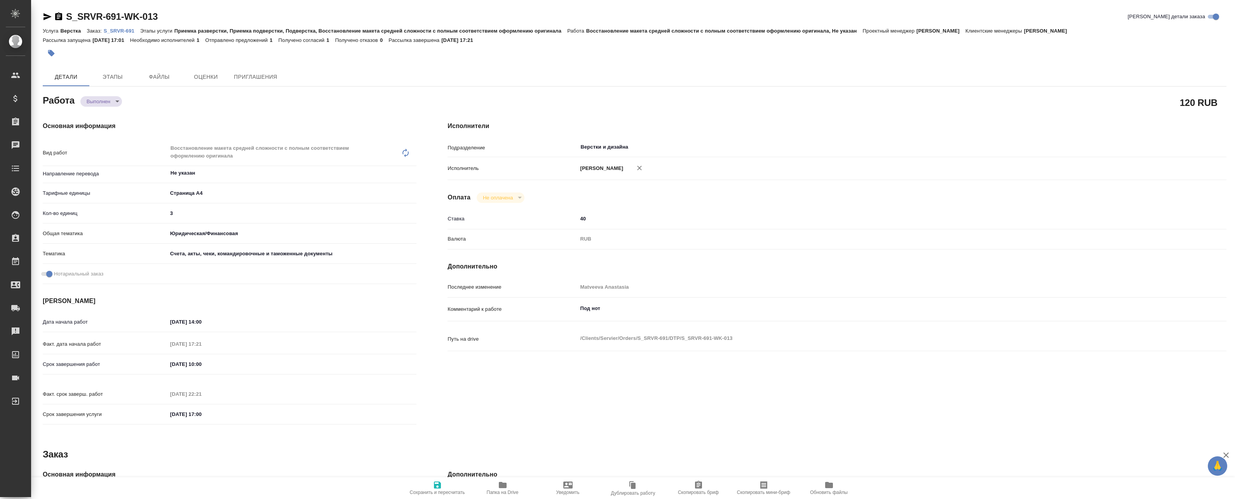
type textarea "x"
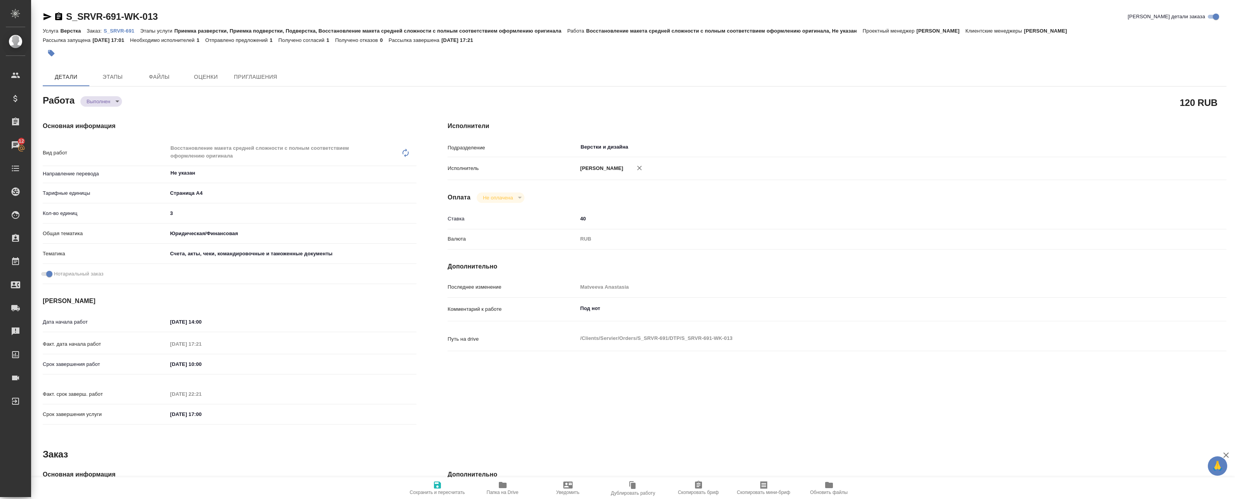
type textarea "x"
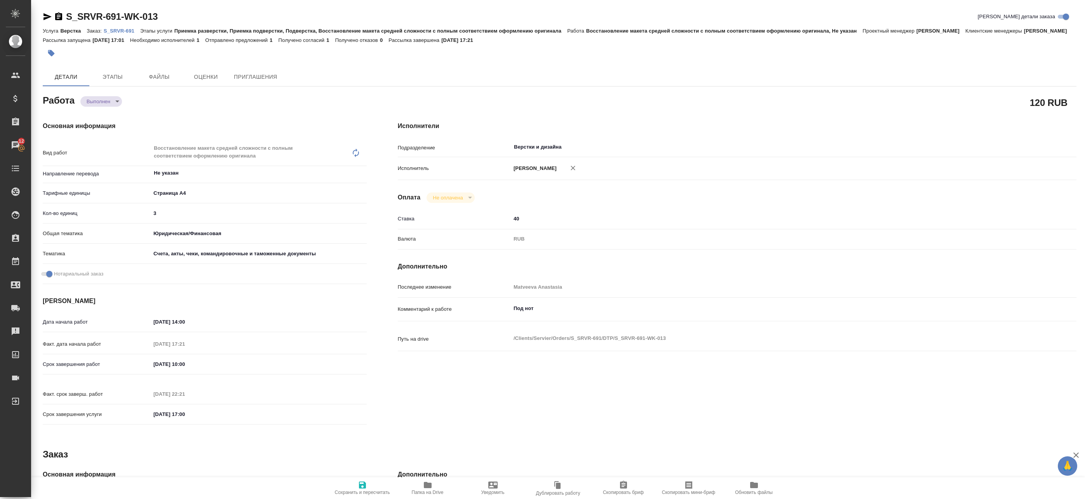
type textarea "x"
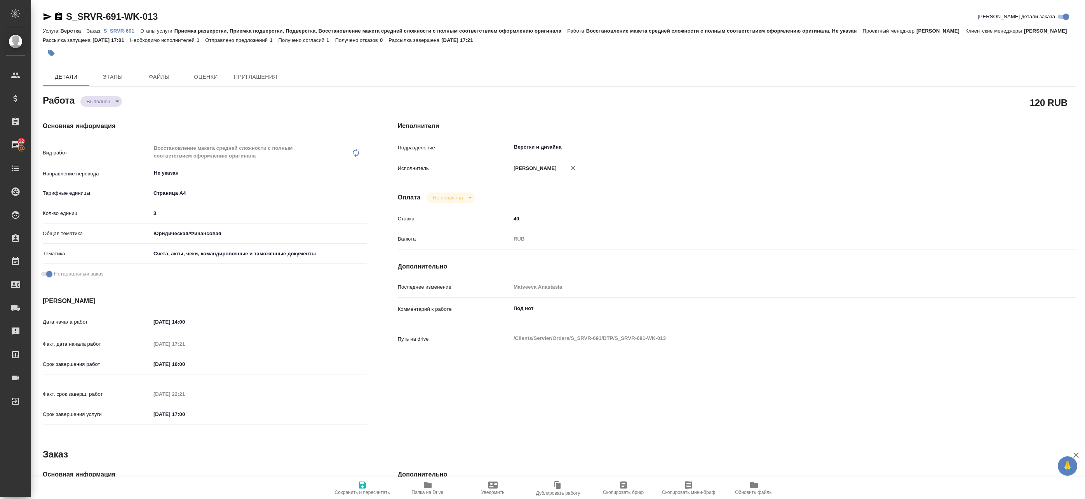
type textarea "x"
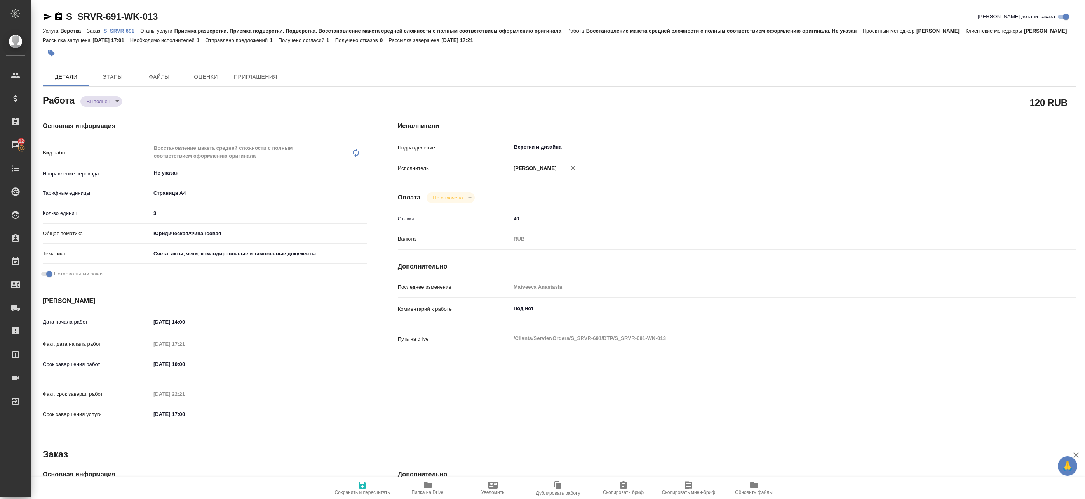
type textarea "x"
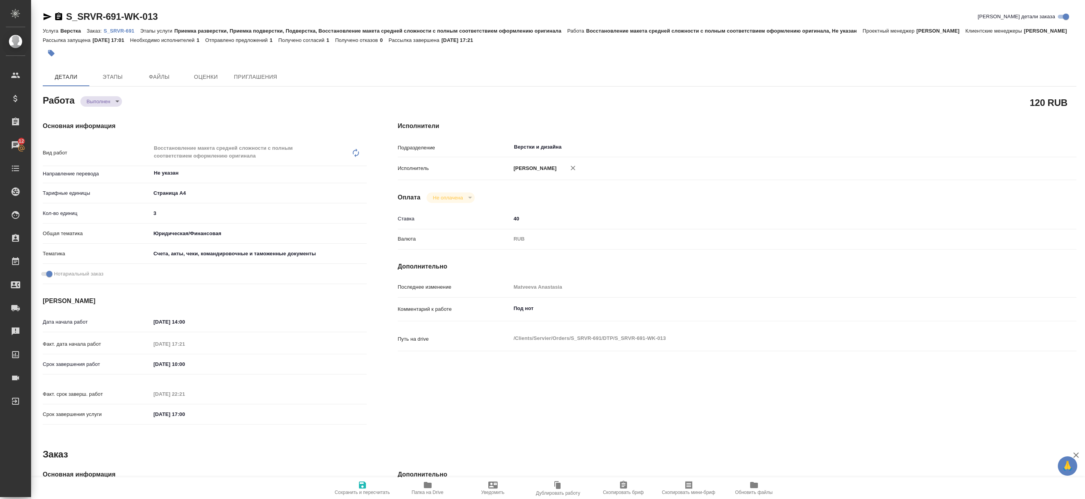
type textarea "x"
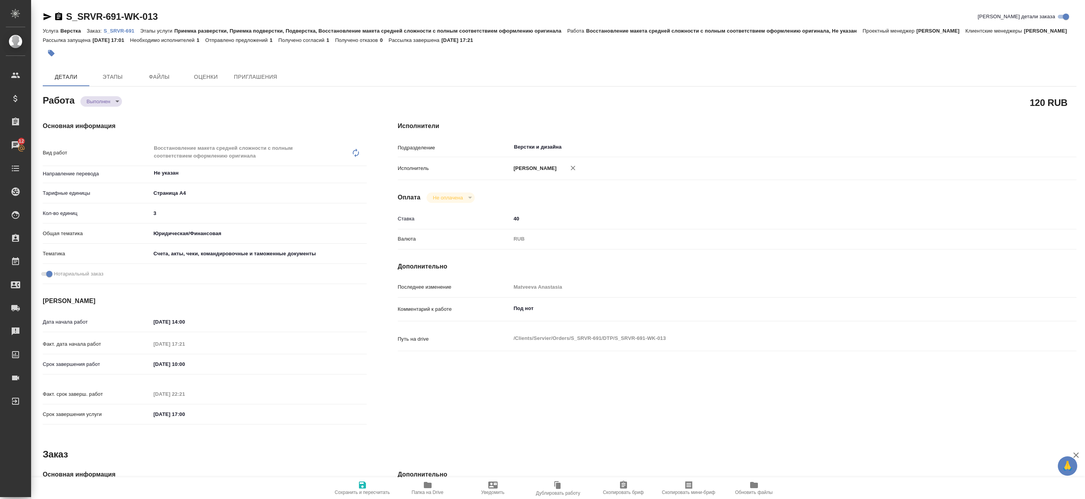
type textarea "x"
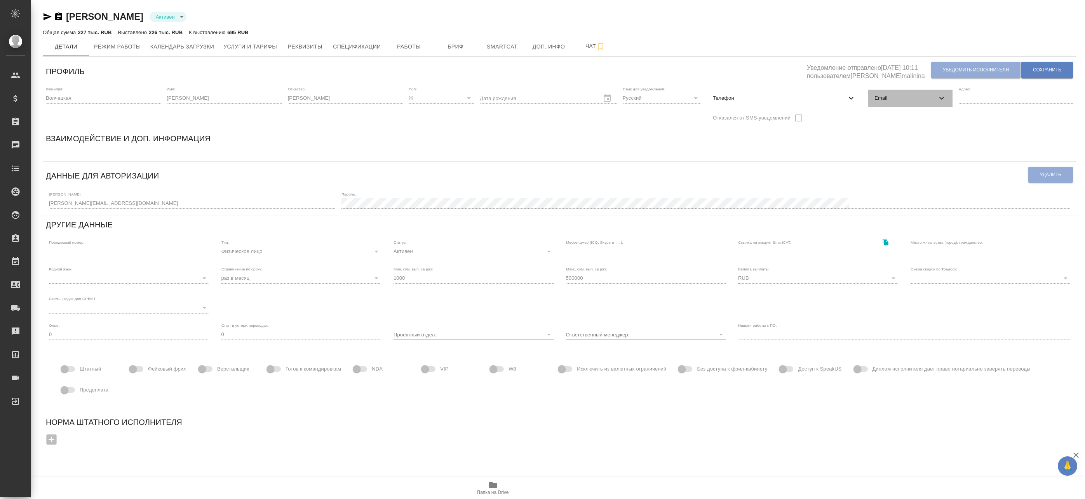
click at [920, 99] on span "Email" at bounding box center [905, 98] width 62 height 8
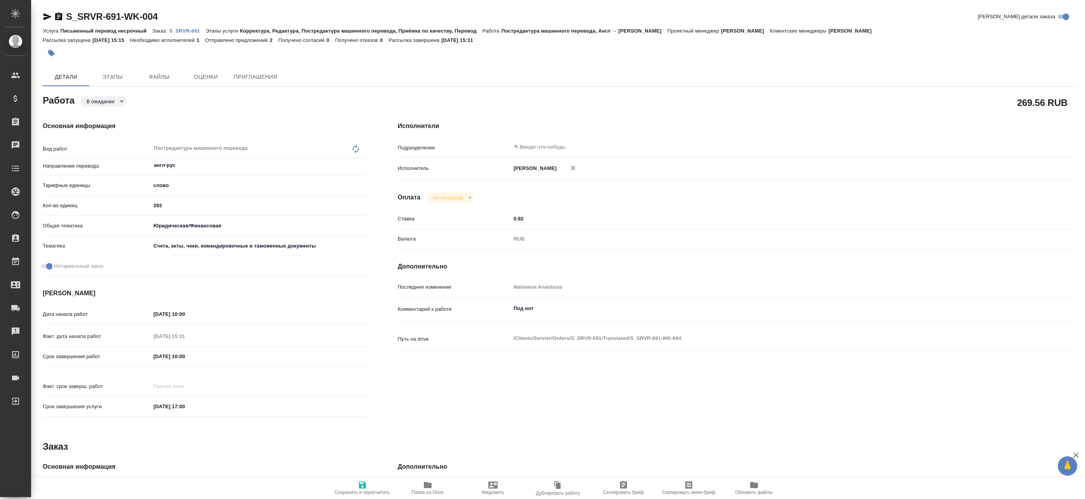
type textarea "x"
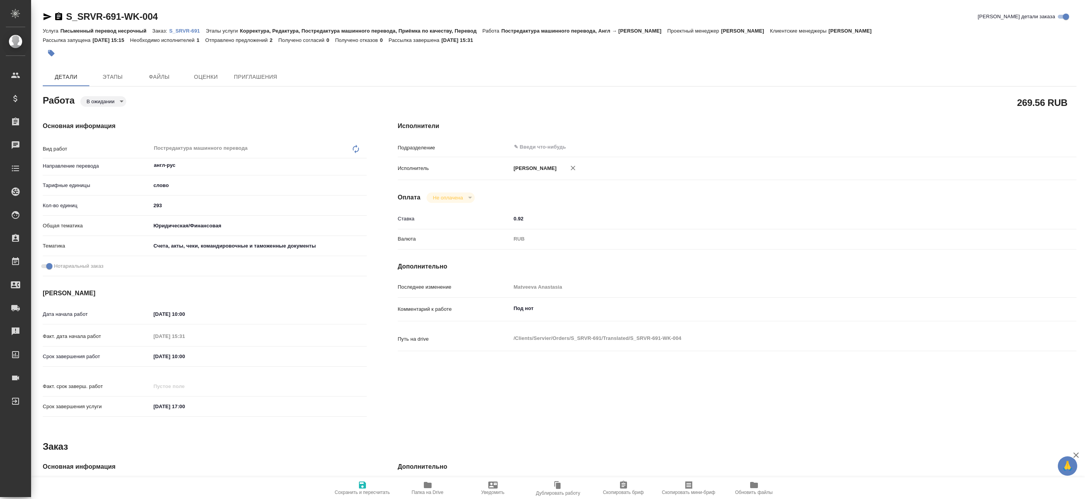
type textarea "x"
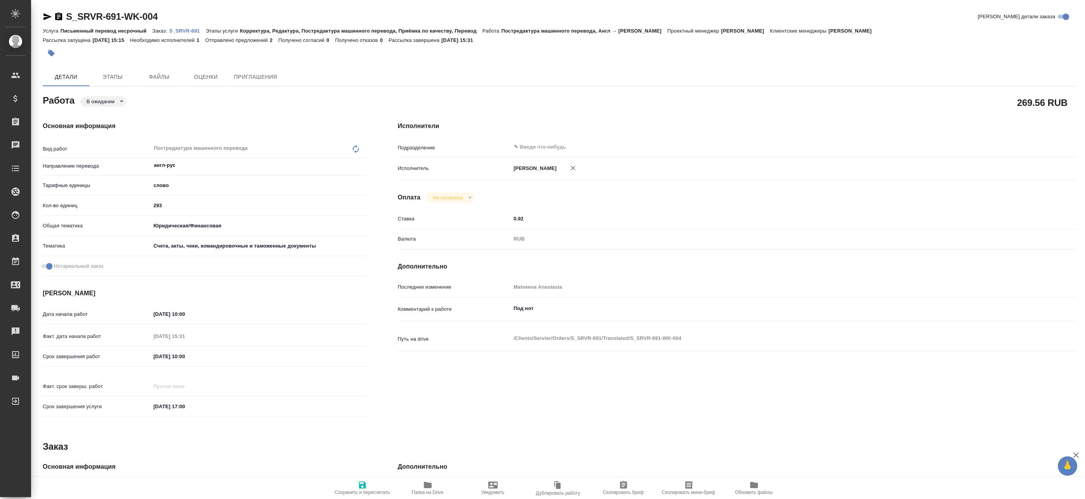
type textarea "x"
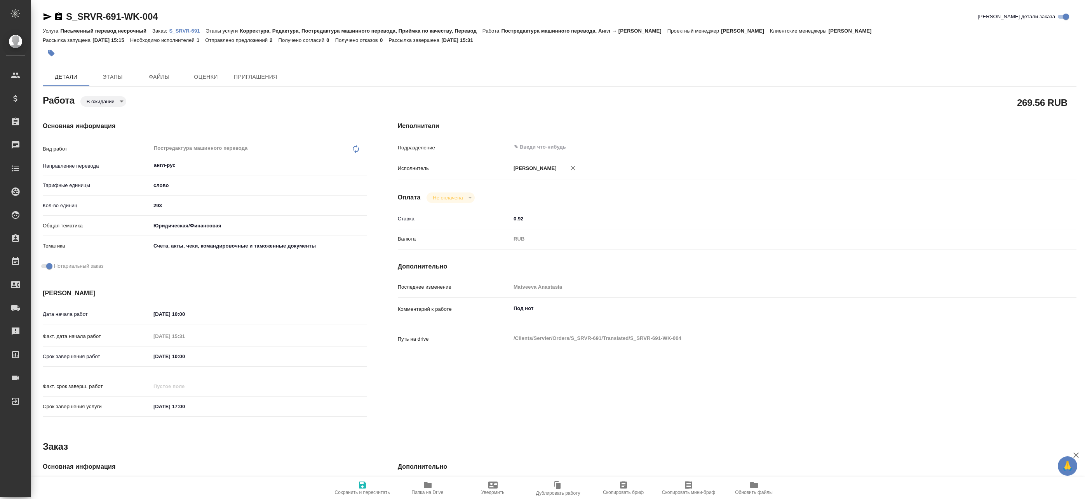
type textarea "x"
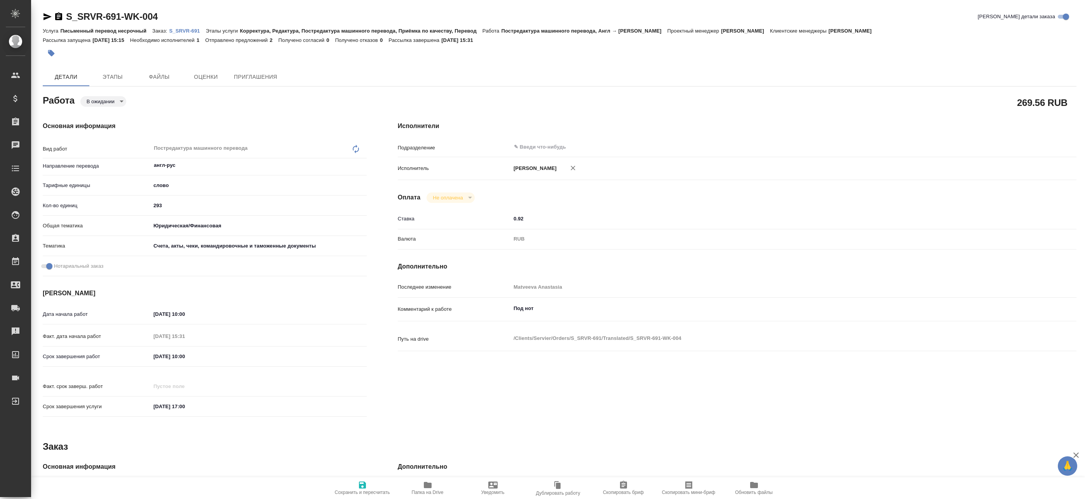
type textarea "x"
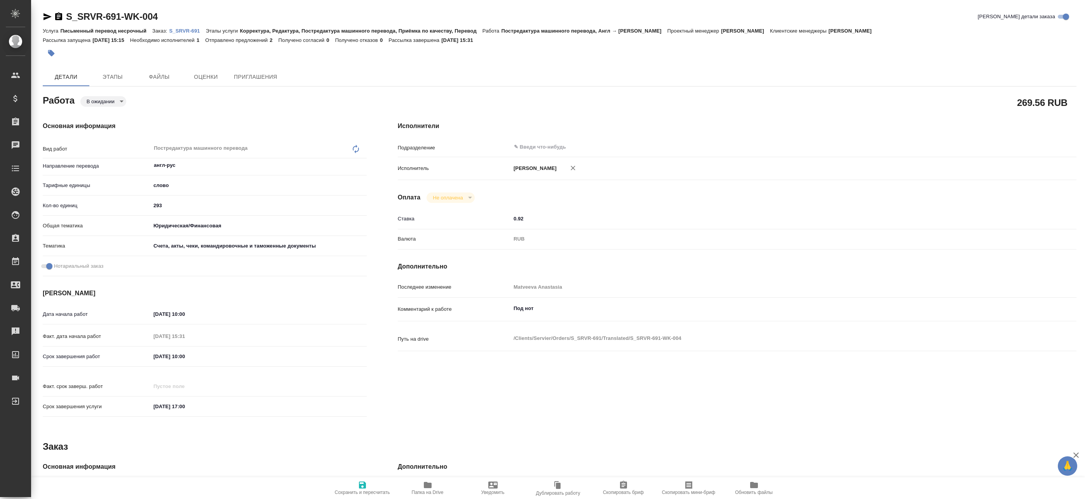
type textarea "x"
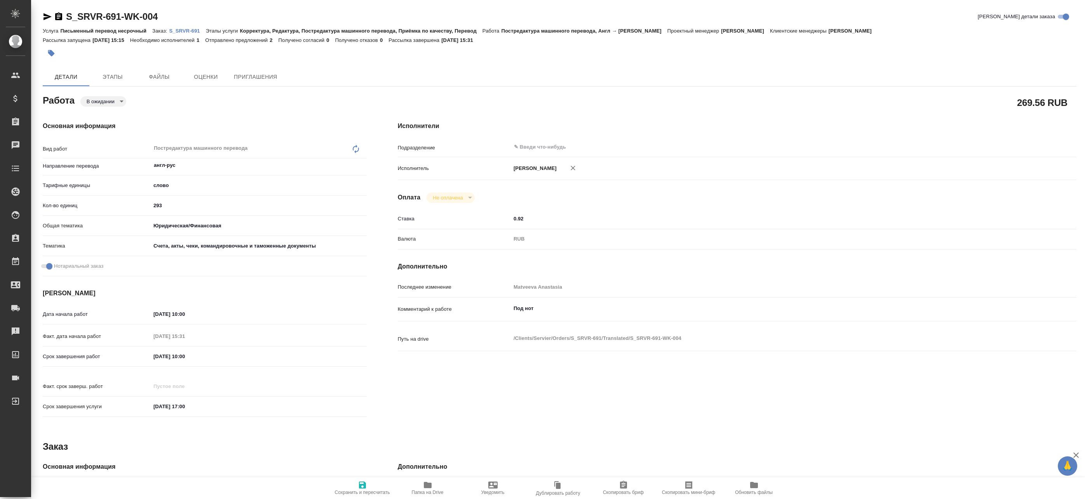
type textarea "x"
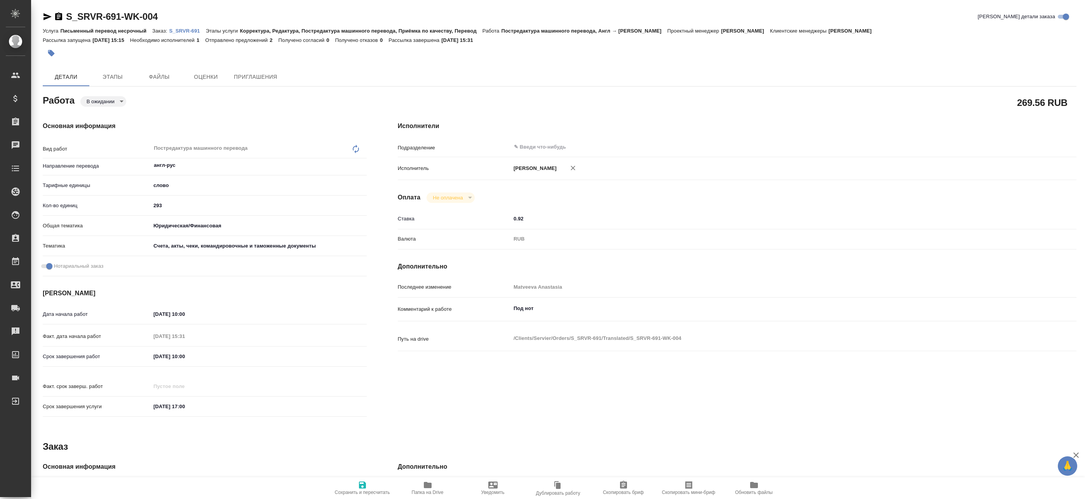
type textarea "x"
